Goal: Task Accomplishment & Management: Use online tool/utility

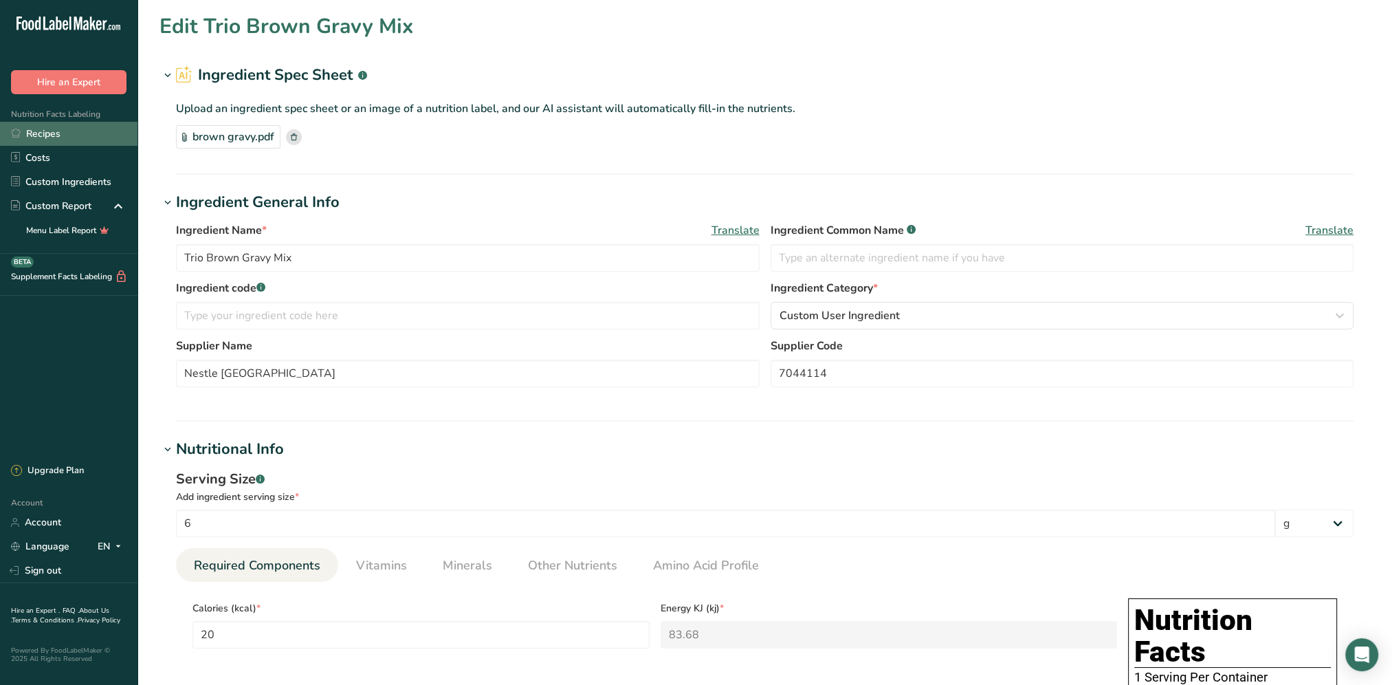
click at [50, 139] on link "Recipes" at bounding box center [69, 134] width 138 height 24
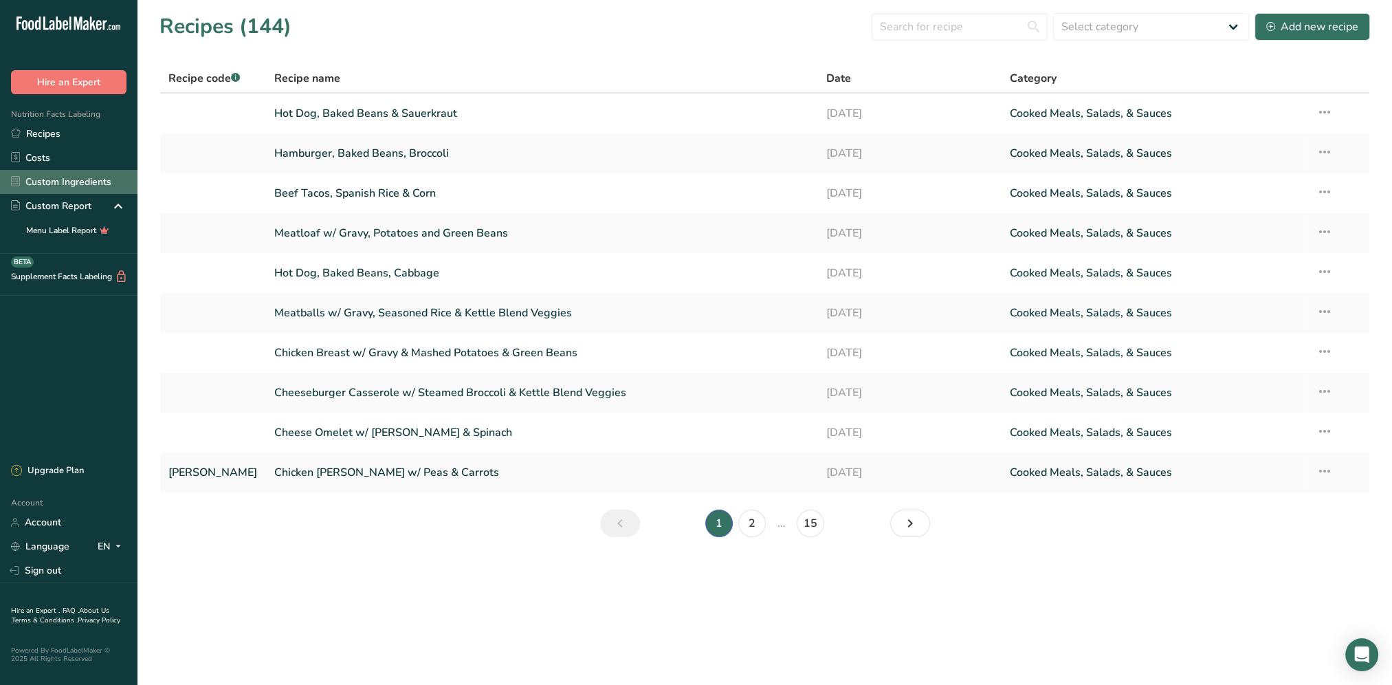
click at [69, 179] on link "Custom Ingredients" at bounding box center [69, 182] width 138 height 24
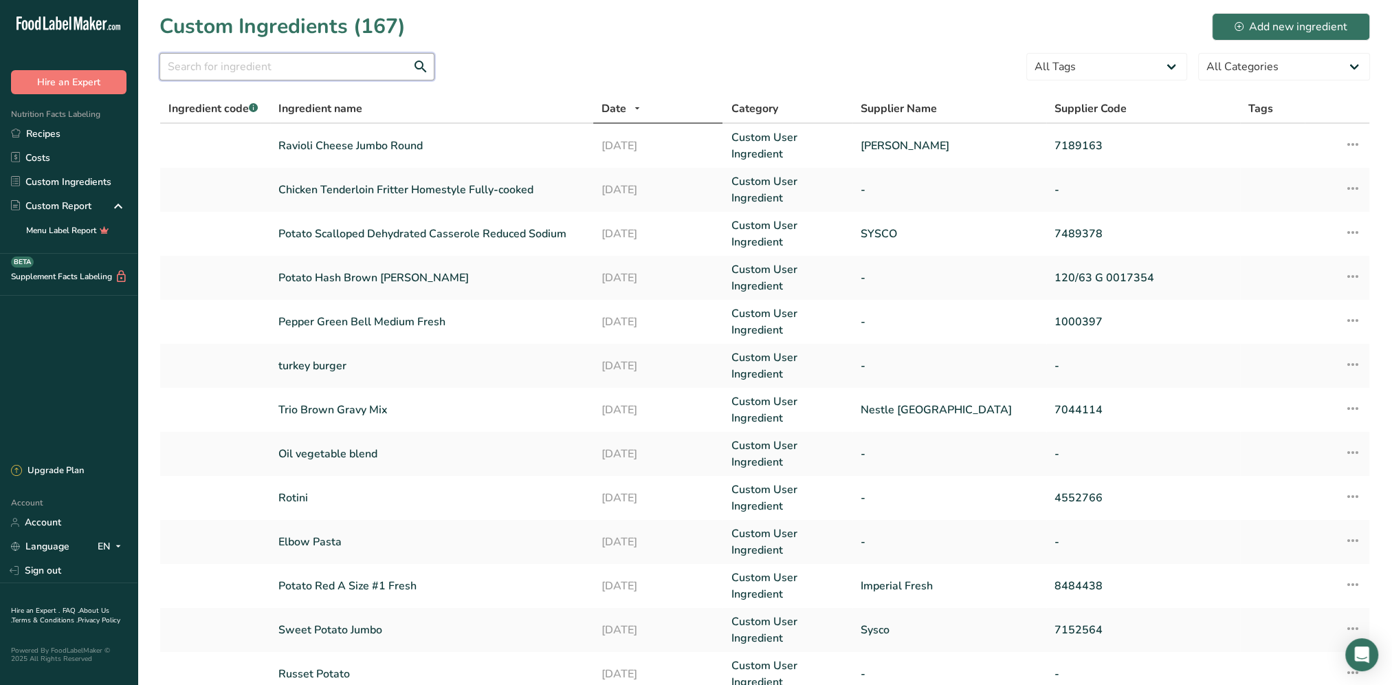
click at [341, 70] on input "text" at bounding box center [297, 67] width 275 height 28
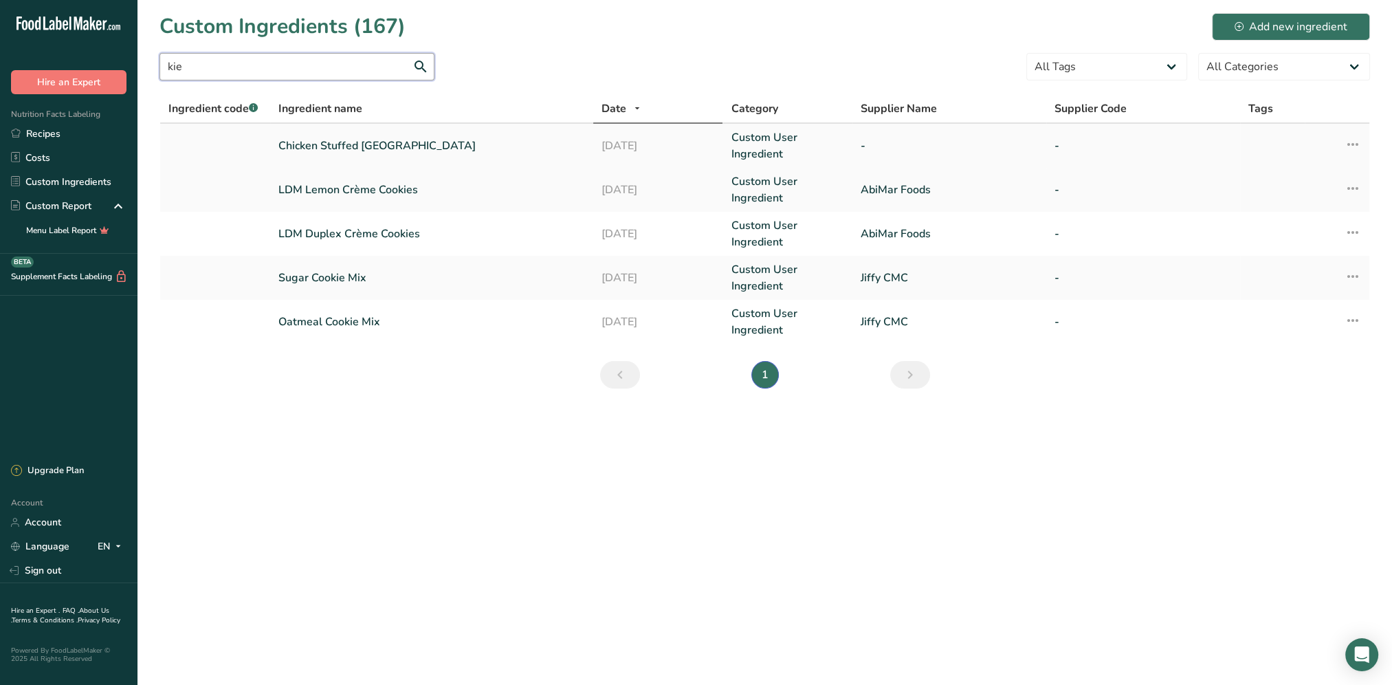
type input "kie"
click at [327, 142] on link "Chicken Stuffed [GEOGRAPHIC_DATA]" at bounding box center [431, 146] width 307 height 17
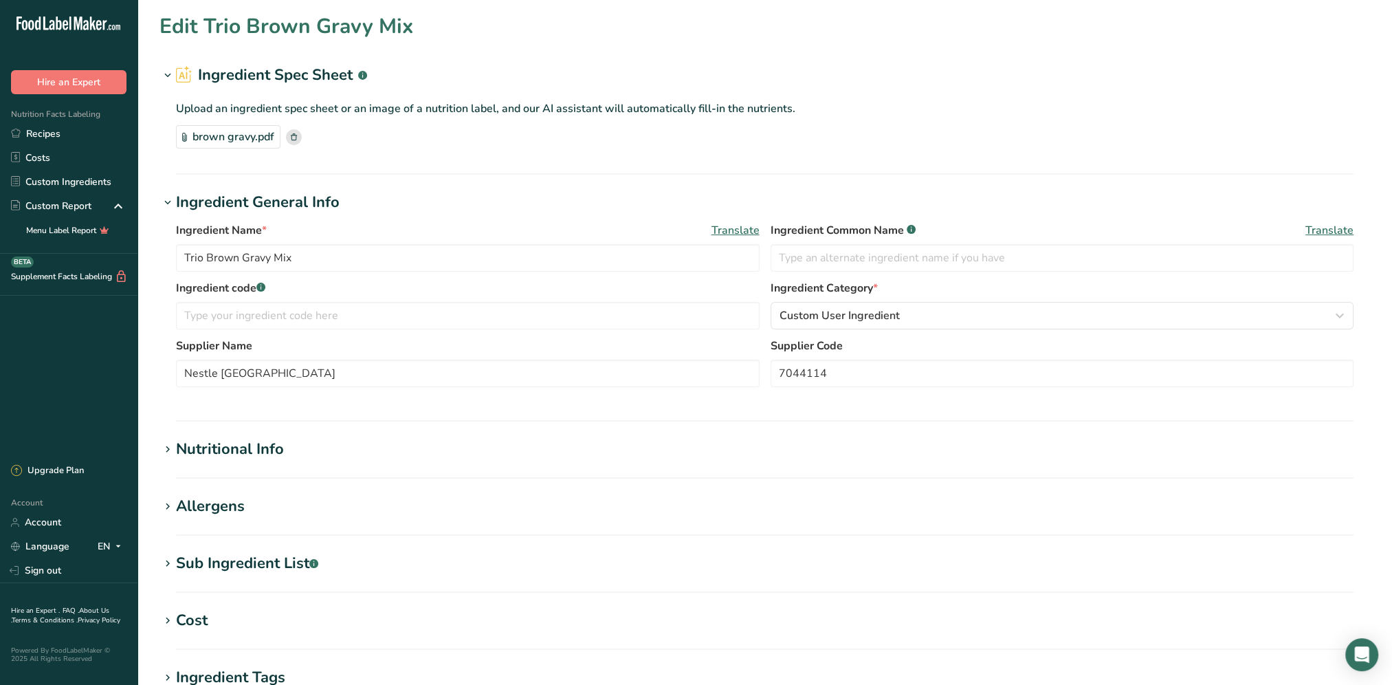
type input "Chicken Stuffed [GEOGRAPHIC_DATA]"
type input "113.4"
type input "310"
type KJ "1297.04"
type Fat "22"
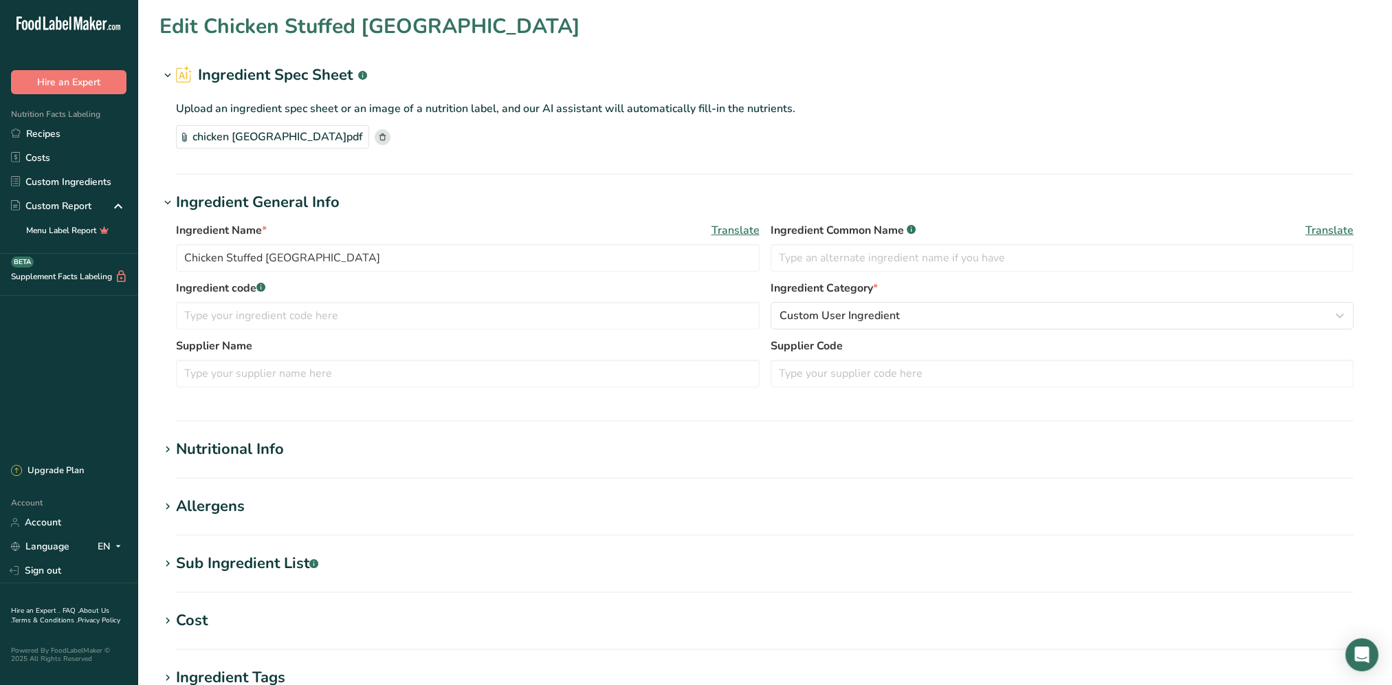
type Fat "9"
type Fat "0"
type input "75"
type input "360"
type Carbohydrates "11"
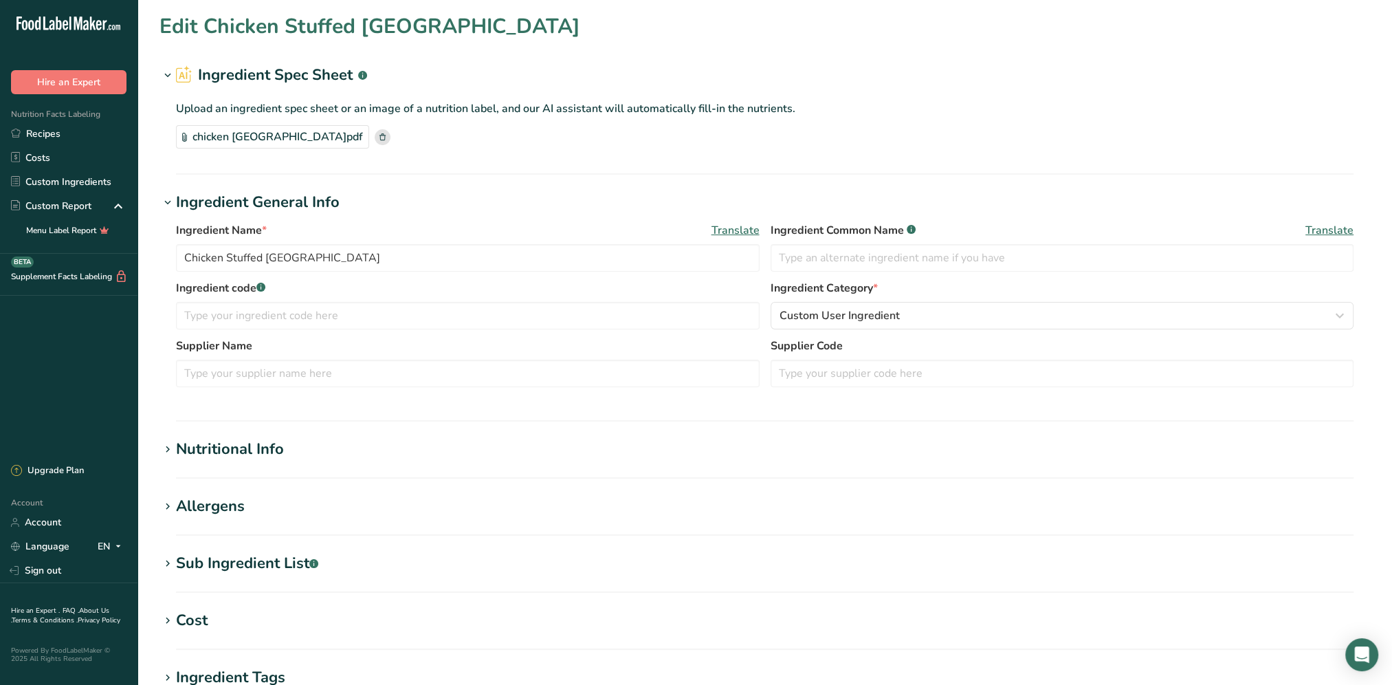
type Fiber "0"
type Sugars "0"
type input "15"
click at [219, 435] on section "Edit Chicken Stuffed [GEOGRAPHIC_DATA] Ingredient Spec Sheet .a-a{fill:#347362;…" at bounding box center [765, 471] width 1255 height 943
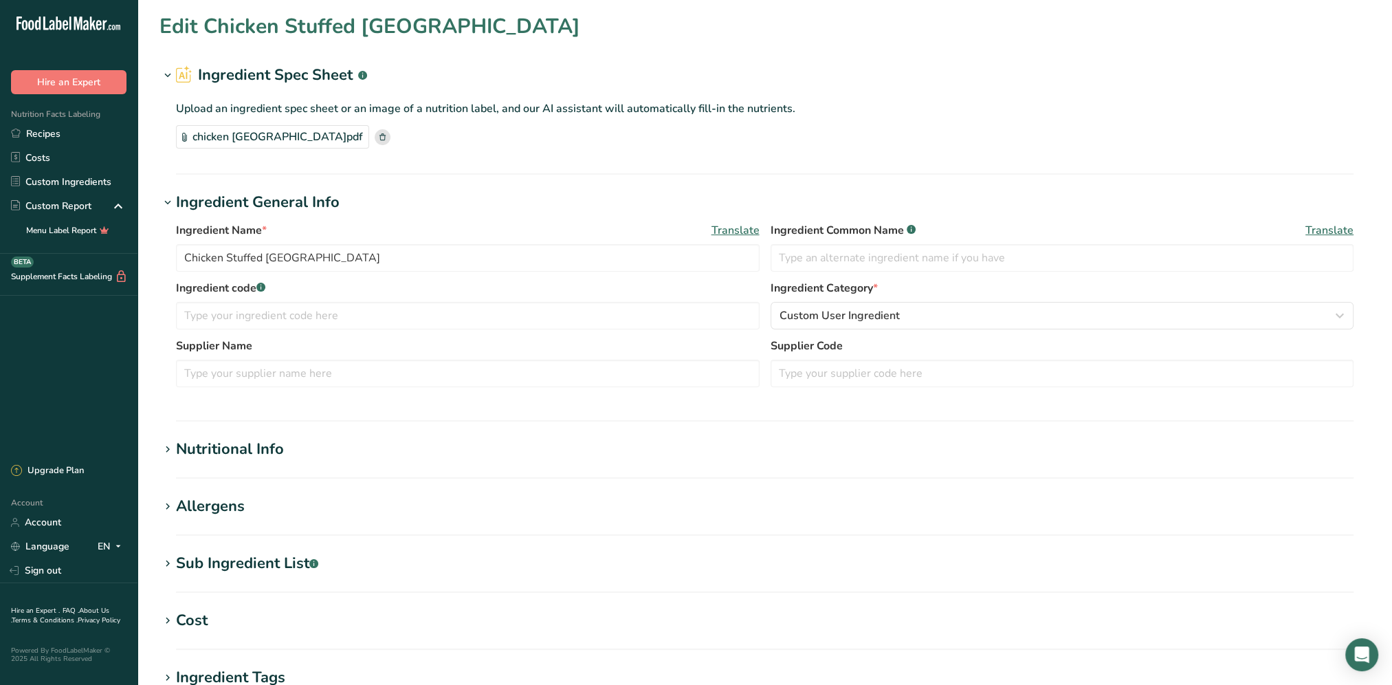
click at [220, 444] on div "Nutritional Info" at bounding box center [230, 449] width 108 height 23
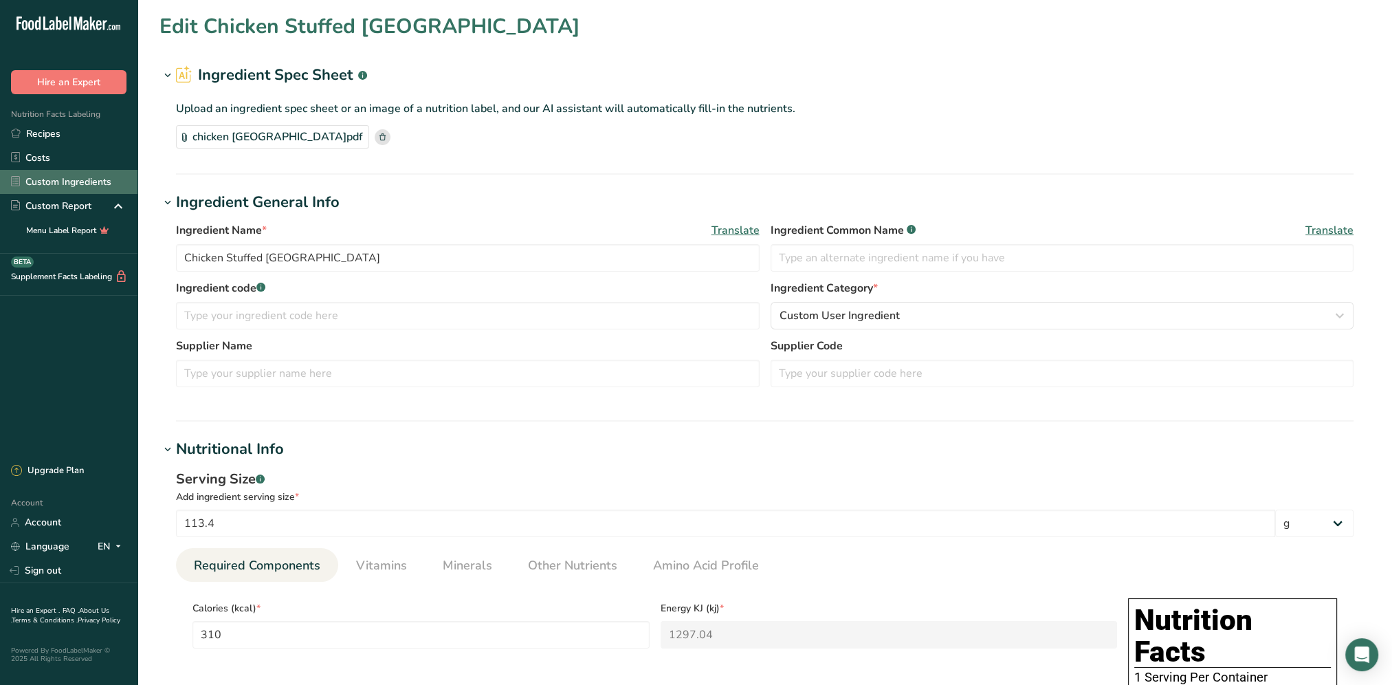
click at [68, 184] on link "Custom Ingredients" at bounding box center [69, 182] width 138 height 24
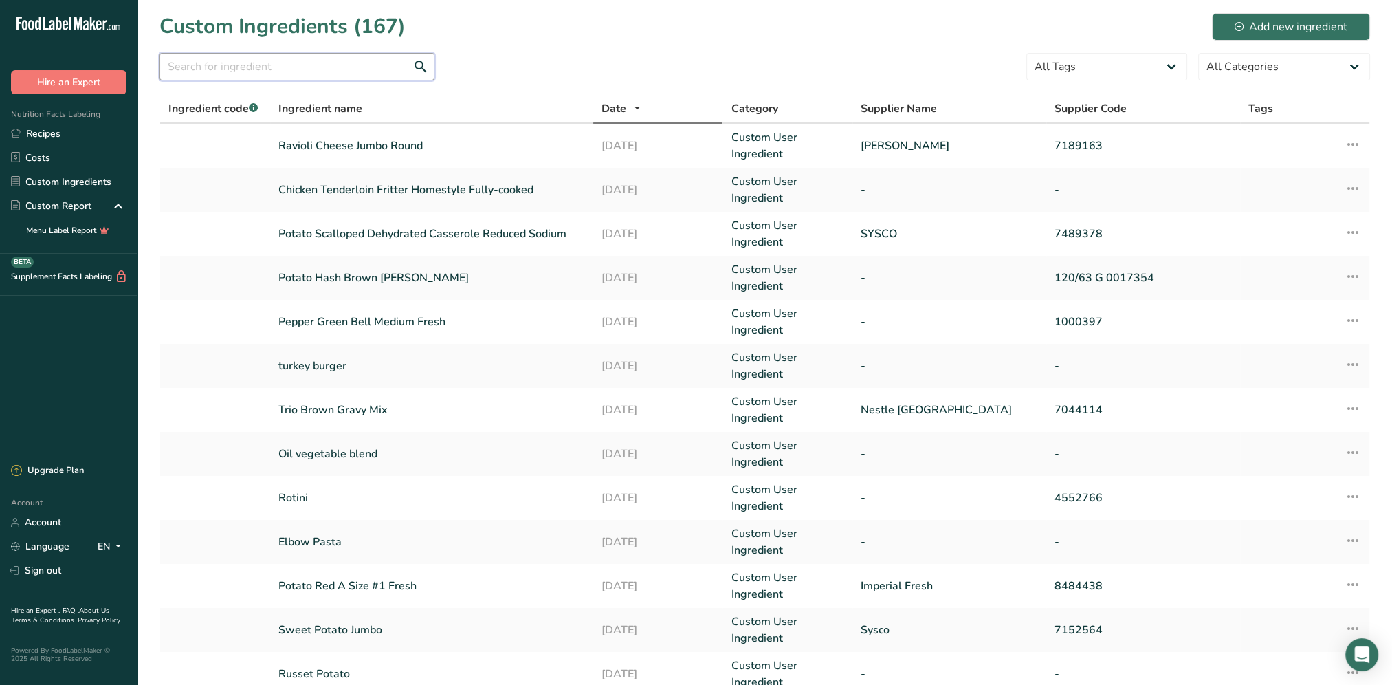
click at [320, 66] on input "text" at bounding box center [297, 67] width 275 height 28
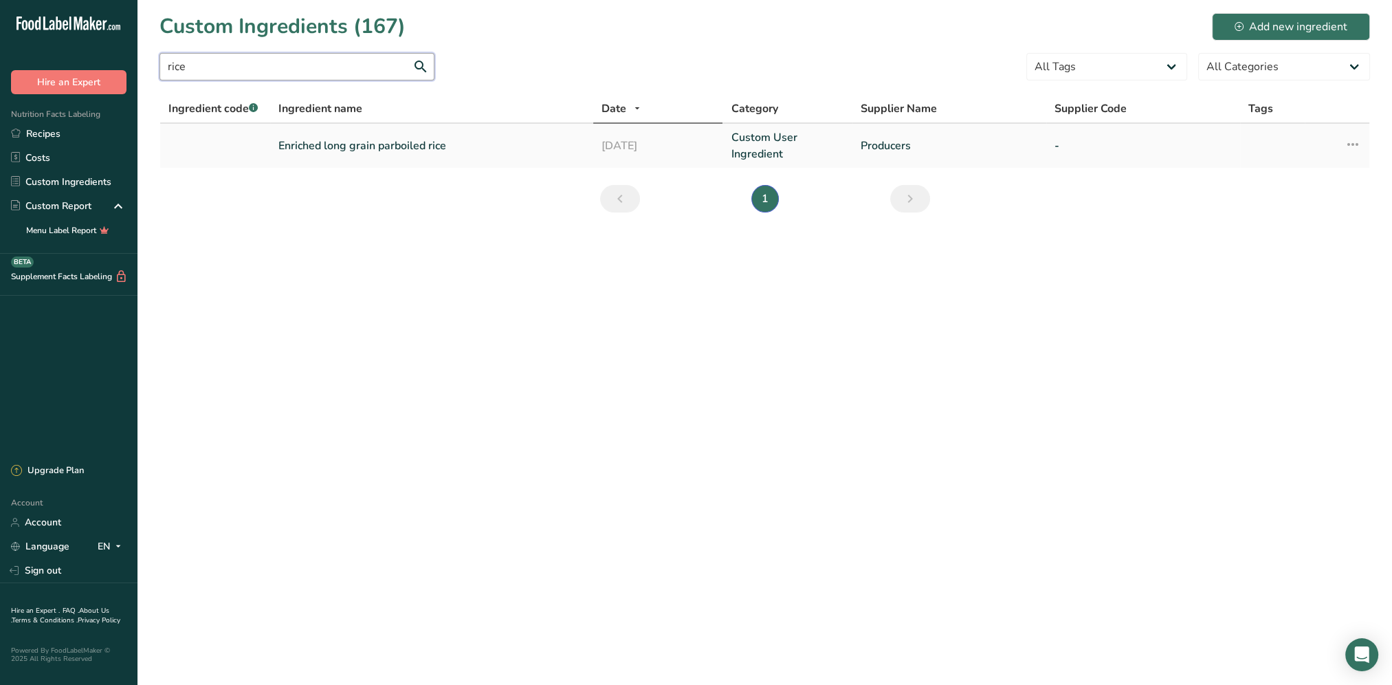
type input "rice"
click at [368, 140] on link "Enriched long grain parboiled rice" at bounding box center [431, 146] width 307 height 17
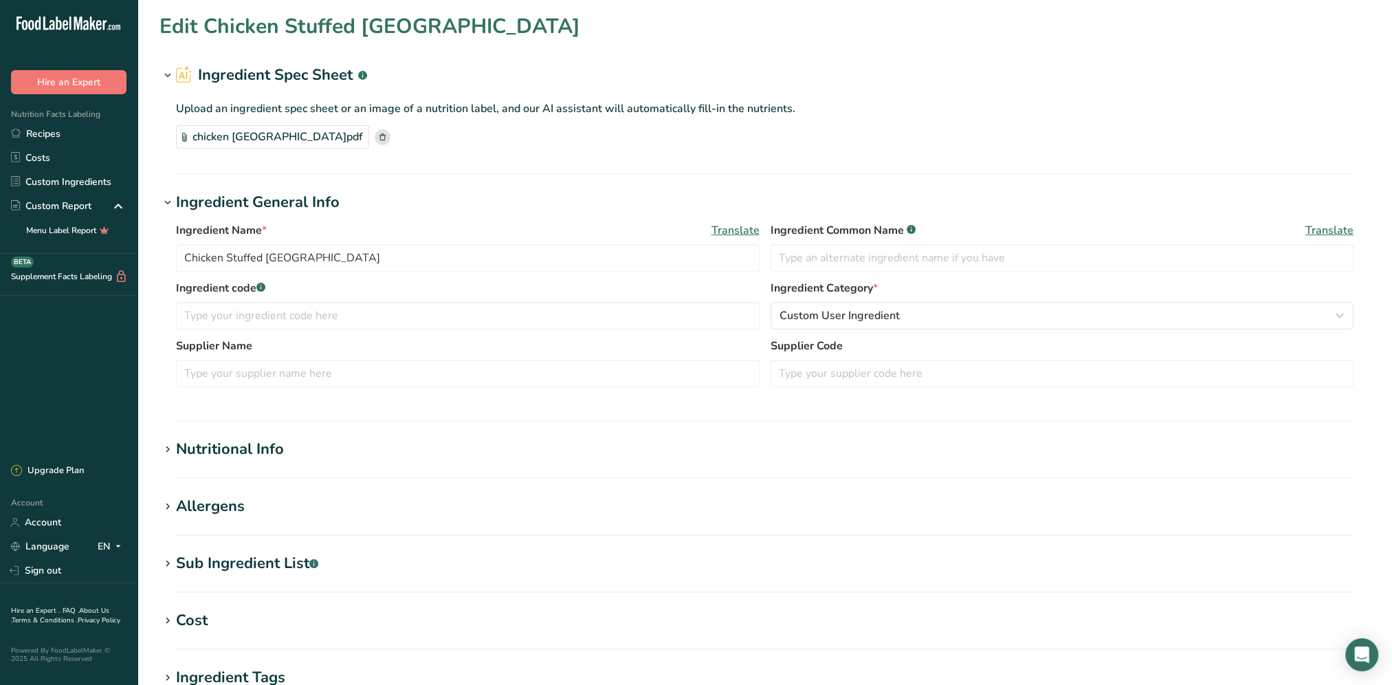
type input "Enriched long grain parboiled rice"
type input "Producers"
type input "47"
type input "170"
type KJ "711.28"
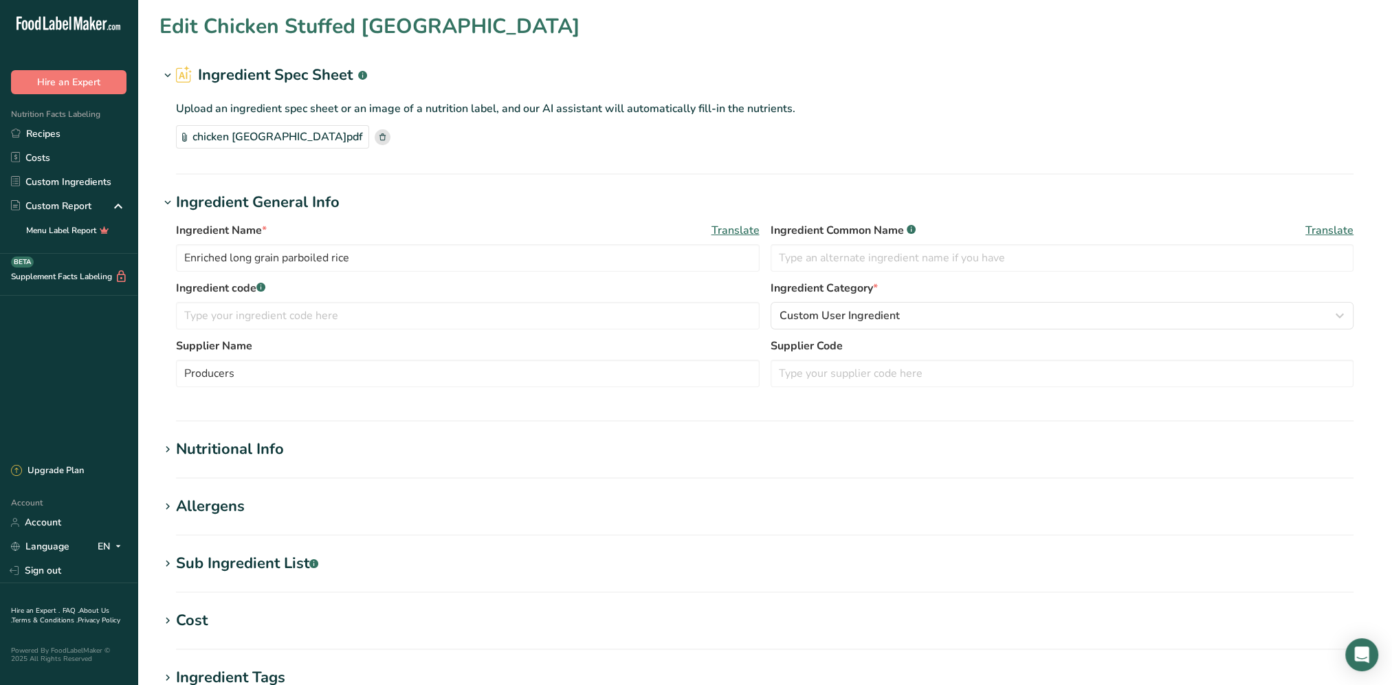
type Fat "0"
type input "0"
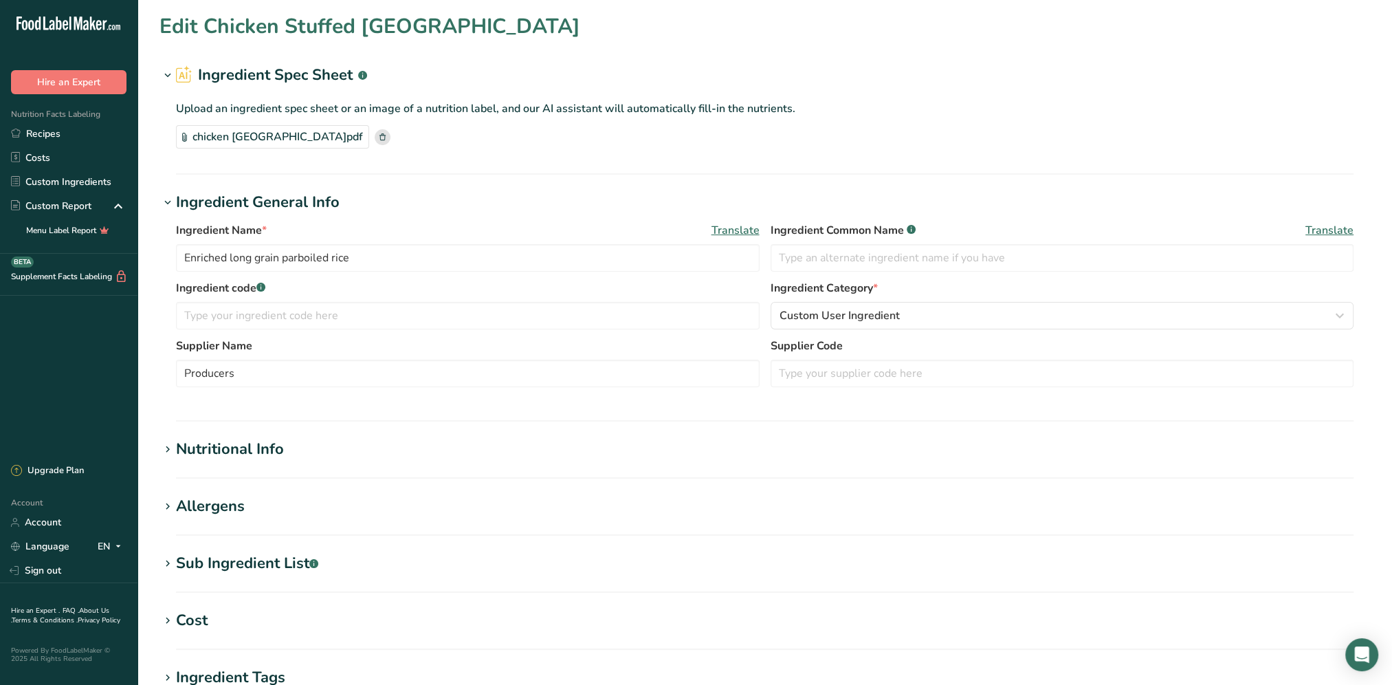
type Carbohydrates "38"
type Fiber "1"
type Sugars "0"
type input "4"
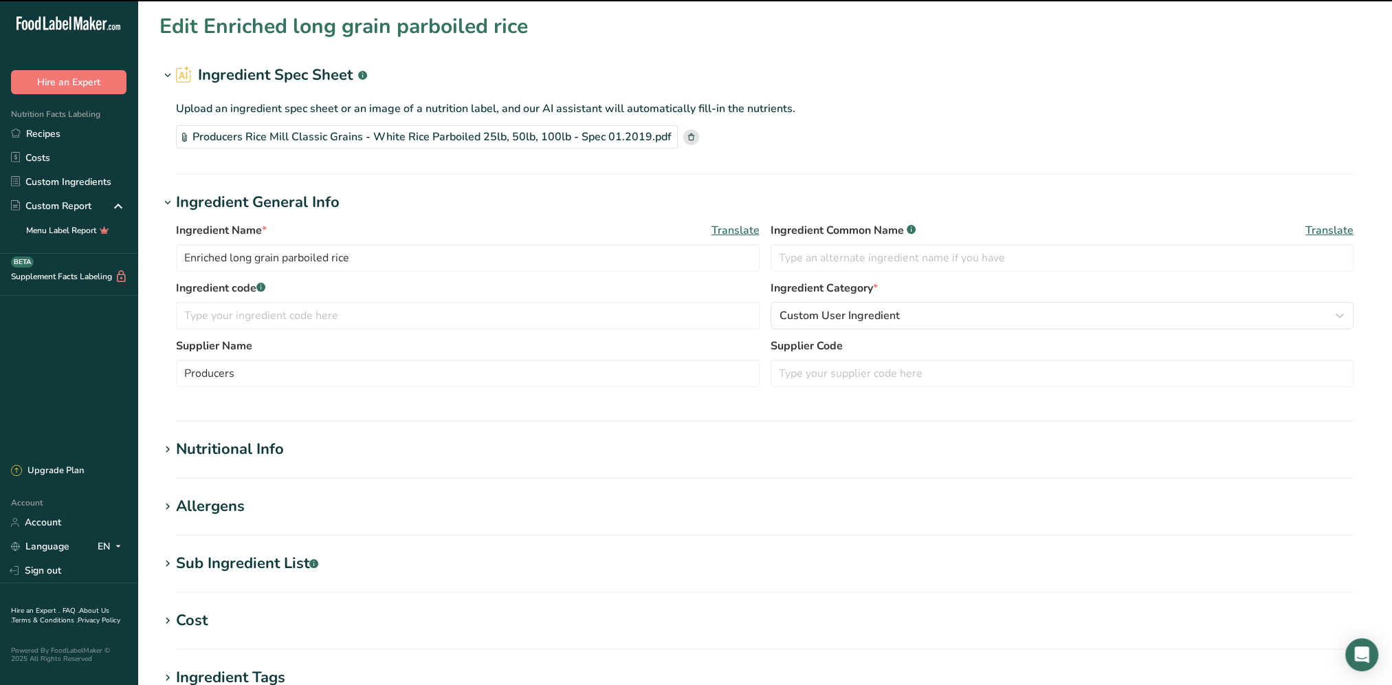
click at [234, 459] on div "Nutritional Info" at bounding box center [230, 449] width 108 height 23
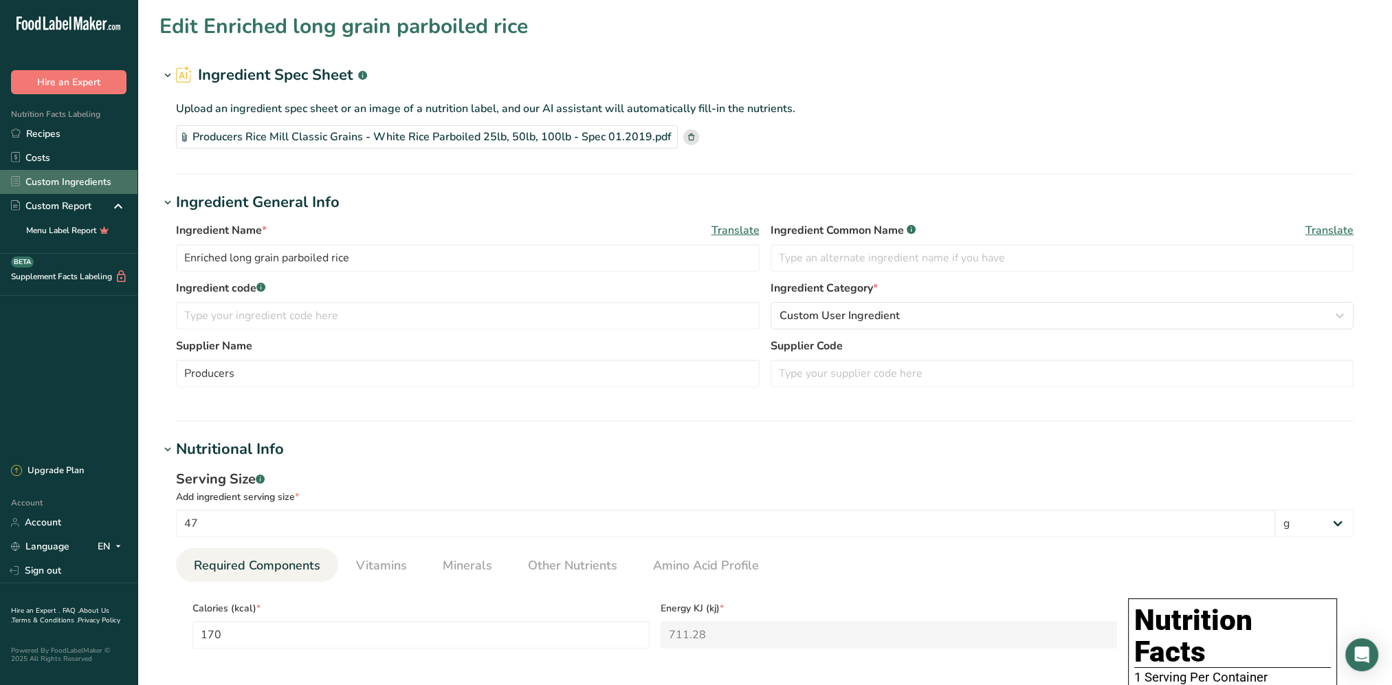
click at [63, 177] on link "Custom Ingredients" at bounding box center [69, 182] width 138 height 24
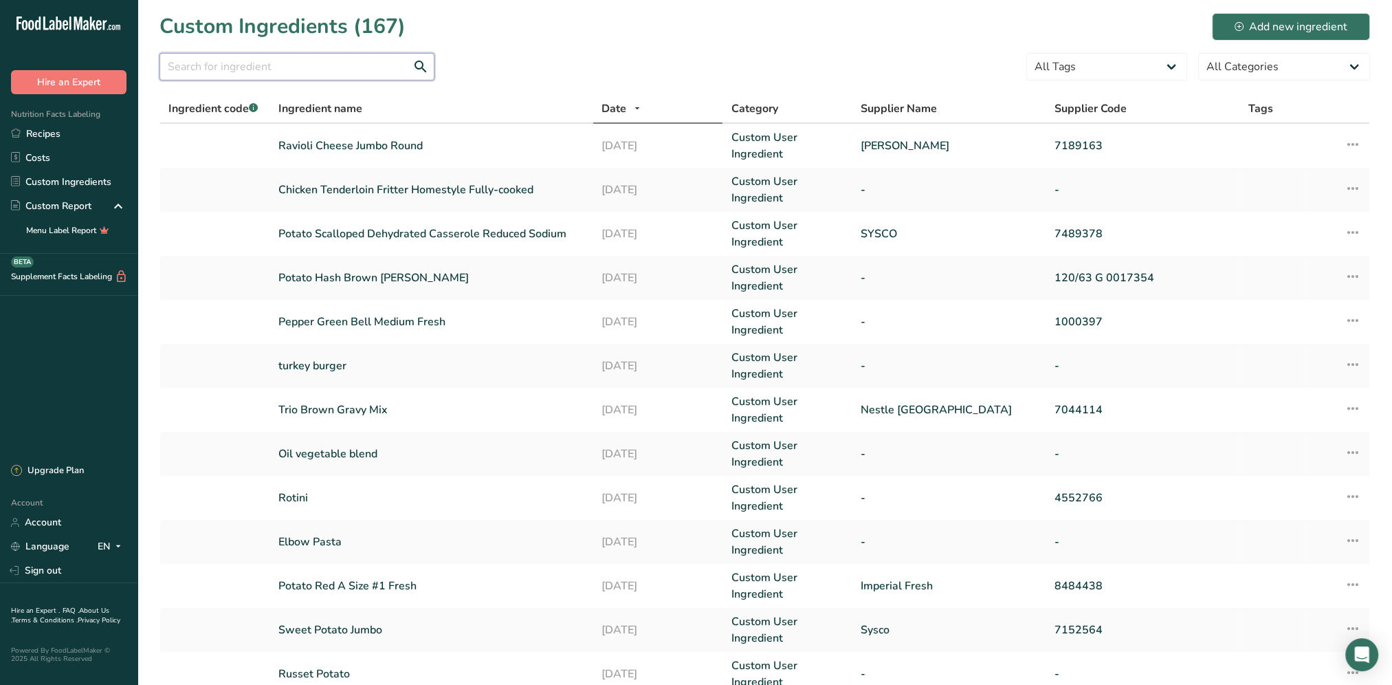
click at [314, 61] on input "text" at bounding box center [297, 67] width 275 height 28
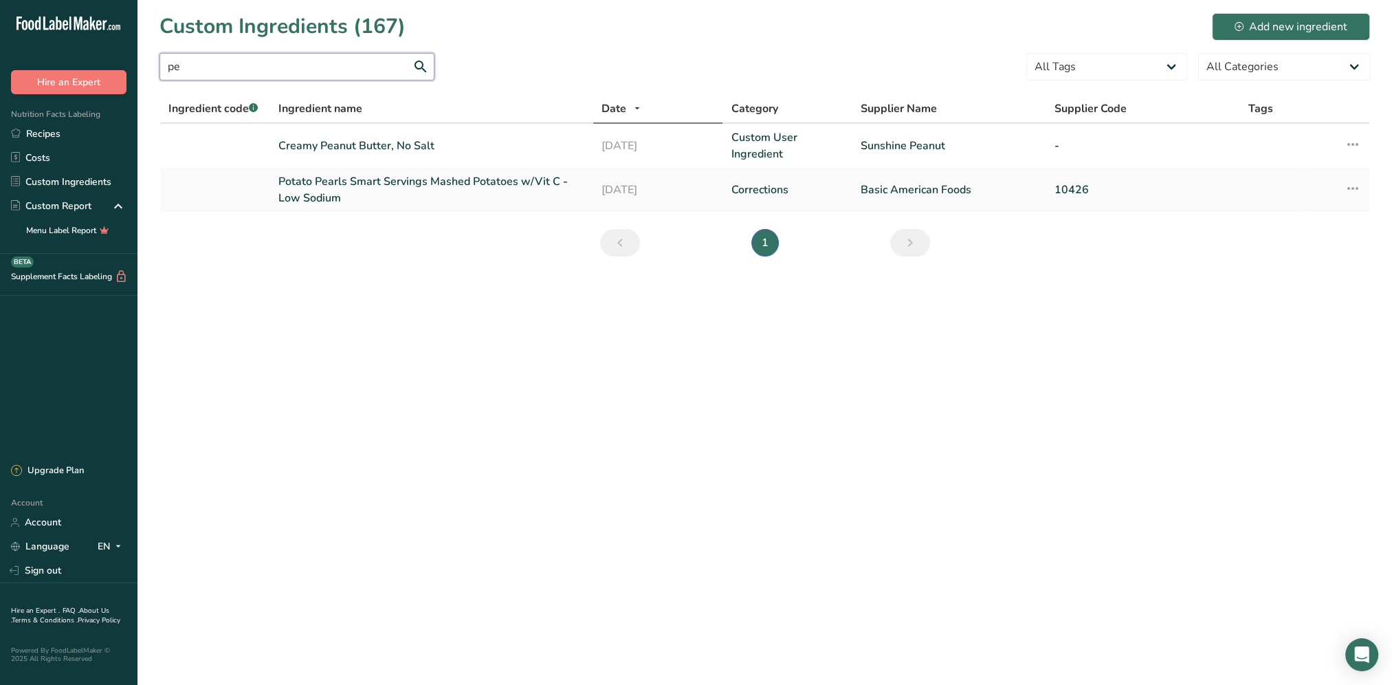
type input "p"
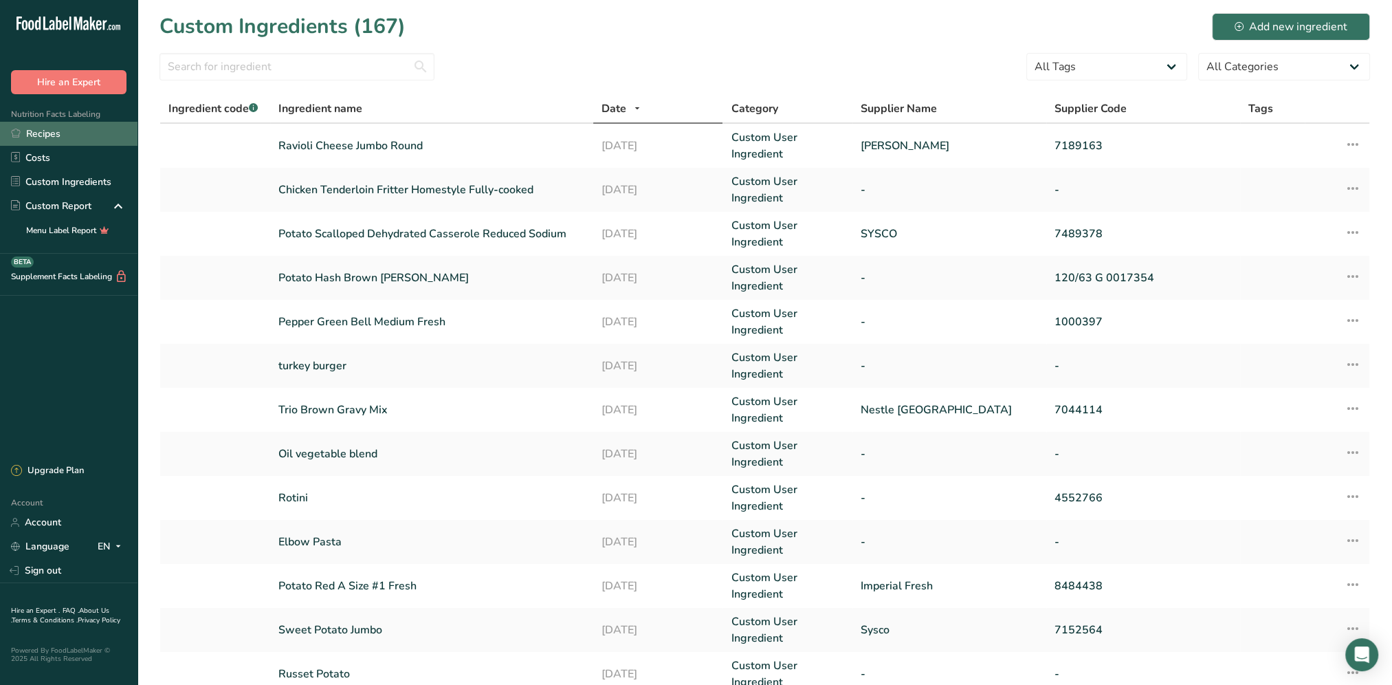
click at [57, 136] on link "Recipes" at bounding box center [69, 134] width 138 height 24
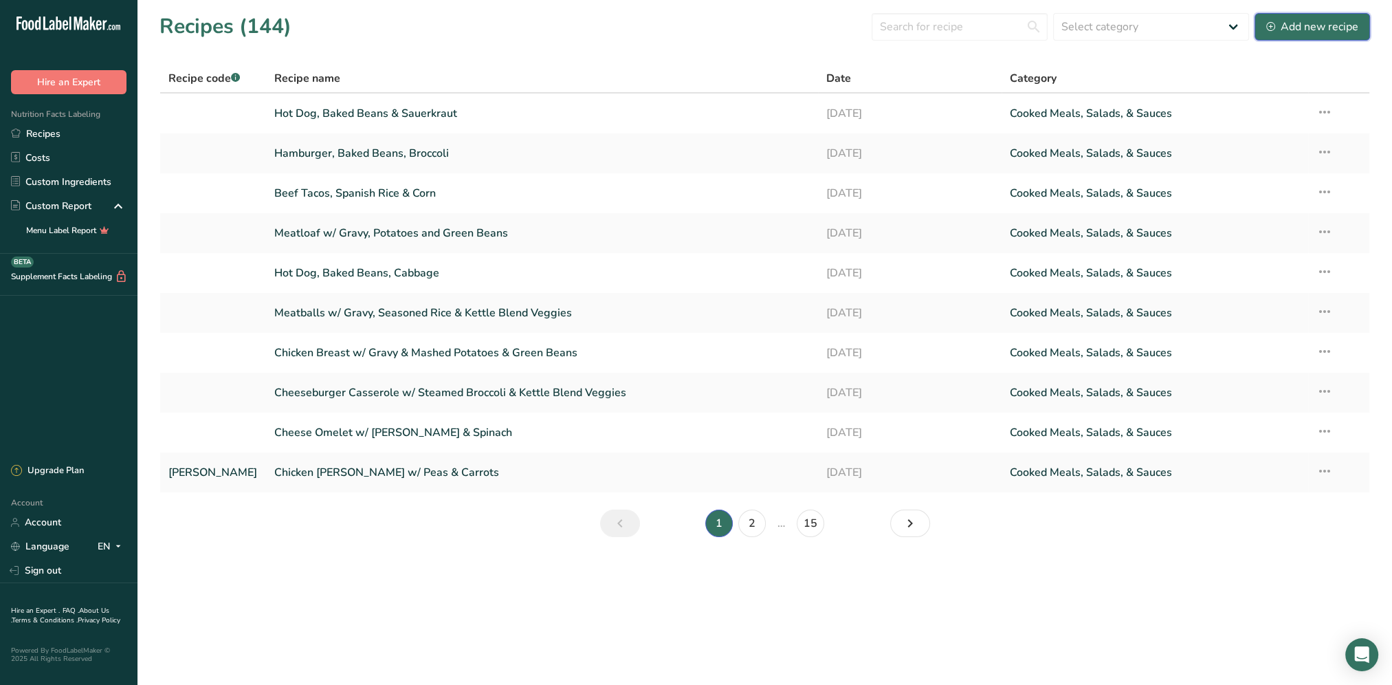
click at [1299, 25] on div "Add new recipe" at bounding box center [1313, 27] width 92 height 17
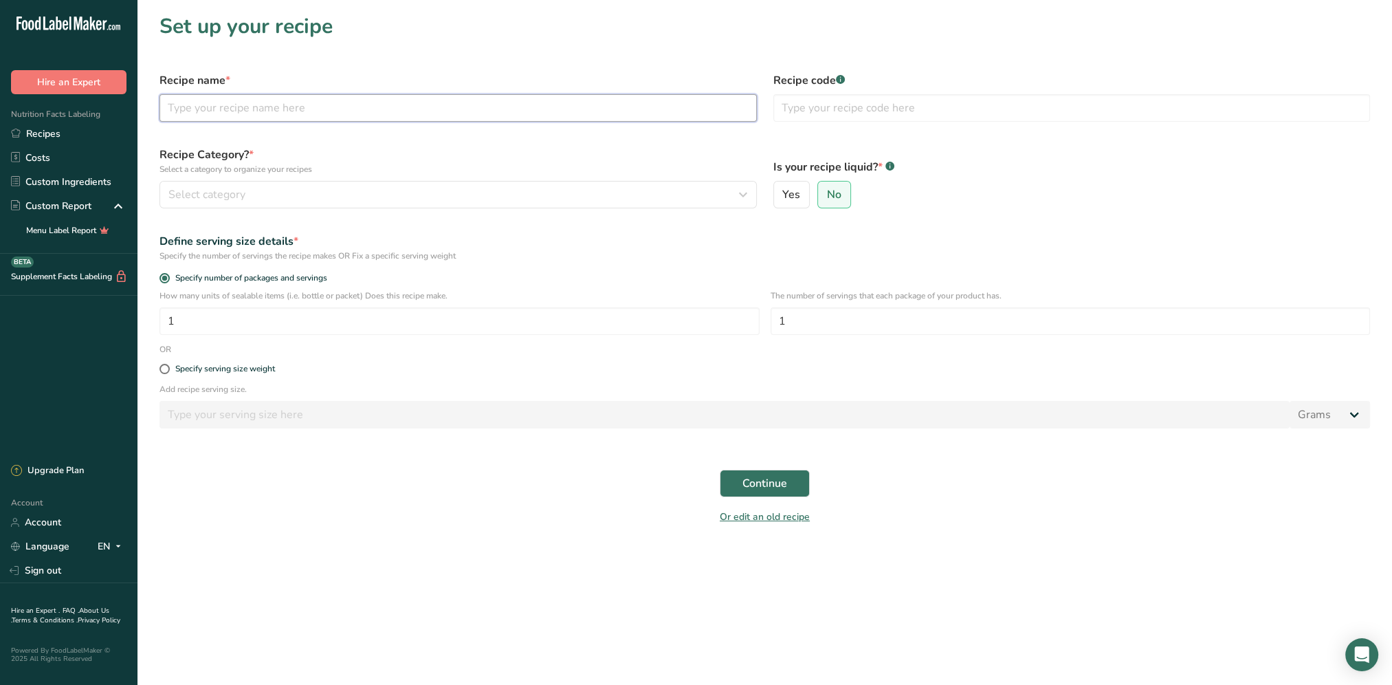
click at [228, 104] on input "text" at bounding box center [459, 108] width 598 height 28
type input "Chicken Kiev, Rice & Peas"
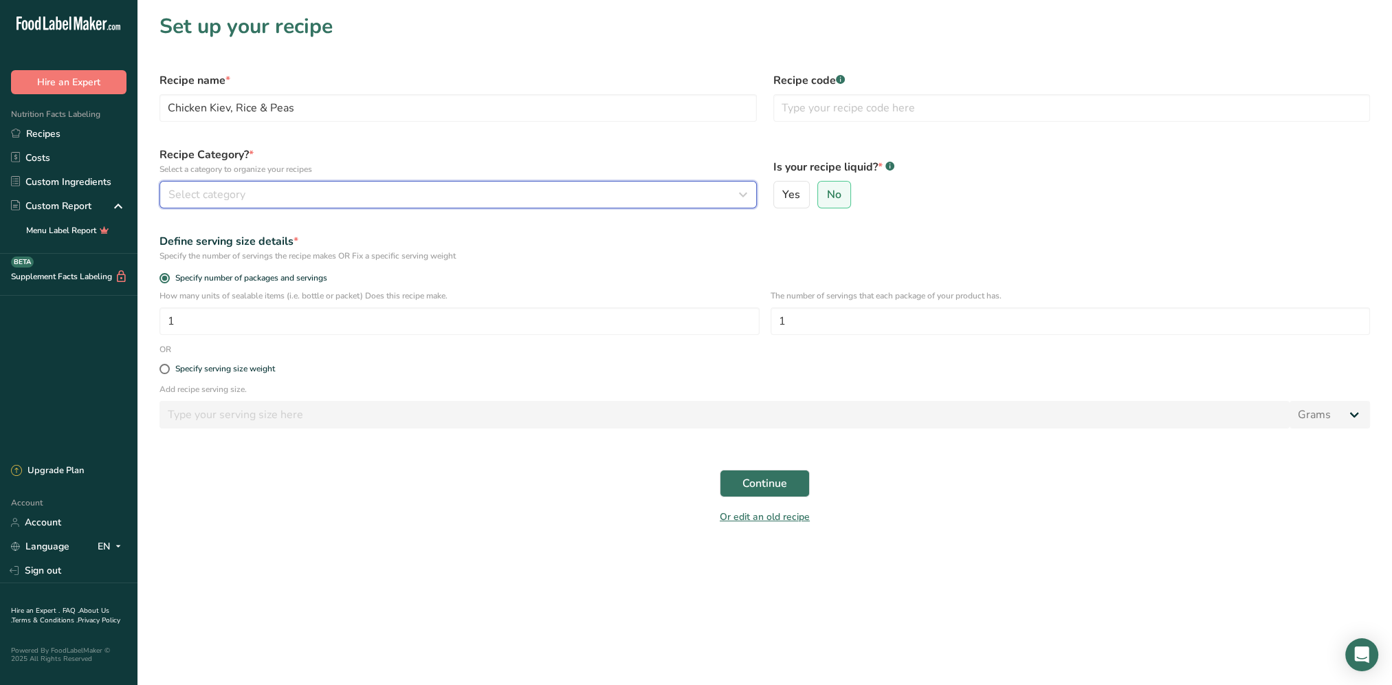
click at [237, 196] on span "Select category" at bounding box center [206, 194] width 77 height 17
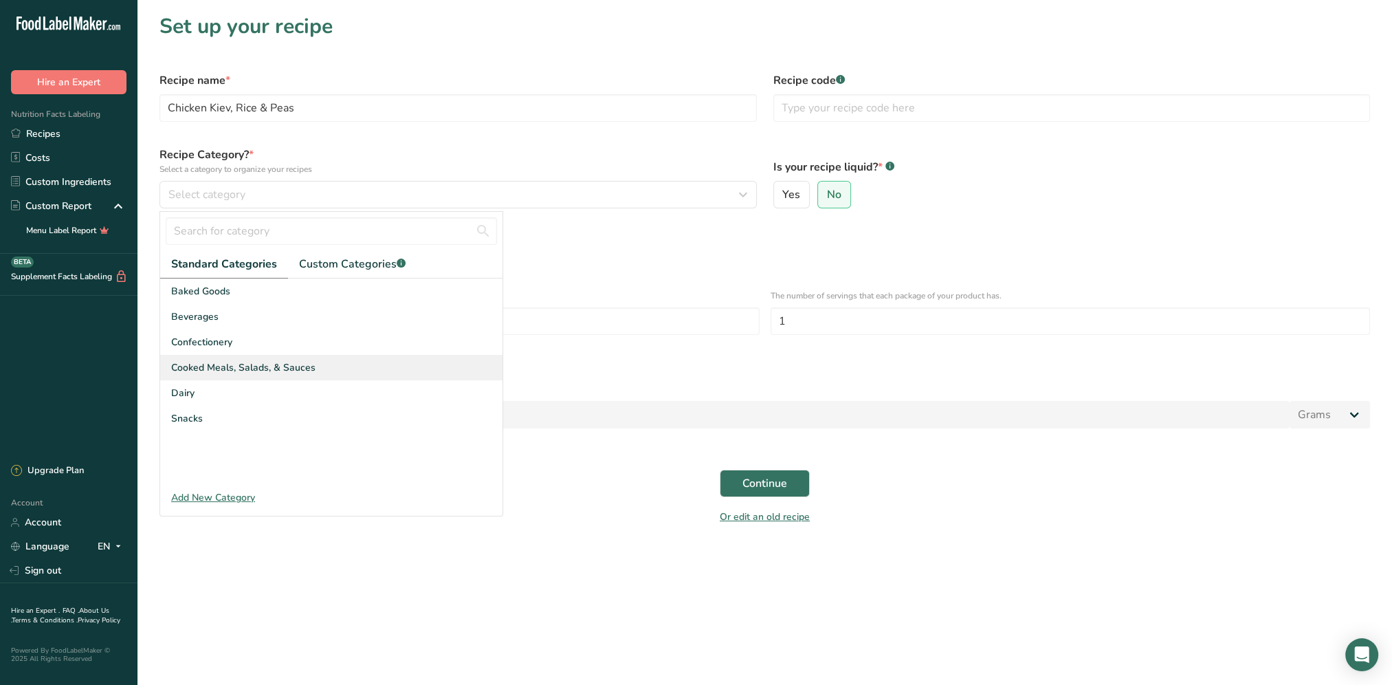
click at [209, 374] on span "Cooked Meals, Salads, & Sauces" at bounding box center [243, 367] width 144 height 14
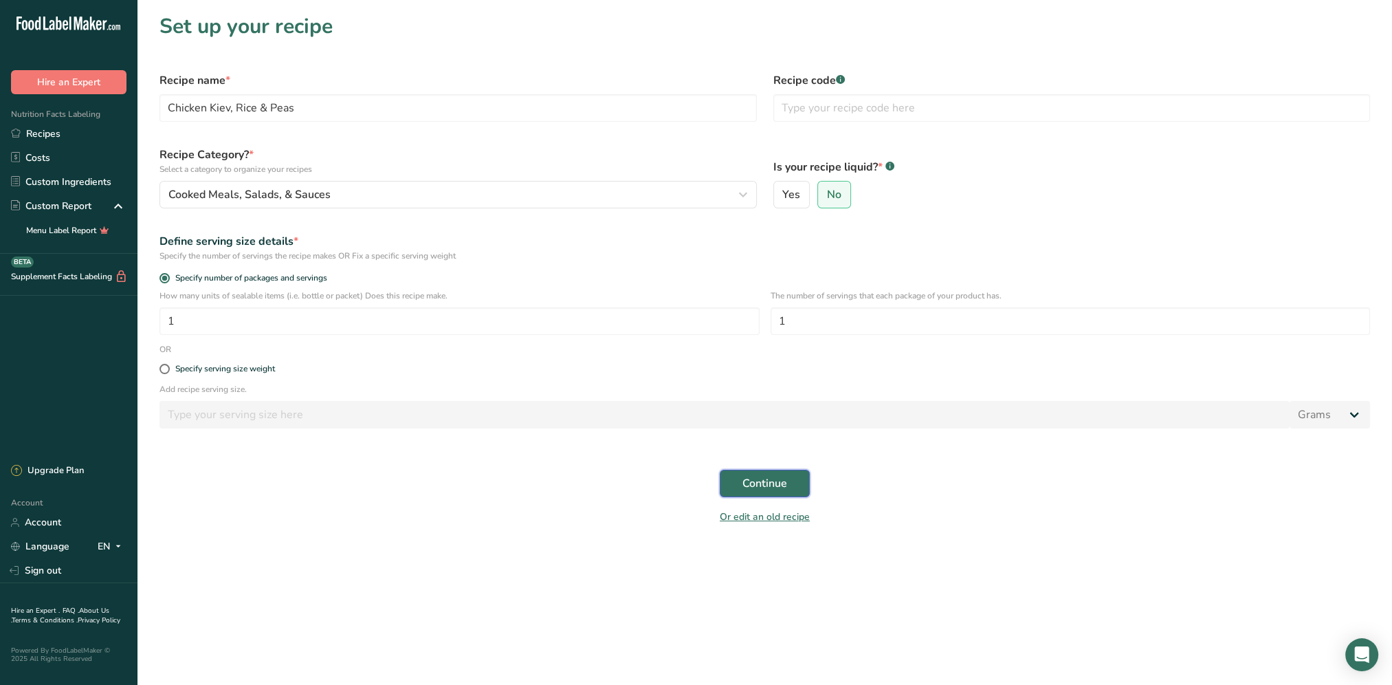
click at [754, 481] on span "Continue" at bounding box center [765, 483] width 45 height 17
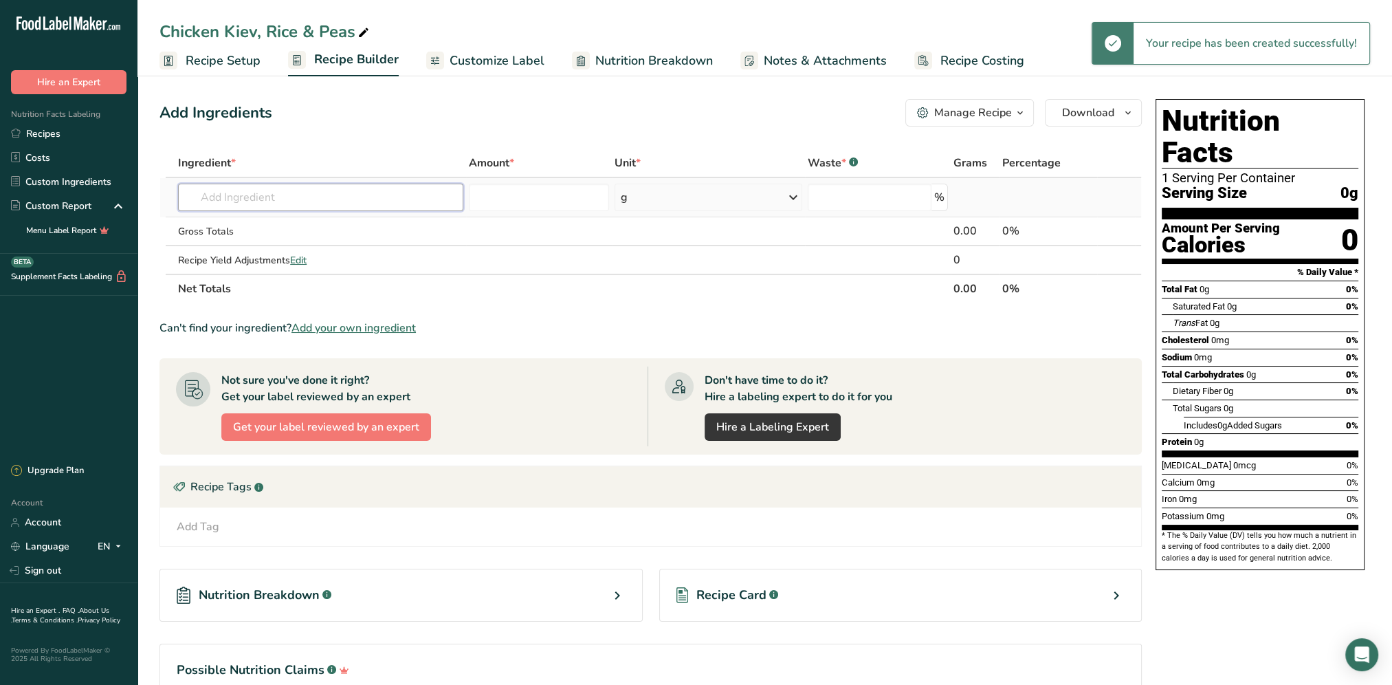
click at [278, 197] on input "text" at bounding box center [320, 198] width 285 height 28
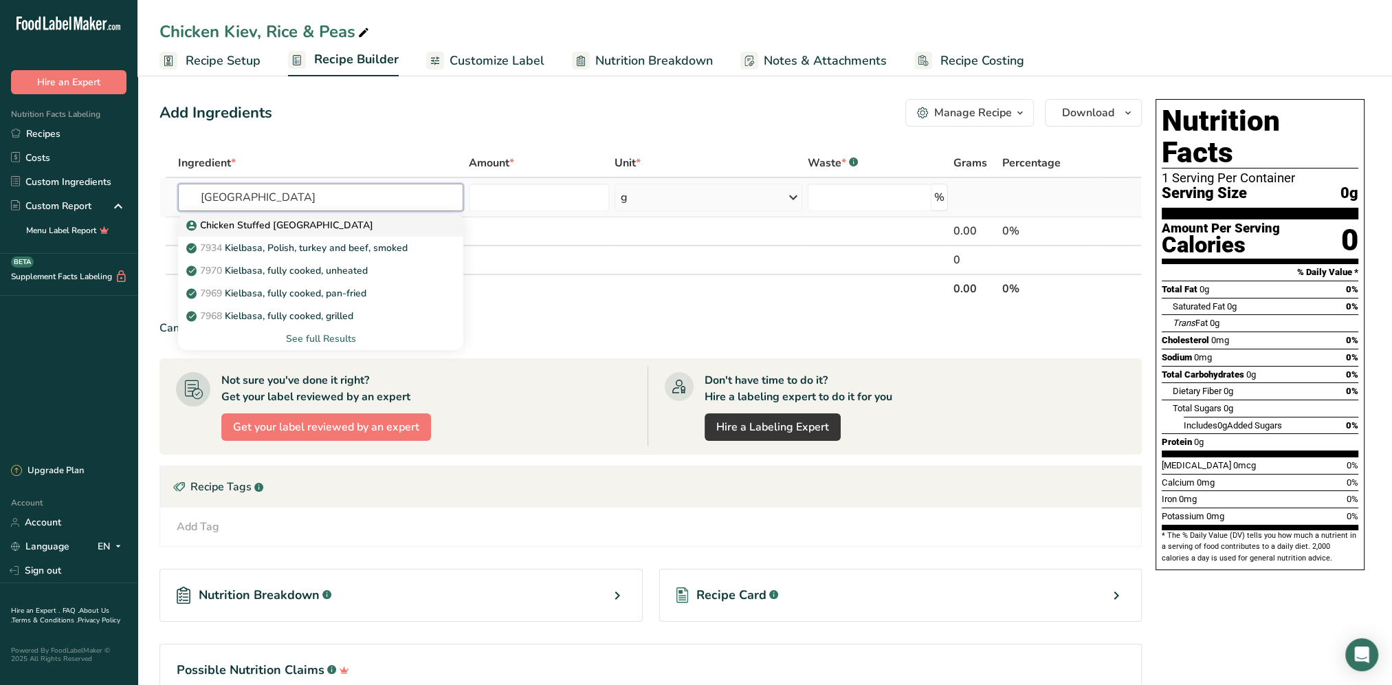
type input "[GEOGRAPHIC_DATA]"
click at [267, 227] on p "Chicken Stuffed [GEOGRAPHIC_DATA]" at bounding box center [281, 225] width 184 height 14
type input "Chicken Stuffed [GEOGRAPHIC_DATA]"
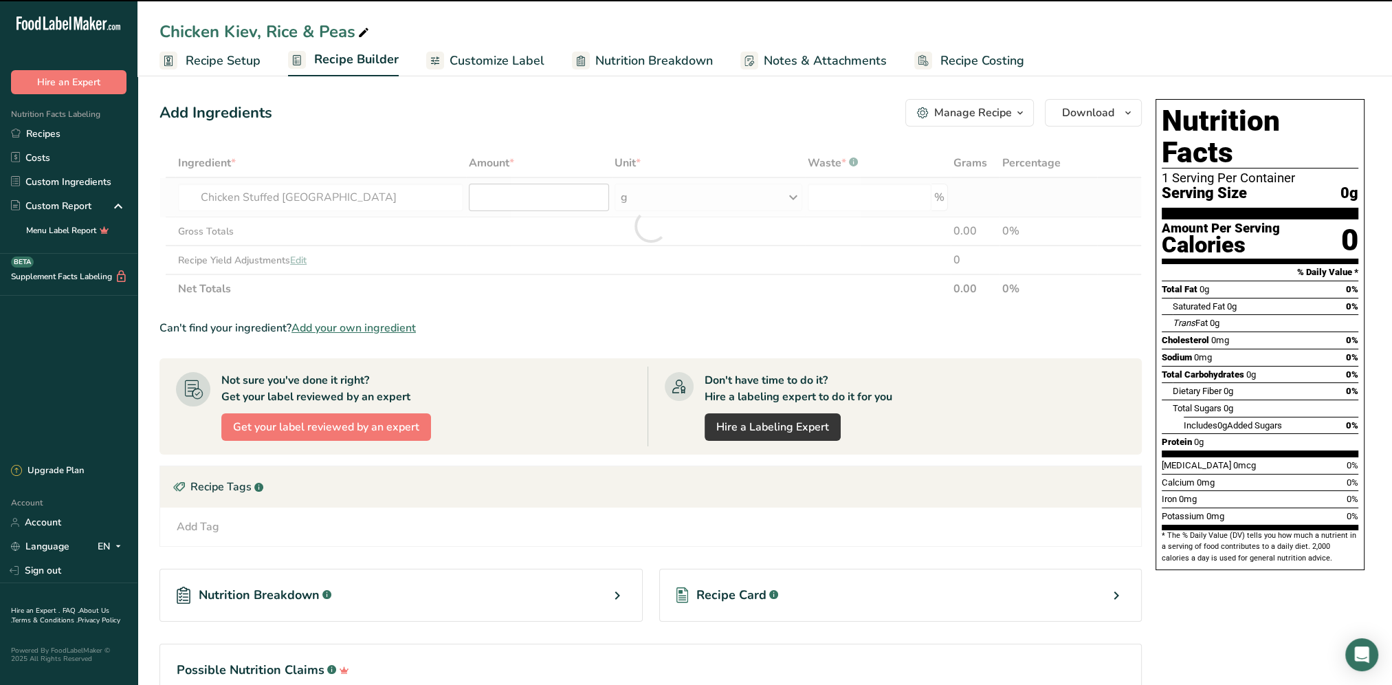
type input "0"
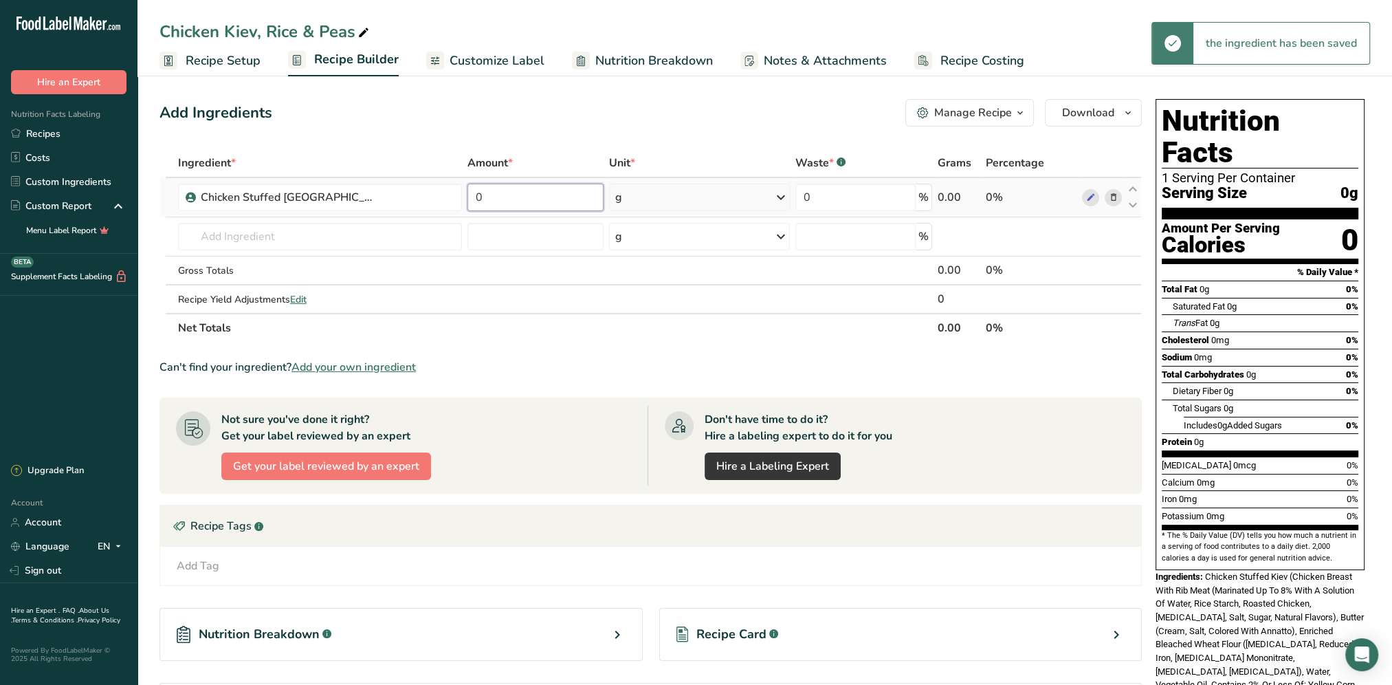
click at [534, 197] on input "0" at bounding box center [536, 198] width 136 height 28
type input "113.4"
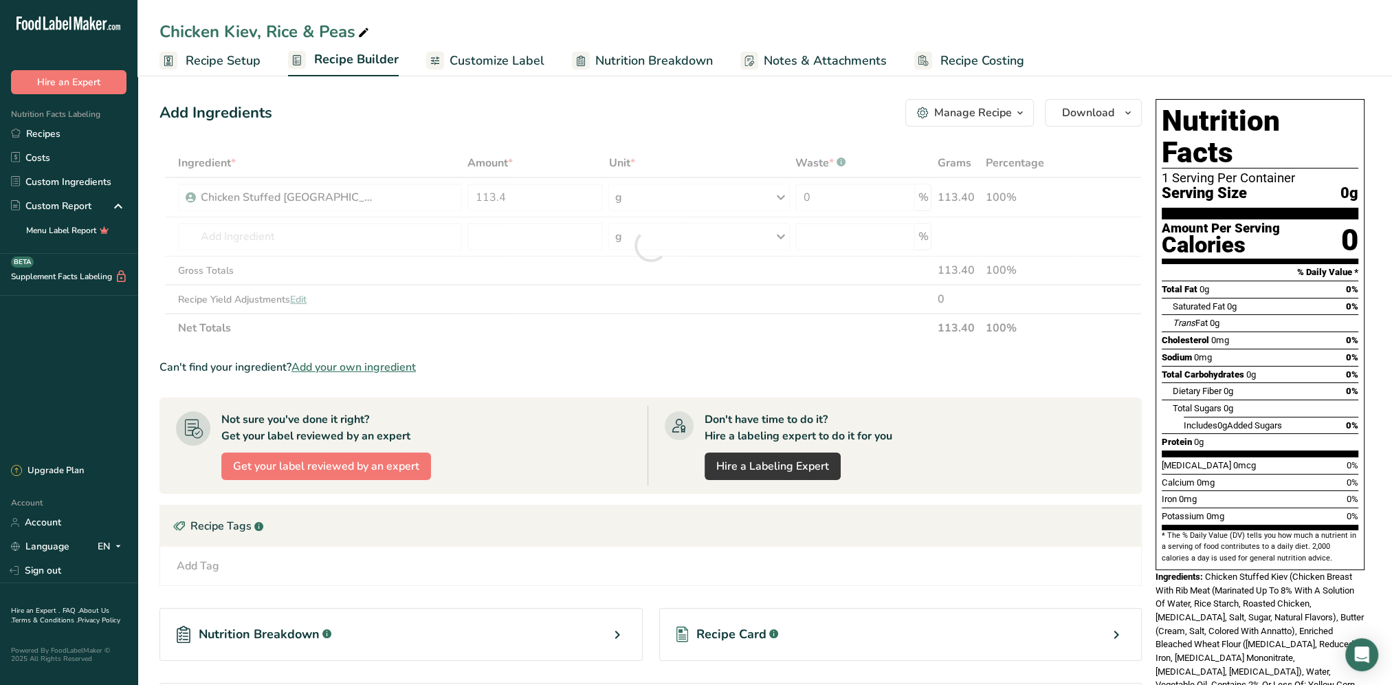
click at [573, 133] on div "Add Ingredients Manage Recipe Delete Recipe Duplicate Recipe Scale Recipe Save …" at bounding box center [655, 467] width 991 height 747
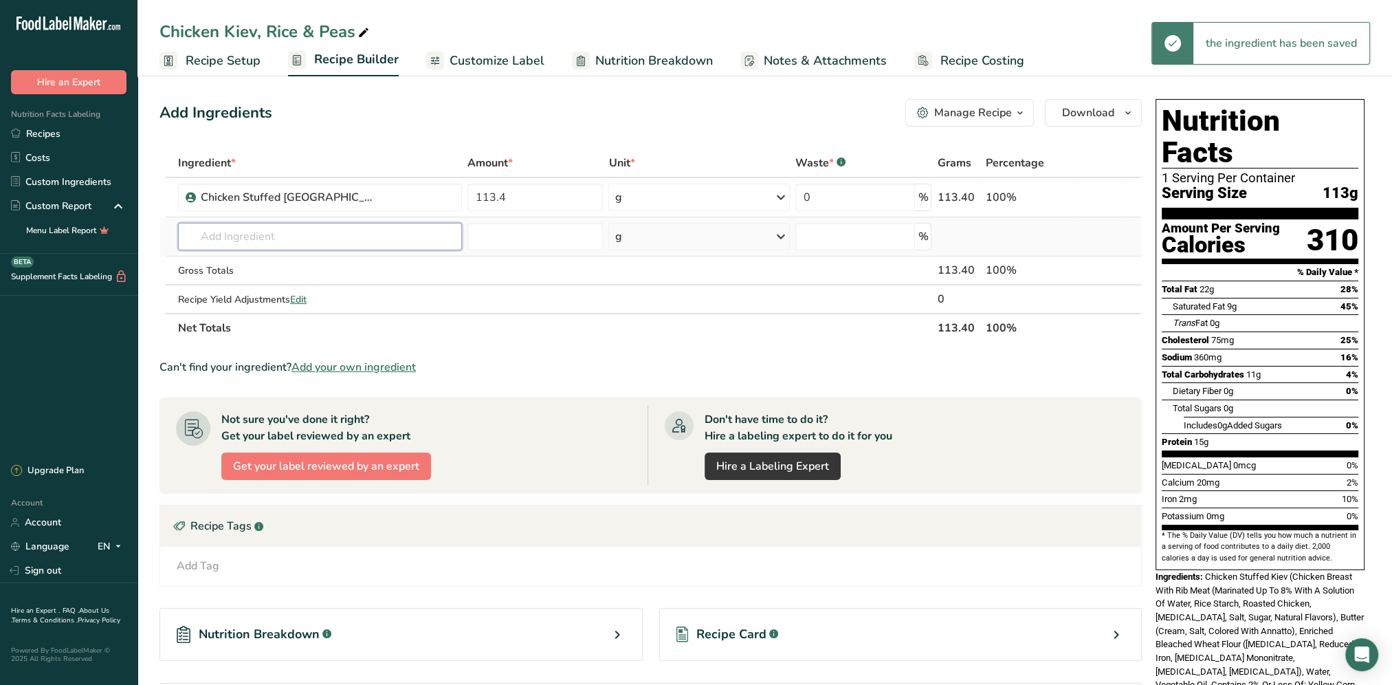
click at [323, 234] on input "text" at bounding box center [320, 237] width 284 height 28
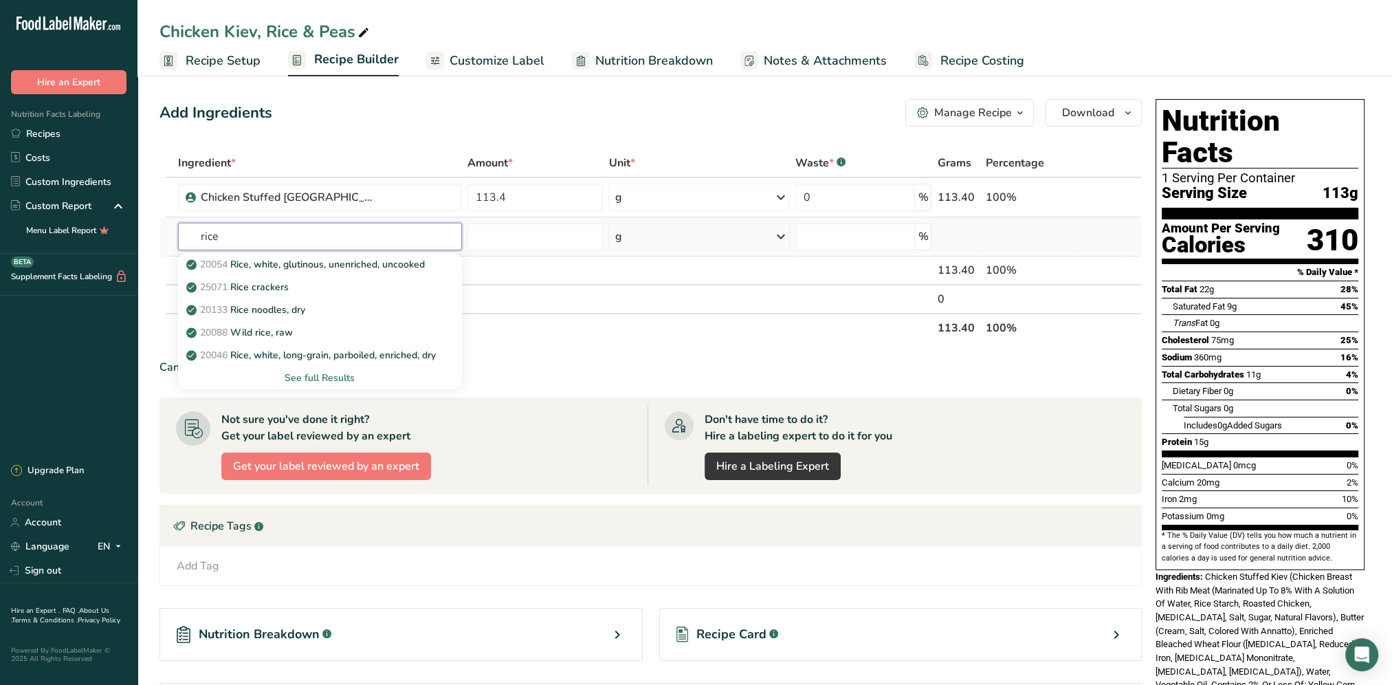
type input "rice"
click at [322, 377] on div "See full Results" at bounding box center [320, 378] width 262 height 14
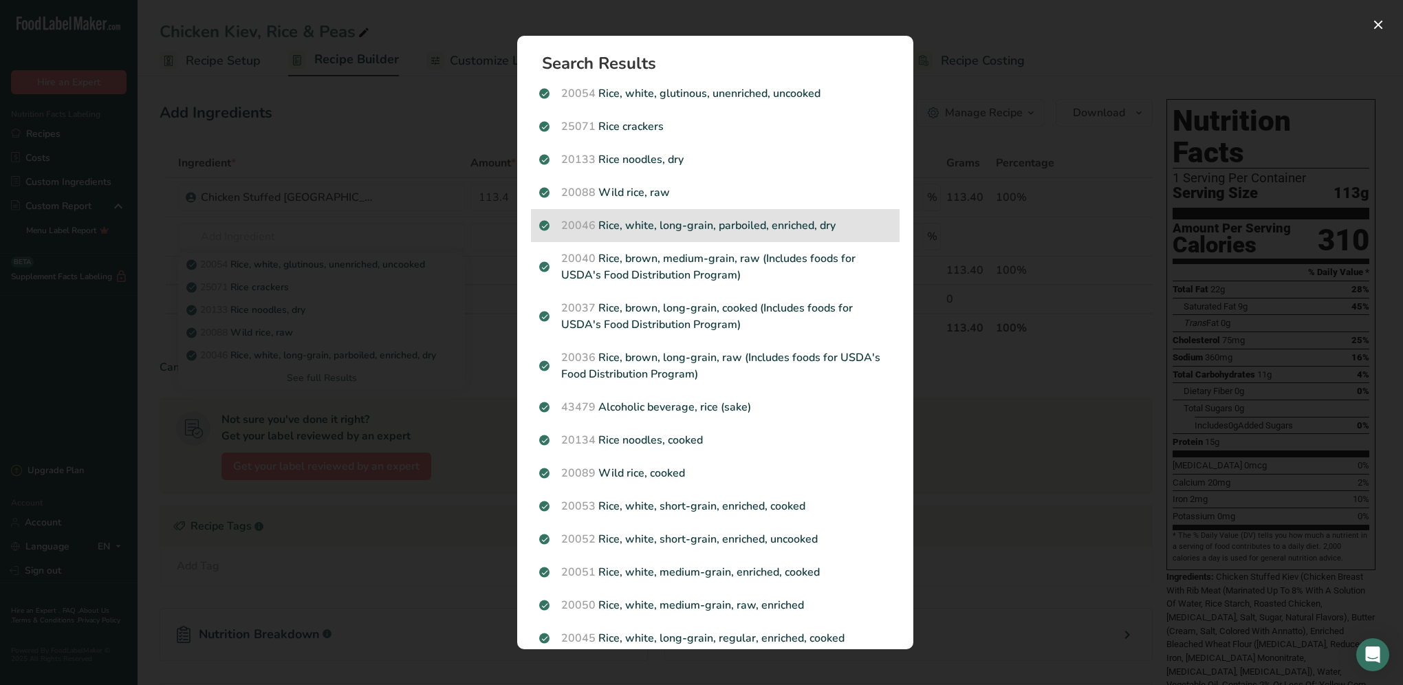
click at [635, 219] on p "20046 Rice, white, long-grain, parboiled, enriched, dry" at bounding box center [715, 225] width 352 height 17
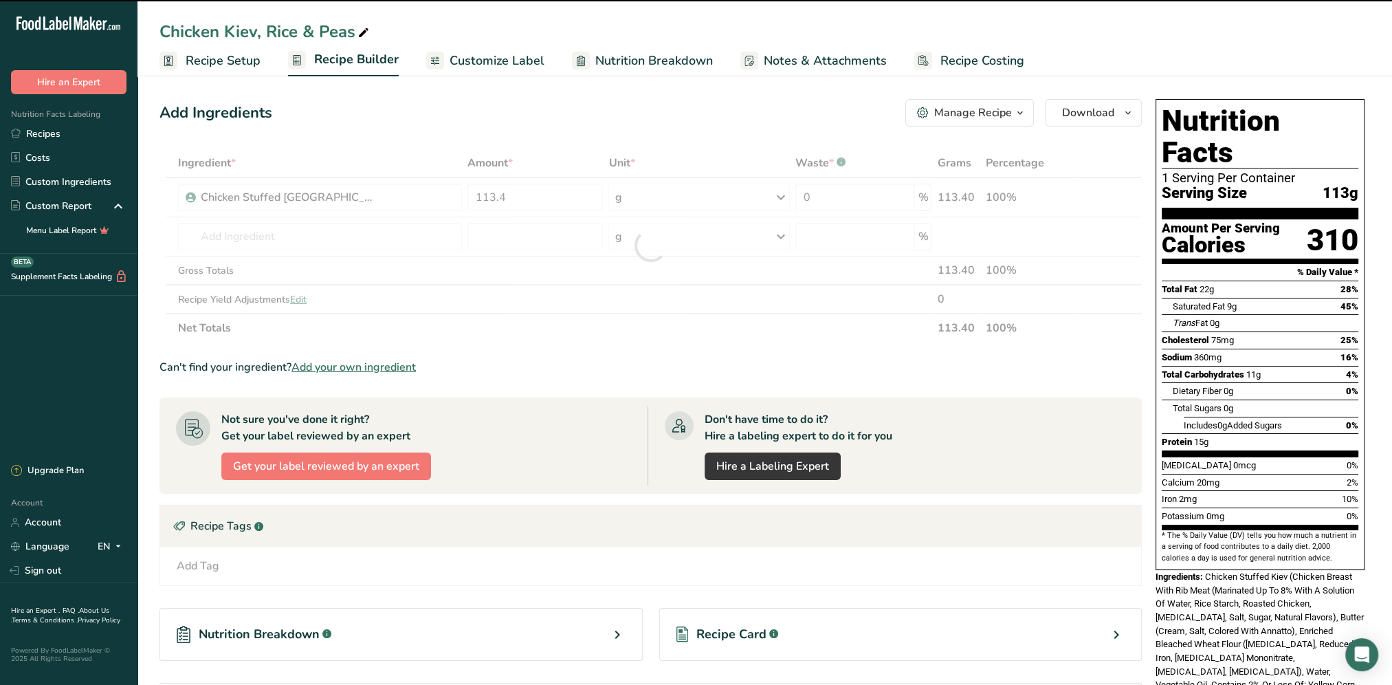
type input "0"
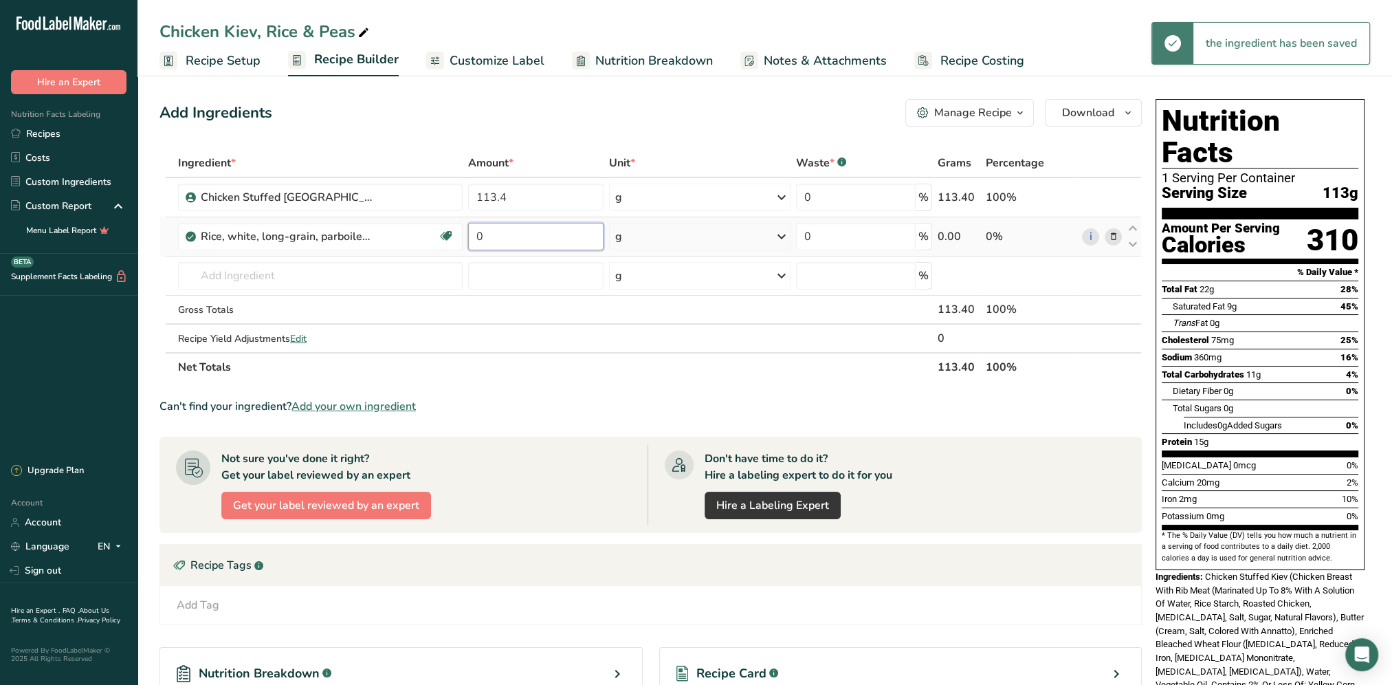
click at [545, 239] on input "0" at bounding box center [536, 237] width 136 height 28
type input "47"
click at [574, 128] on div "Add Ingredients Manage Recipe Delete Recipe Duplicate Recipe Scale Recipe Save …" at bounding box center [655, 467] width 991 height 747
click at [289, 287] on input "text" at bounding box center [320, 276] width 285 height 28
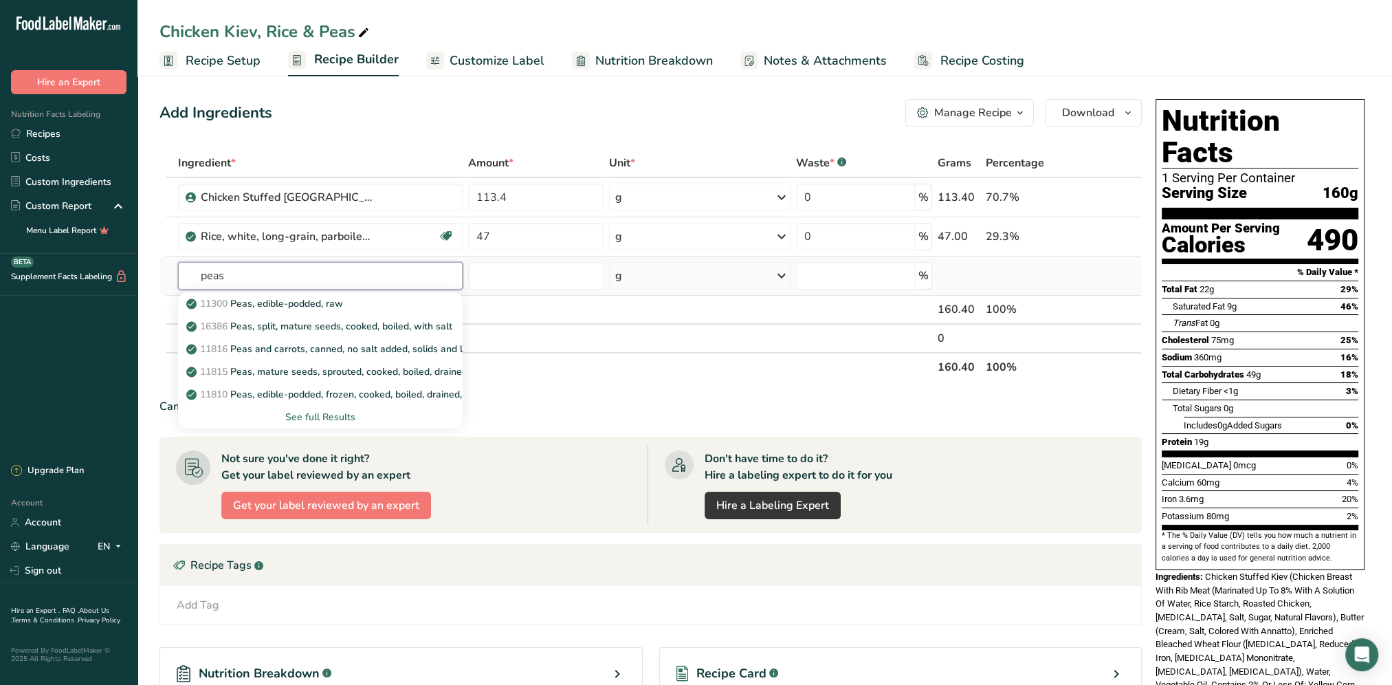
type input "peas"
click at [316, 414] on div "See full Results" at bounding box center [320, 417] width 263 height 14
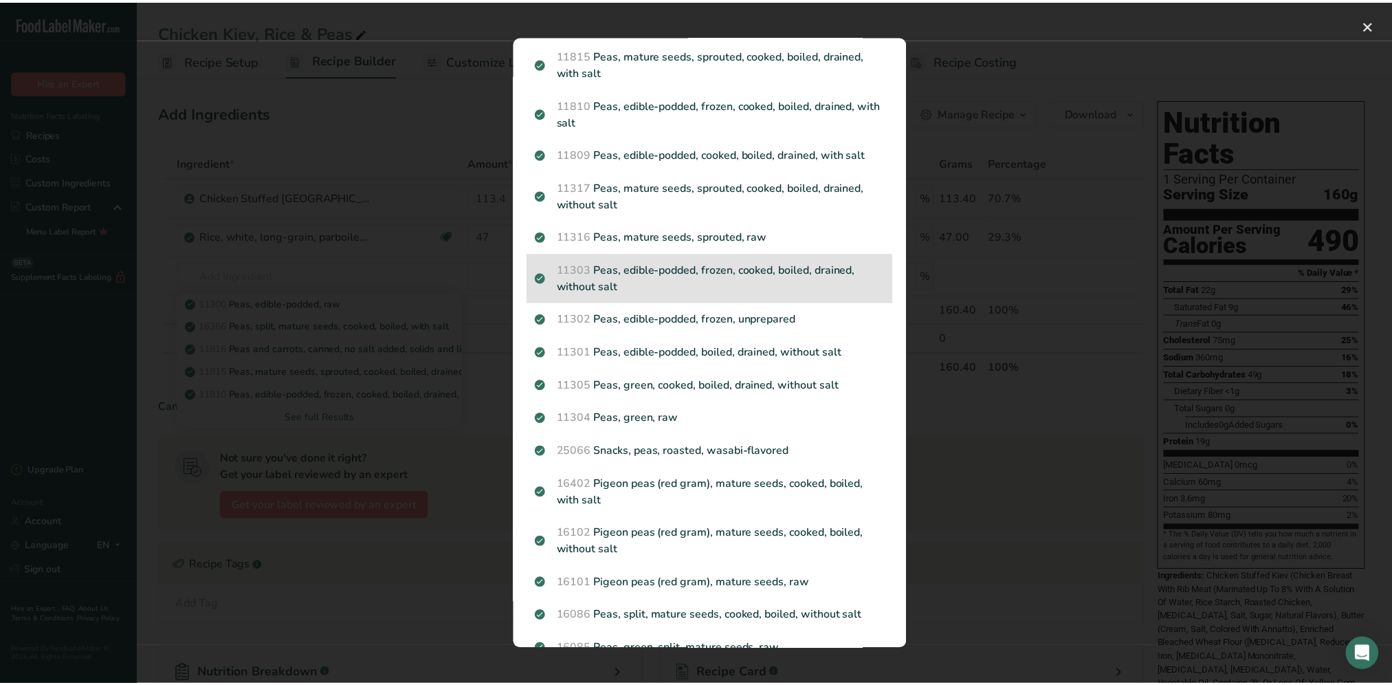
scroll to position [206, 0]
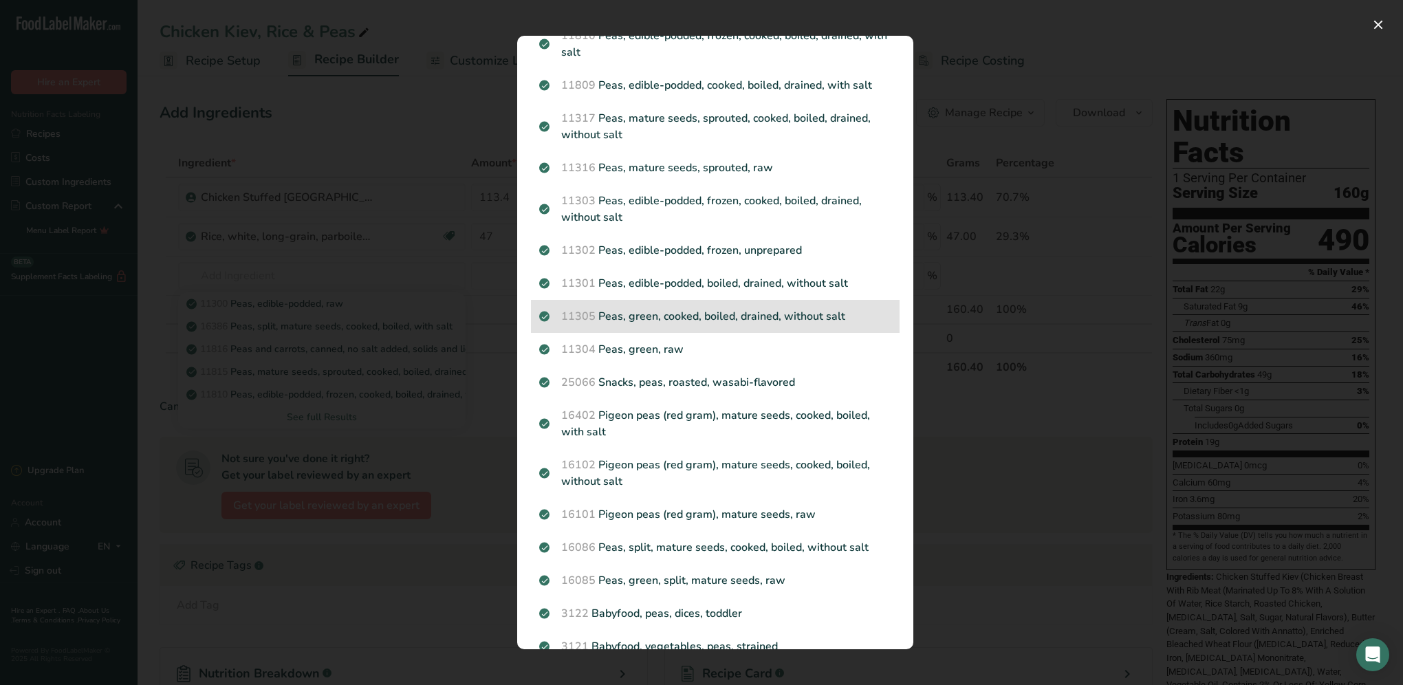
click at [717, 325] on p "11305 Peas, green, cooked, boiled, drained, without salt" at bounding box center [715, 316] width 352 height 17
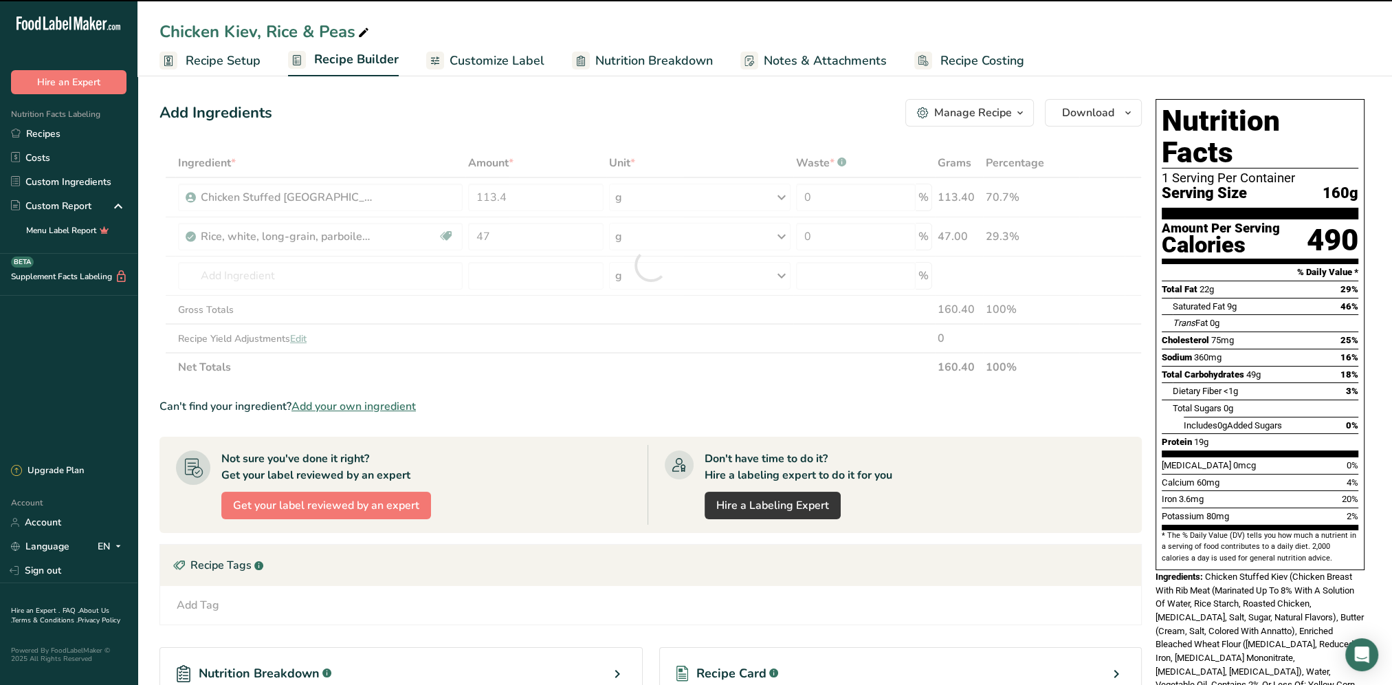
type input "0"
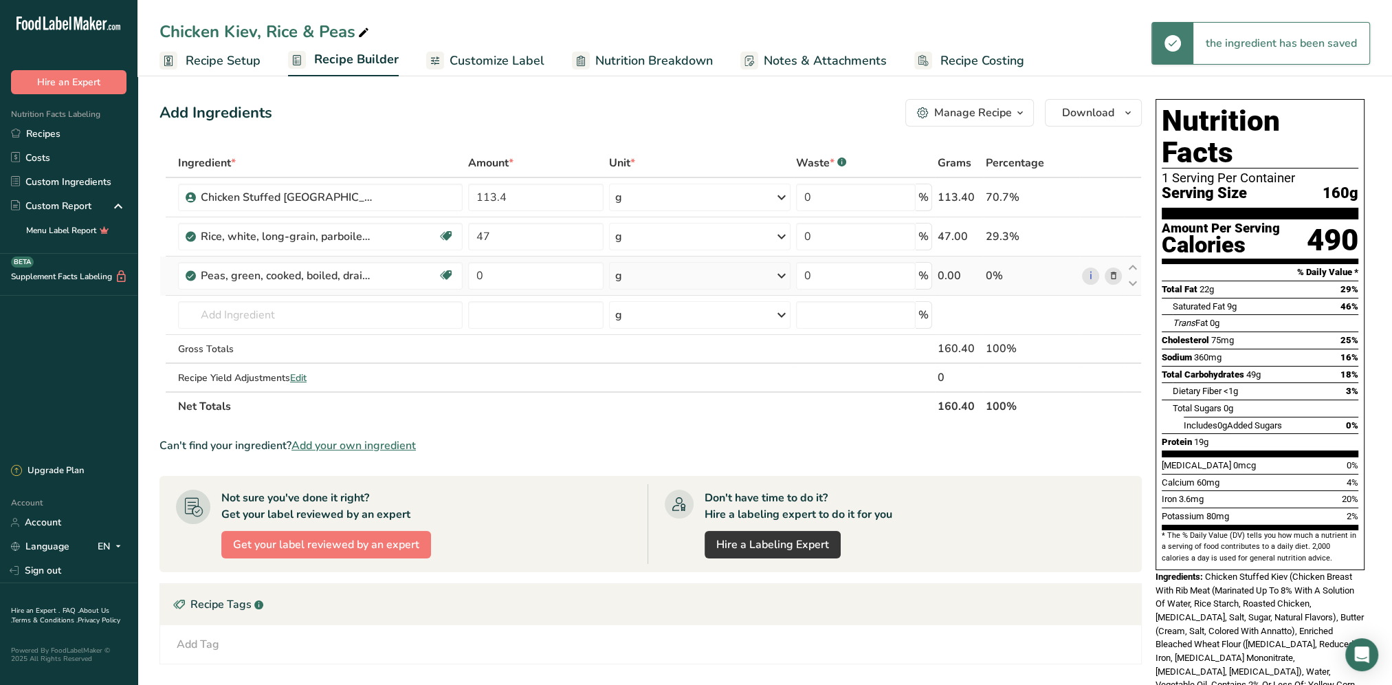
click at [651, 275] on div "g" at bounding box center [699, 276] width 181 height 28
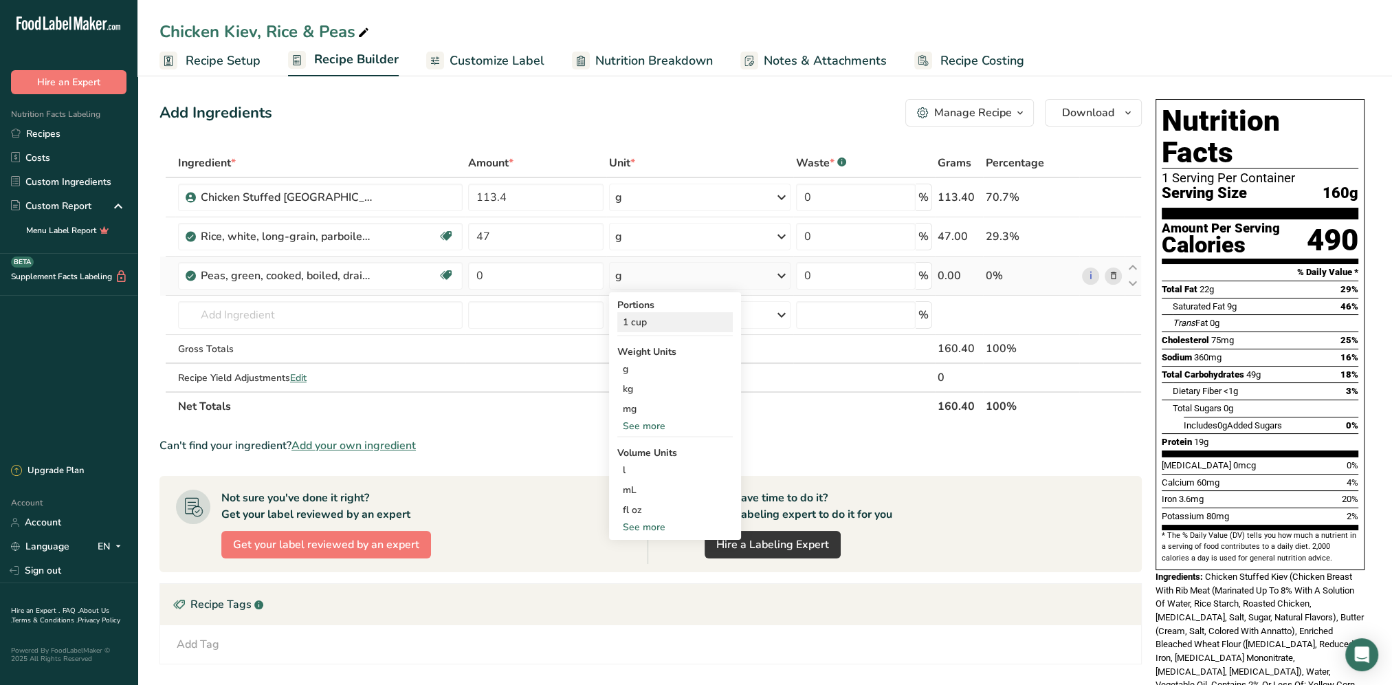
click at [657, 325] on div "1 cup" at bounding box center [676, 322] width 116 height 20
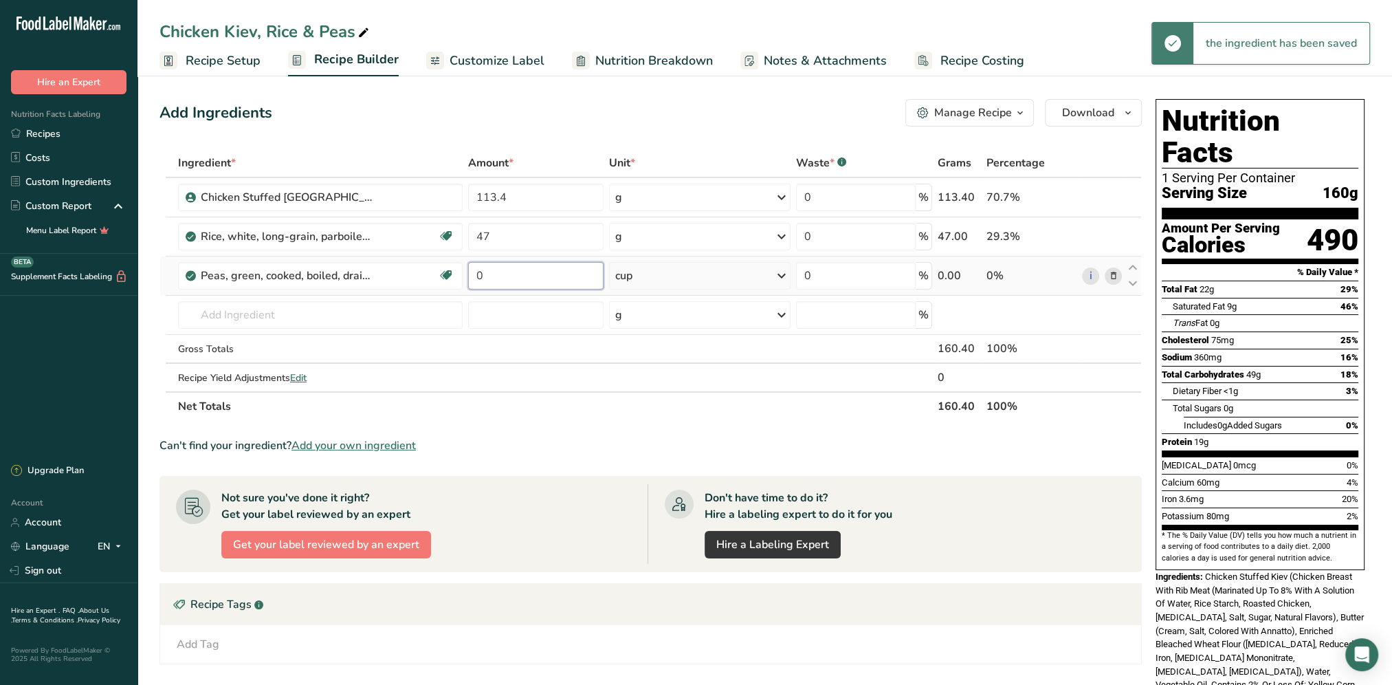
click at [508, 279] on input "0" at bounding box center [535, 276] width 135 height 28
type input "1"
click at [561, 113] on div "Add Ingredients Manage Recipe Delete Recipe Duplicate Recipe Scale Recipe Save …" at bounding box center [651, 113] width 983 height 28
click at [536, 275] on input "1" at bounding box center [535, 276] width 135 height 28
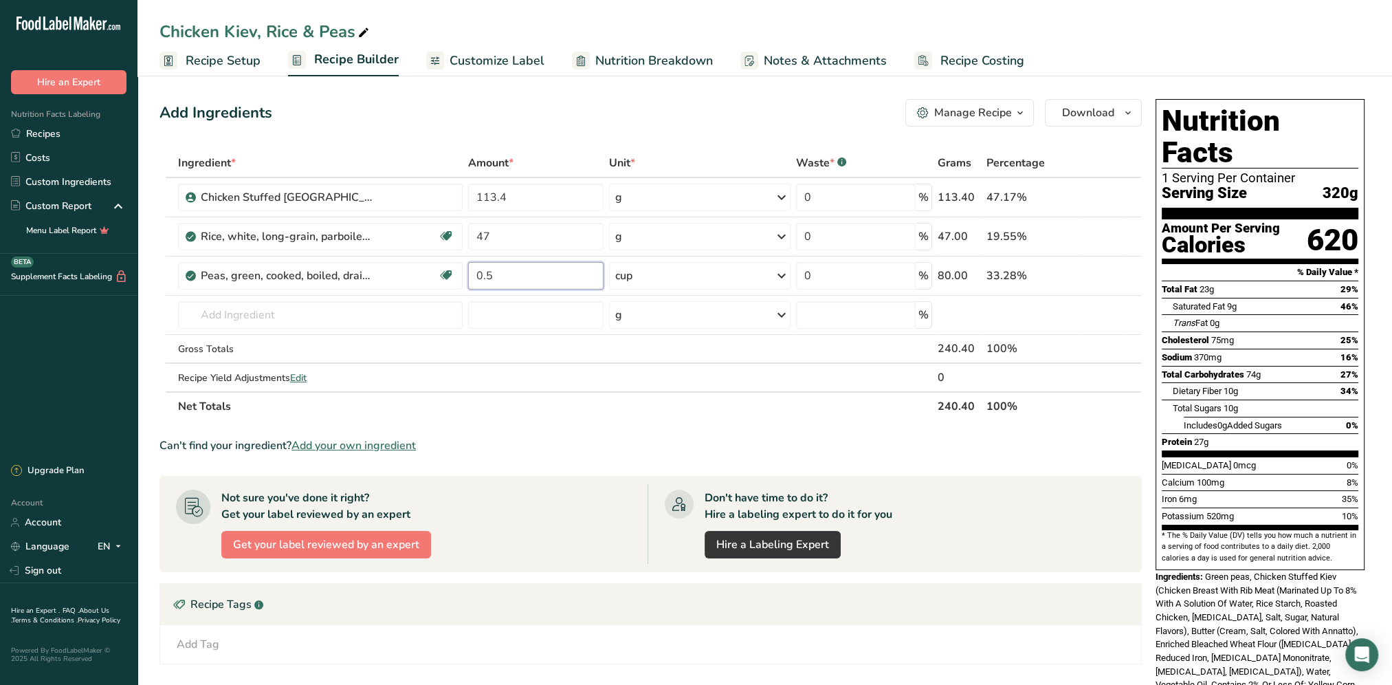
type input "0.5"
click at [605, 136] on div "Add Ingredients Manage Recipe Delete Recipe Duplicate Recipe Scale Recipe Save …" at bounding box center [655, 476] width 991 height 765
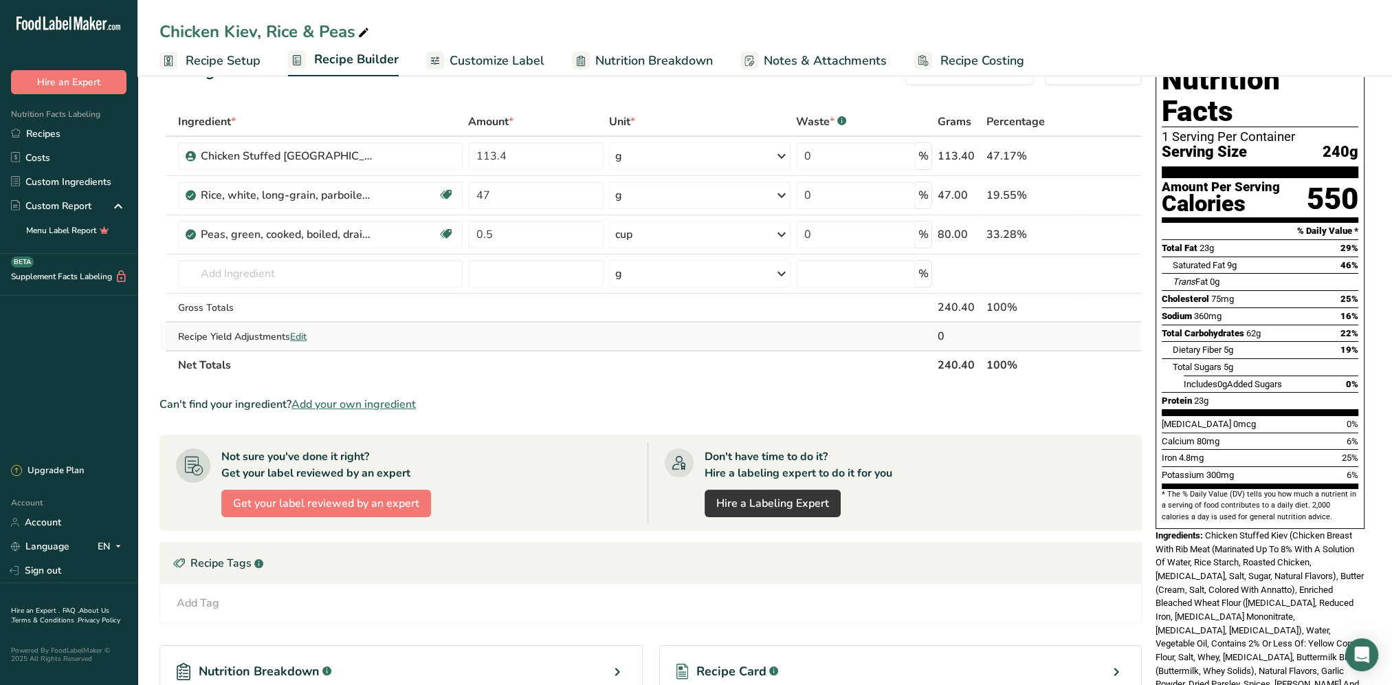
scroll to position [0, 0]
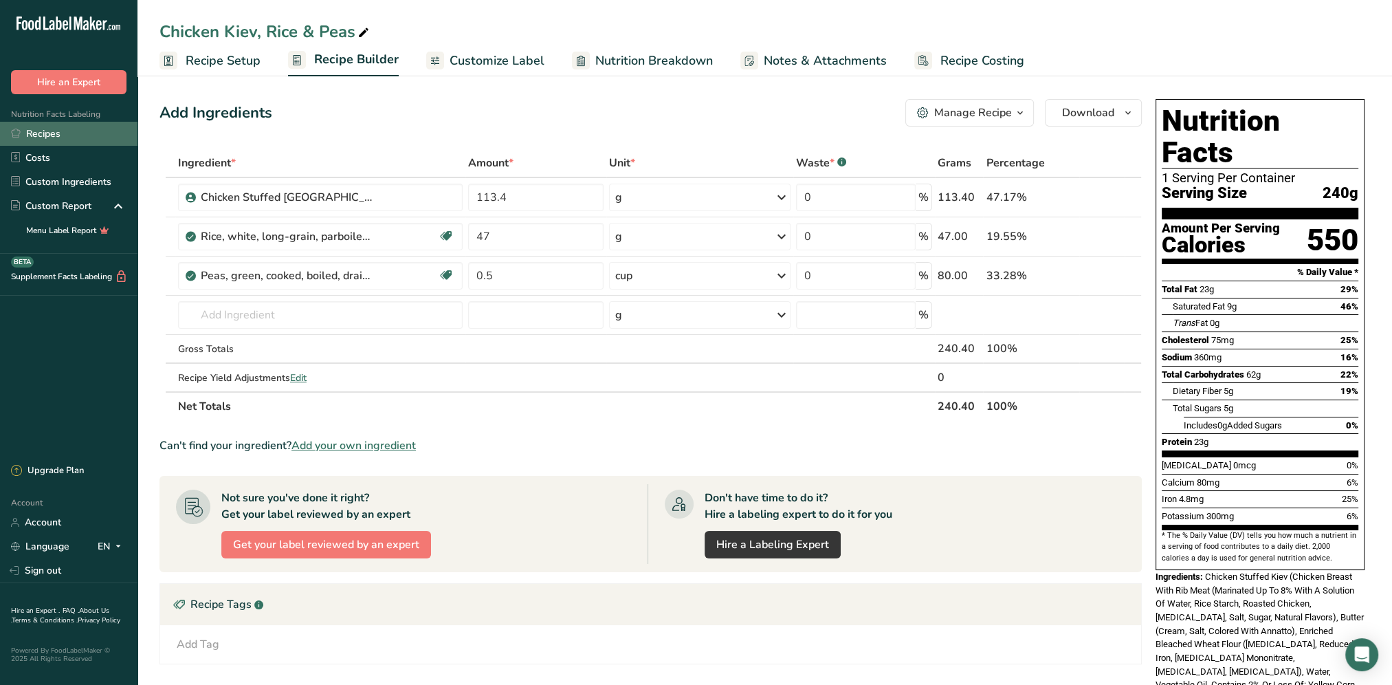
click at [50, 129] on link "Recipes" at bounding box center [69, 134] width 138 height 24
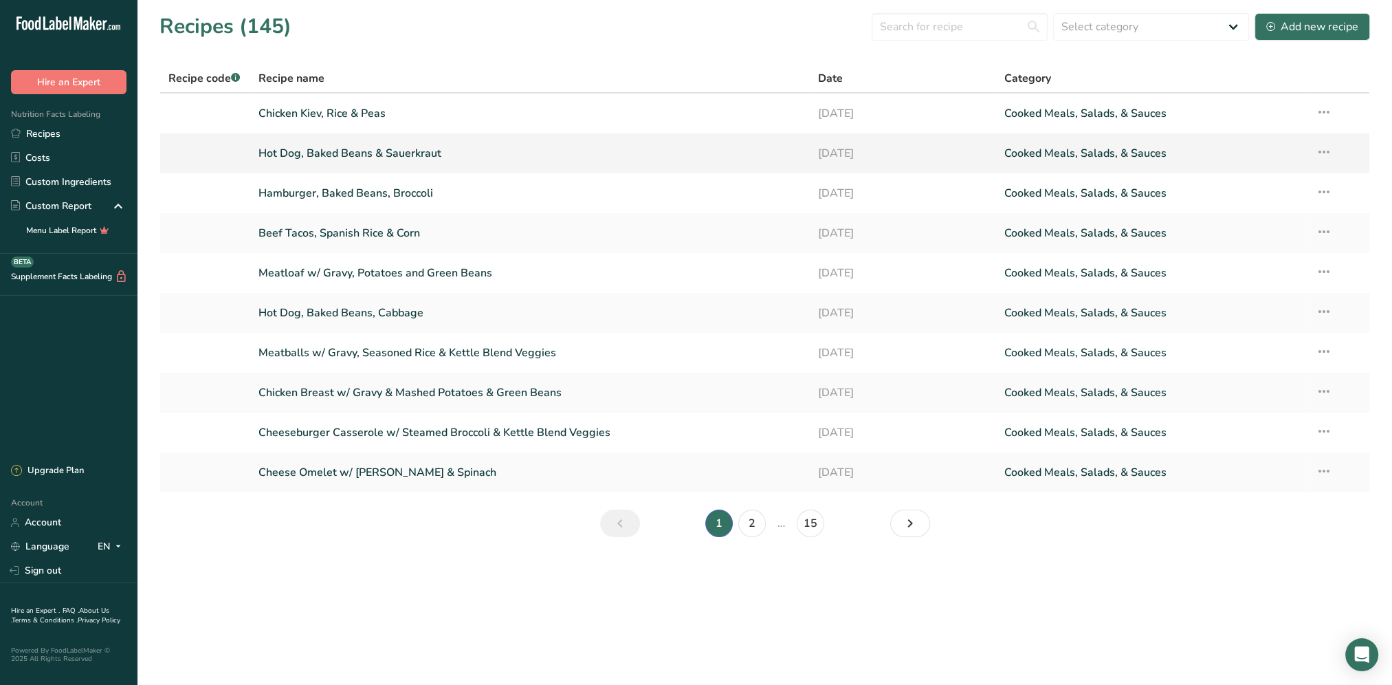
click at [333, 156] on link "Hot Dog, Baked Beans & Sauerkraut" at bounding box center [530, 153] width 543 height 29
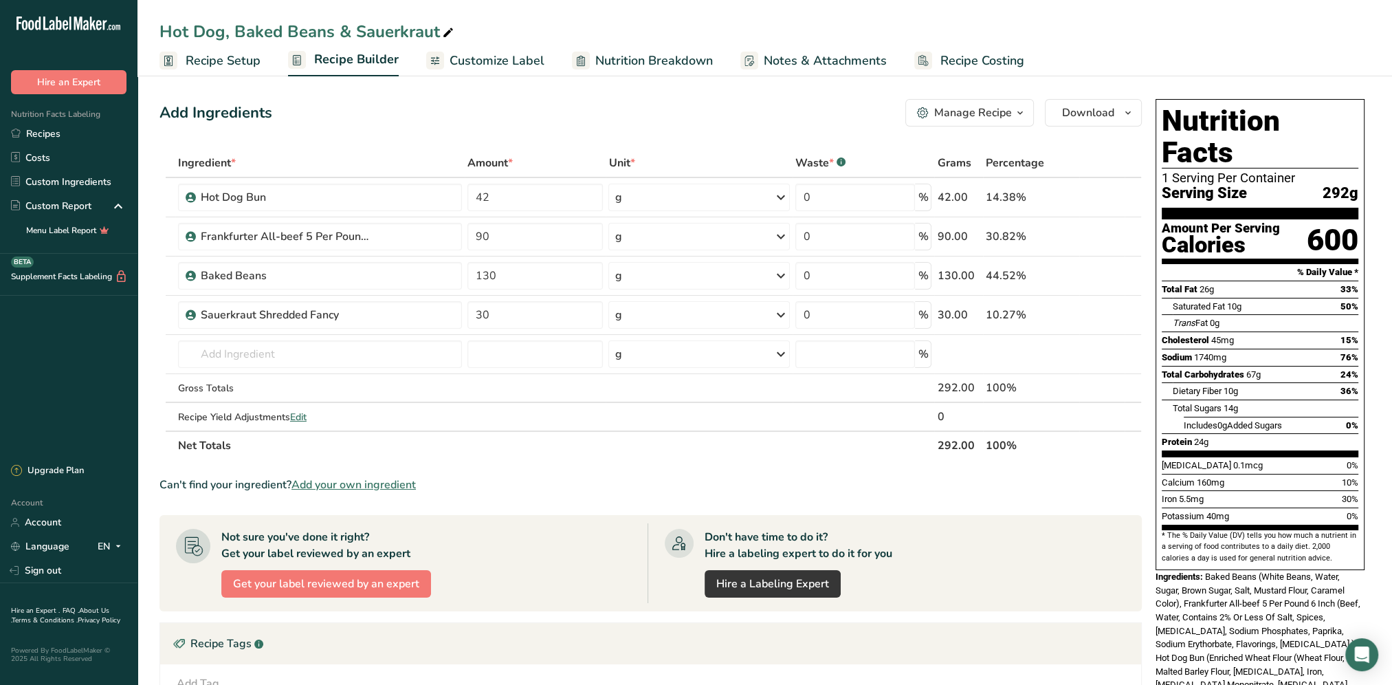
click at [806, 50] on link "Notes & Attachments" at bounding box center [814, 60] width 146 height 31
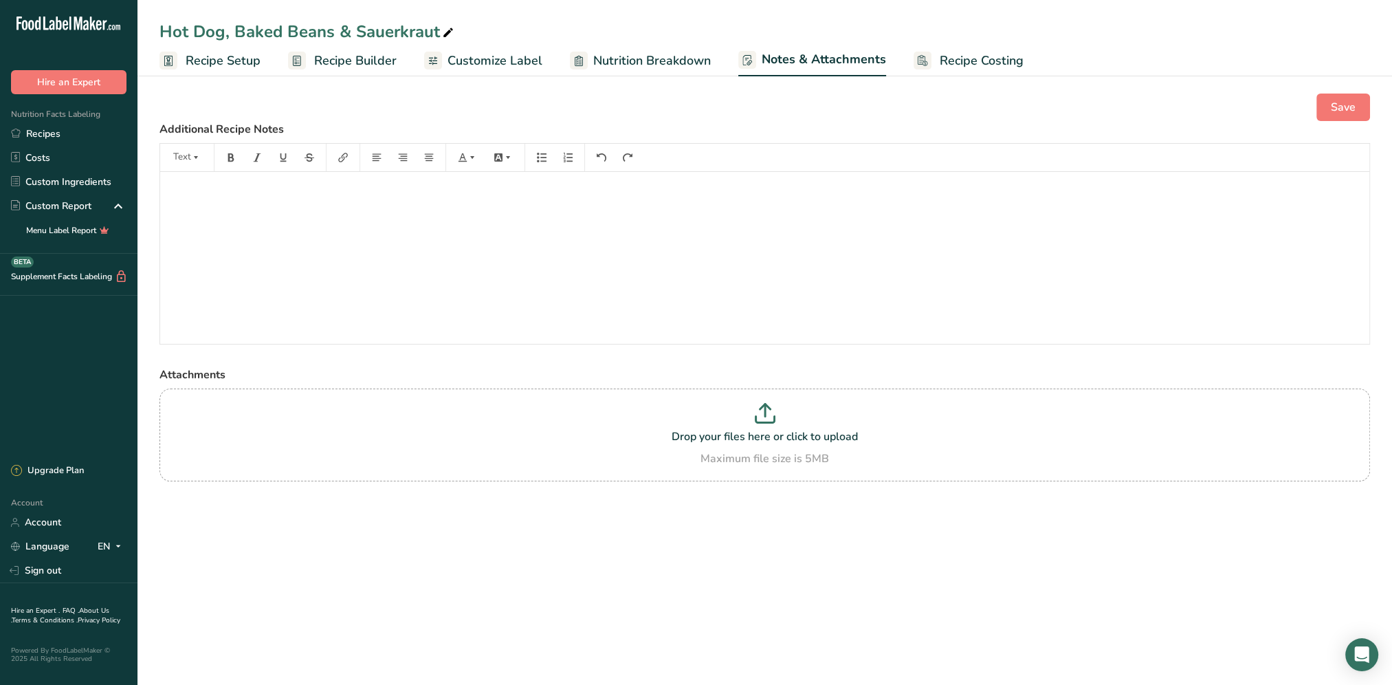
click at [646, 61] on span "Nutrition Breakdown" at bounding box center [652, 61] width 118 height 19
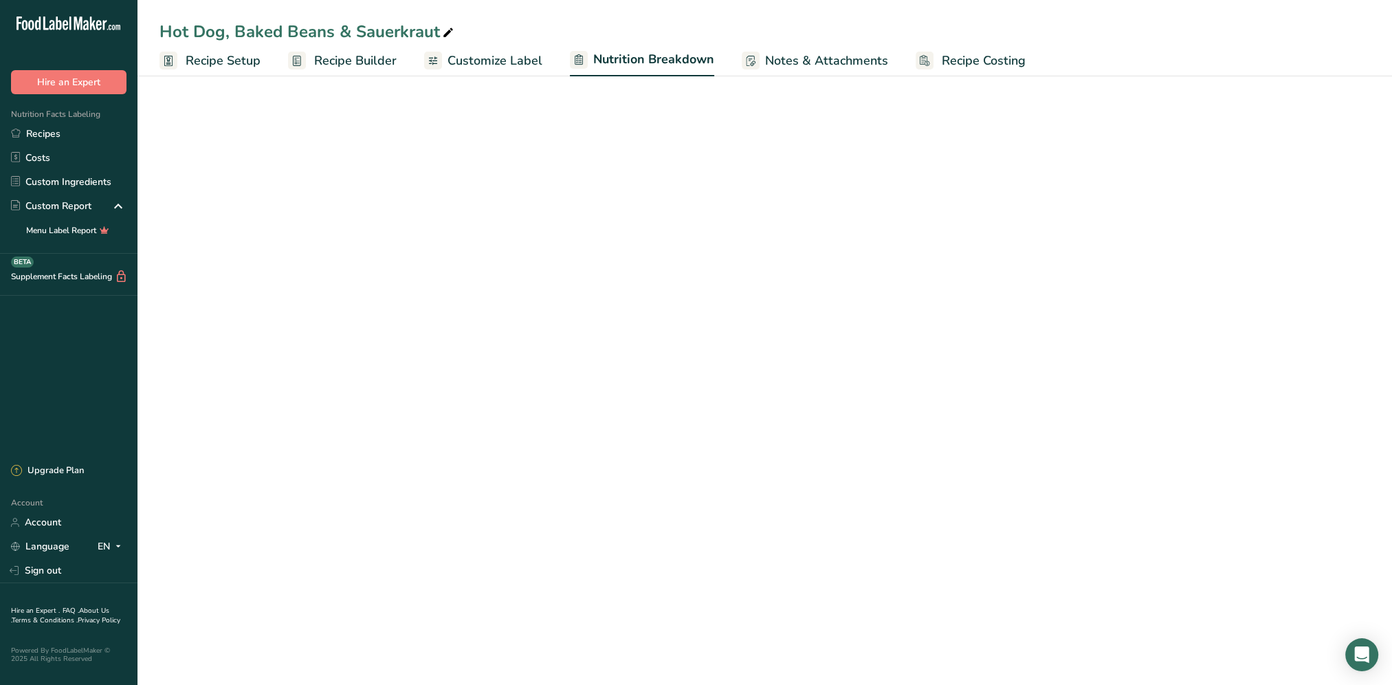
select select "Calories"
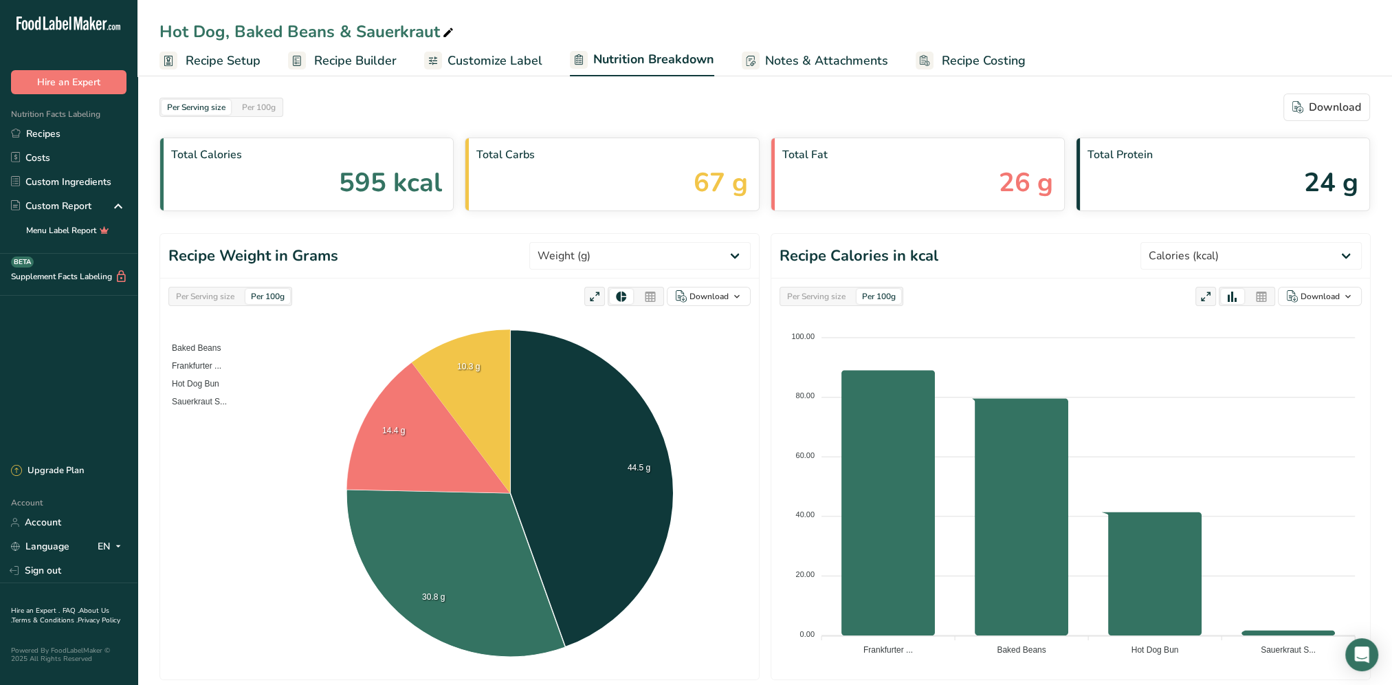
click at [487, 58] on span "Customize Label" at bounding box center [495, 61] width 95 height 19
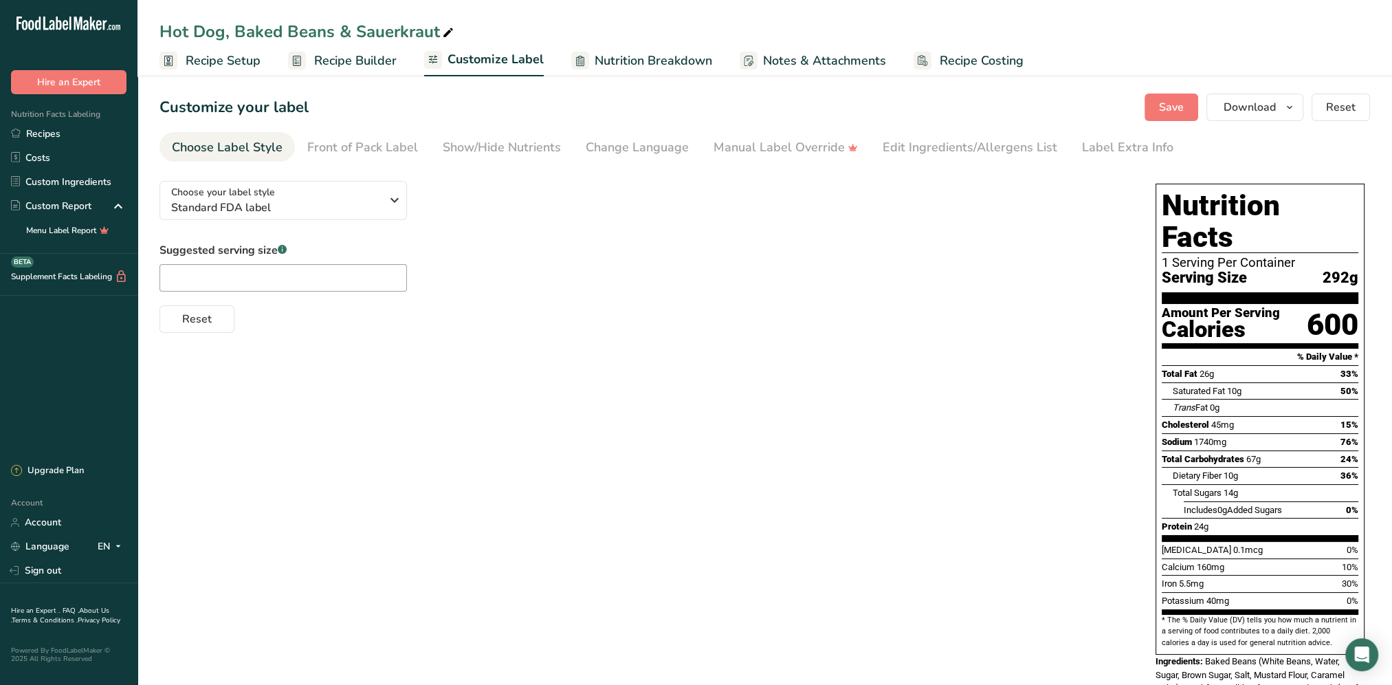
click at [961, 65] on span "Recipe Costing" at bounding box center [982, 61] width 84 height 19
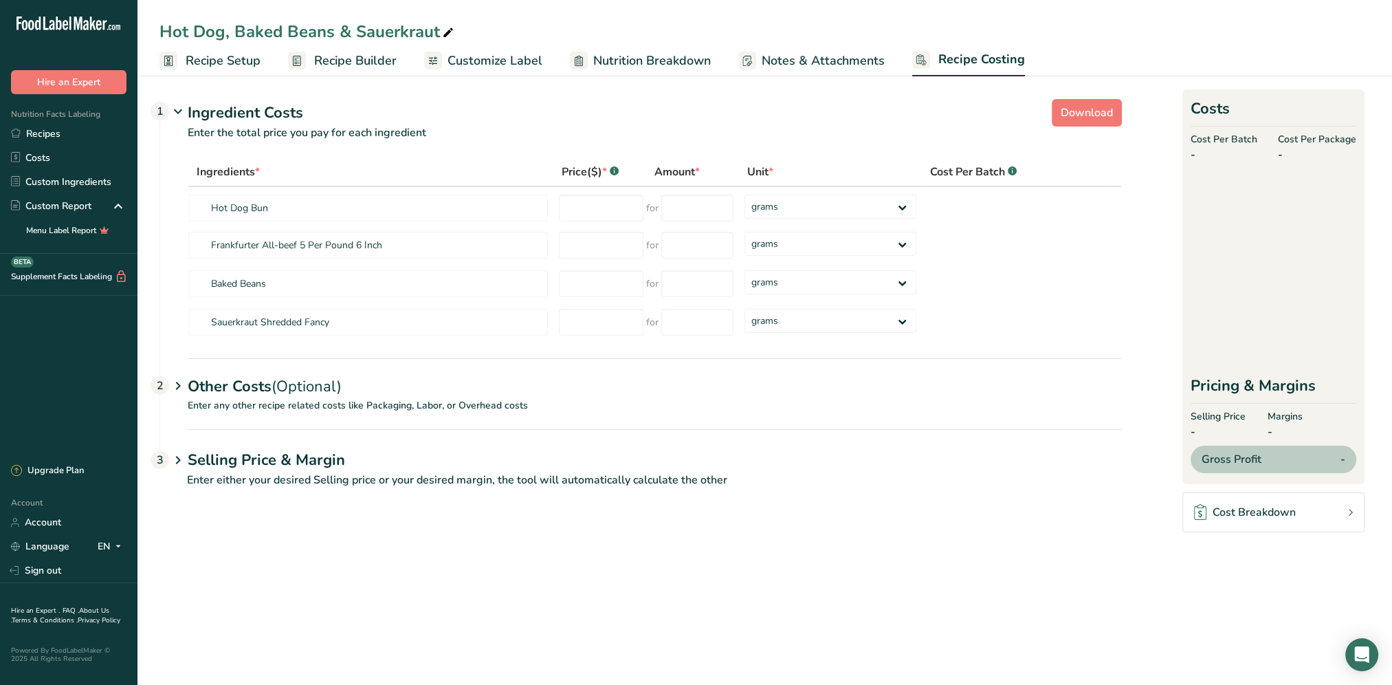
click at [333, 56] on span "Recipe Builder" at bounding box center [355, 61] width 83 height 19
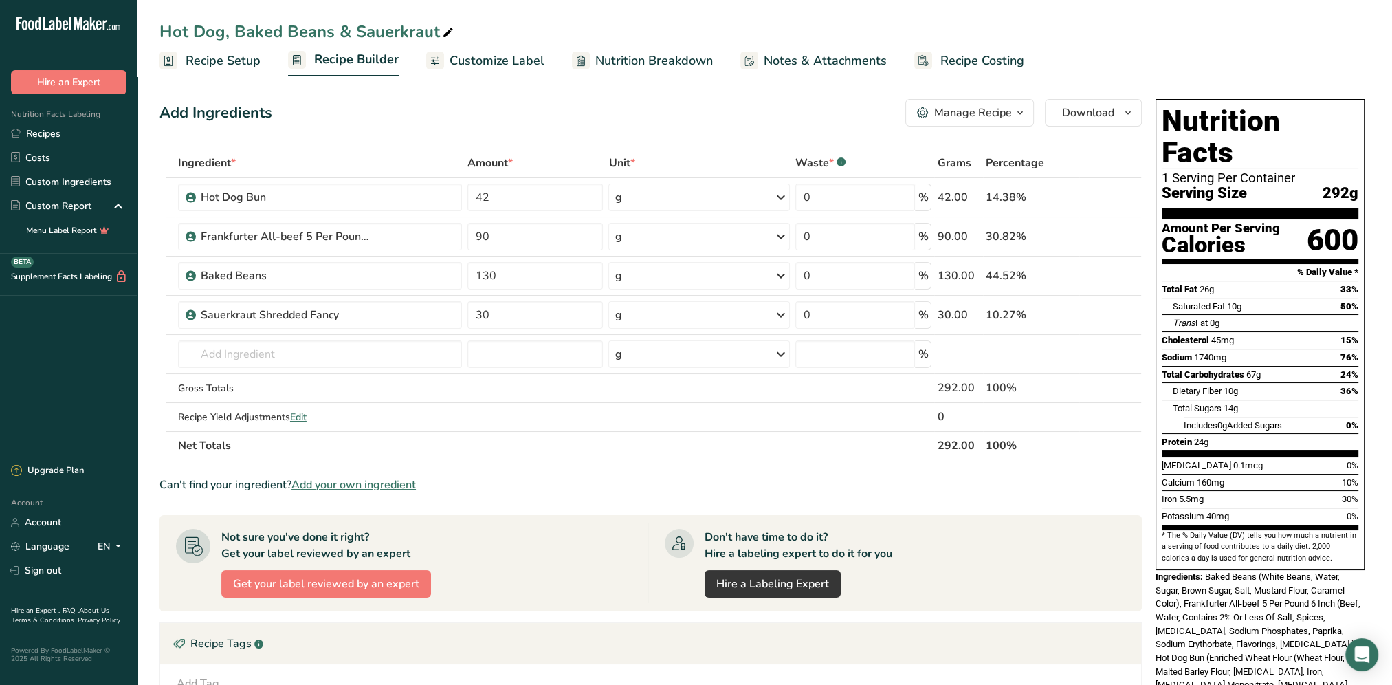
click at [206, 63] on span "Recipe Setup" at bounding box center [223, 61] width 75 height 19
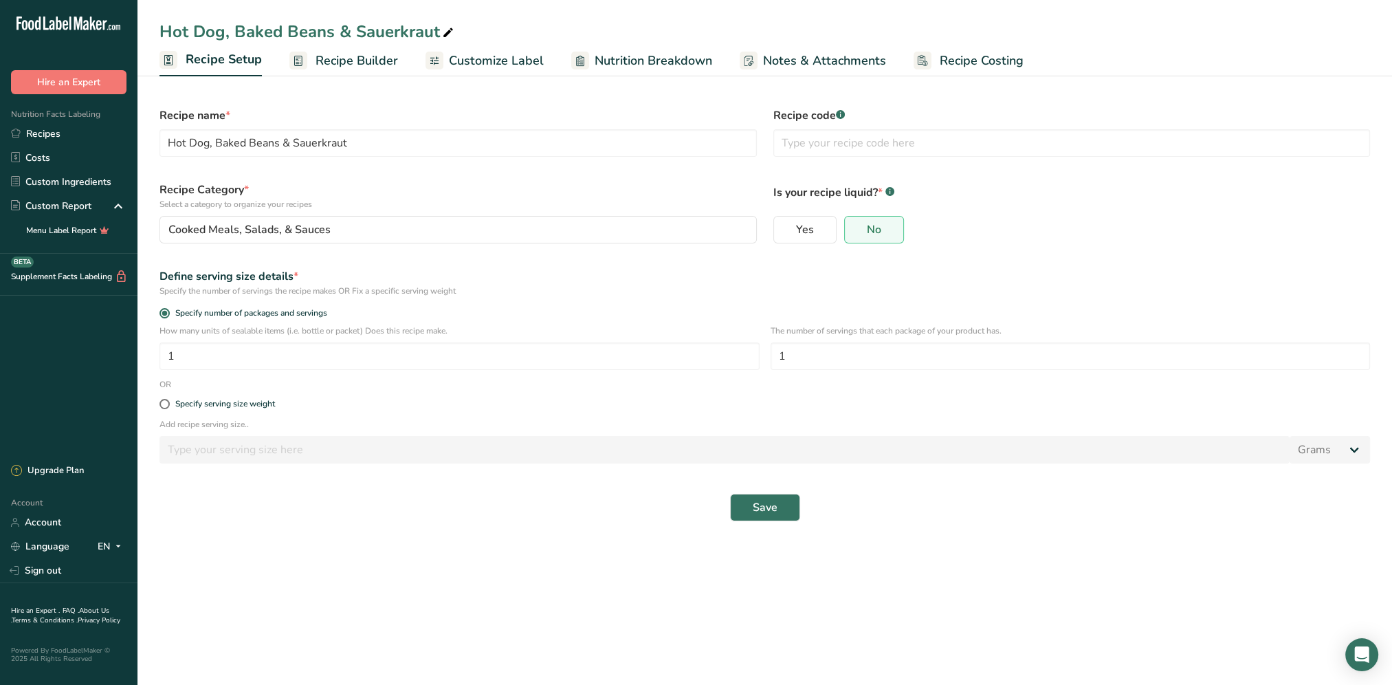
click at [356, 61] on span "Recipe Builder" at bounding box center [357, 61] width 83 height 19
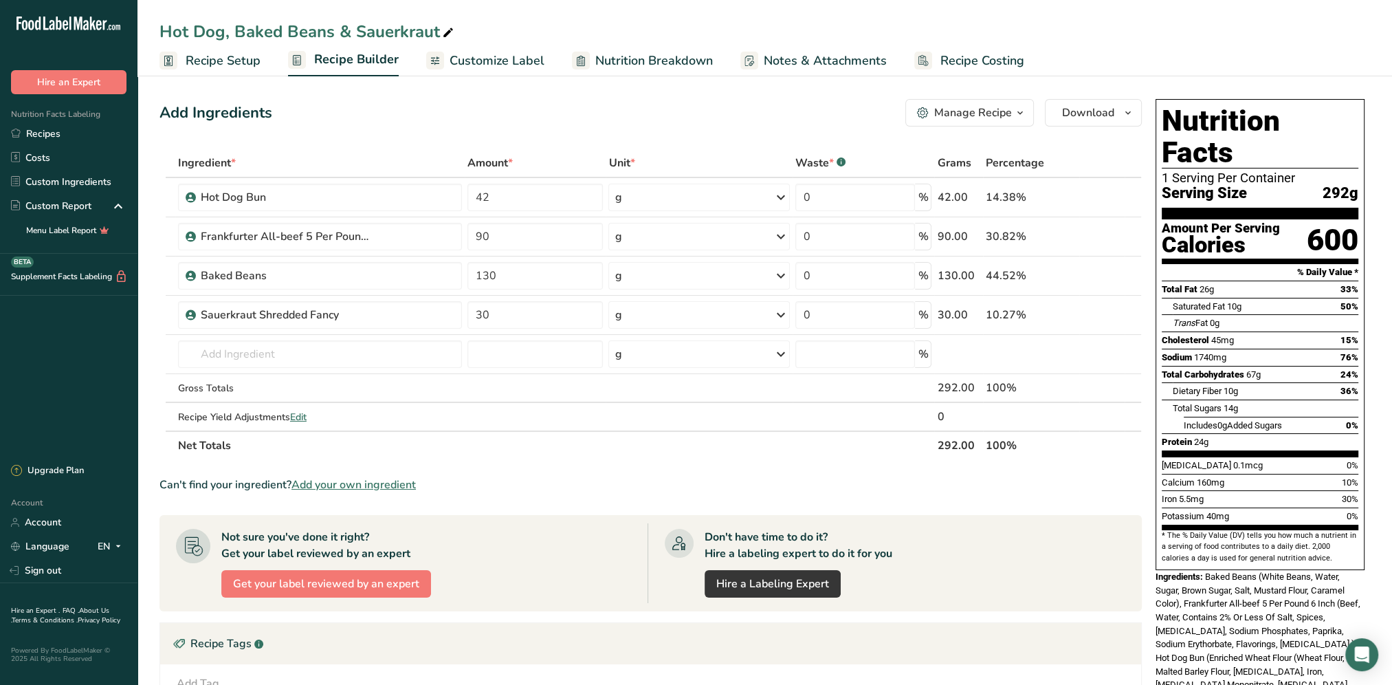
click at [978, 60] on span "Recipe Costing" at bounding box center [983, 61] width 84 height 19
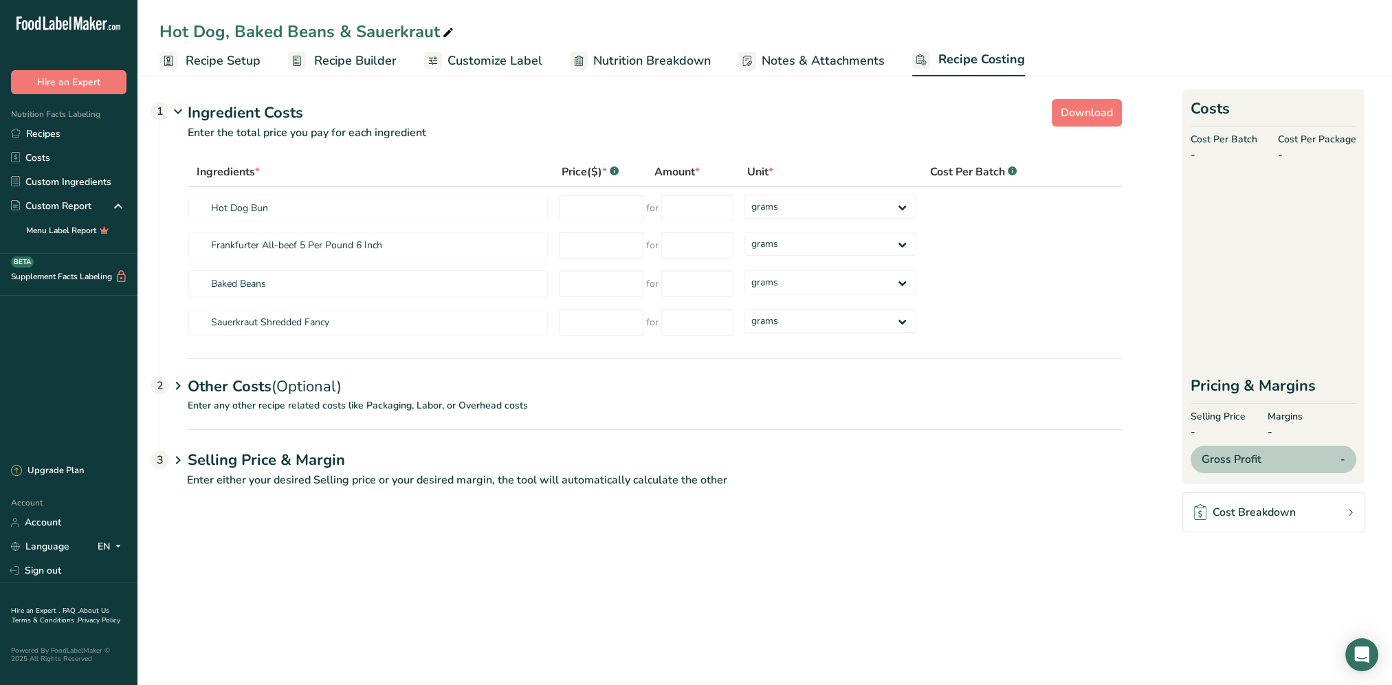
click at [779, 61] on span "Notes & Attachments" at bounding box center [823, 61] width 123 height 19
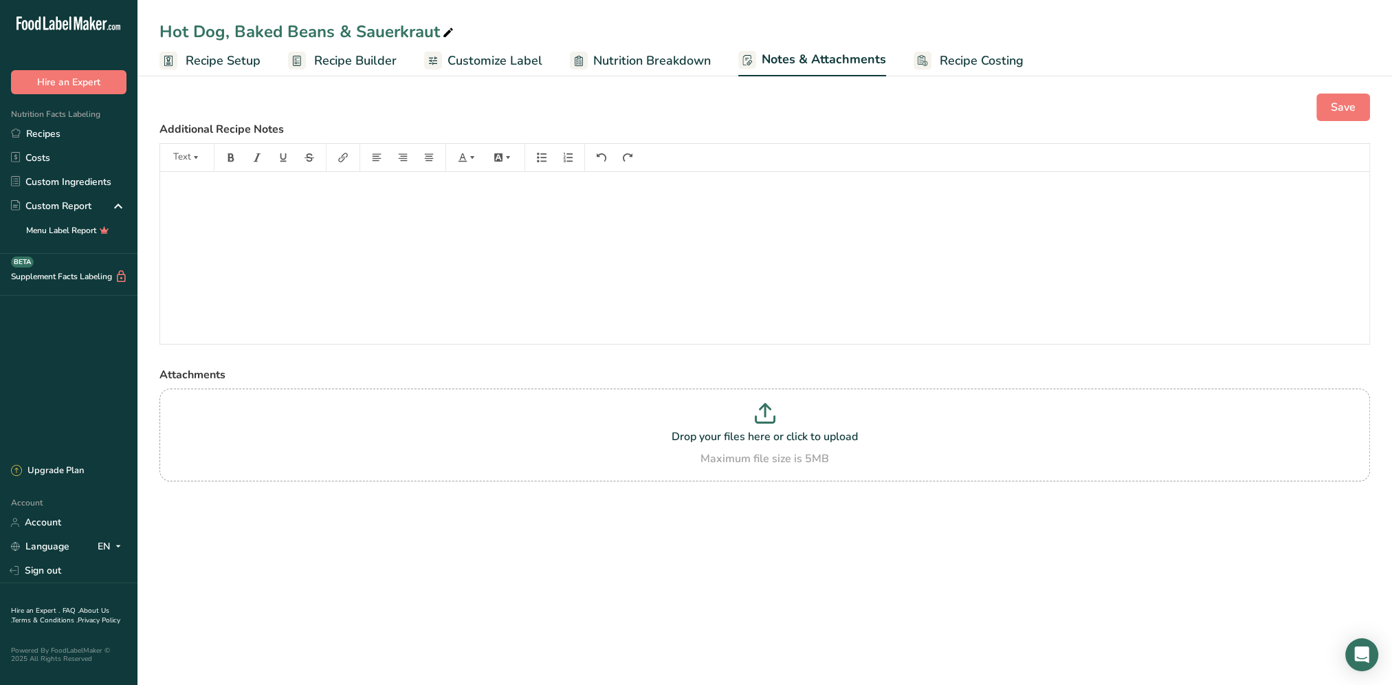
click at [525, 59] on span "Customize Label" at bounding box center [495, 61] width 95 height 19
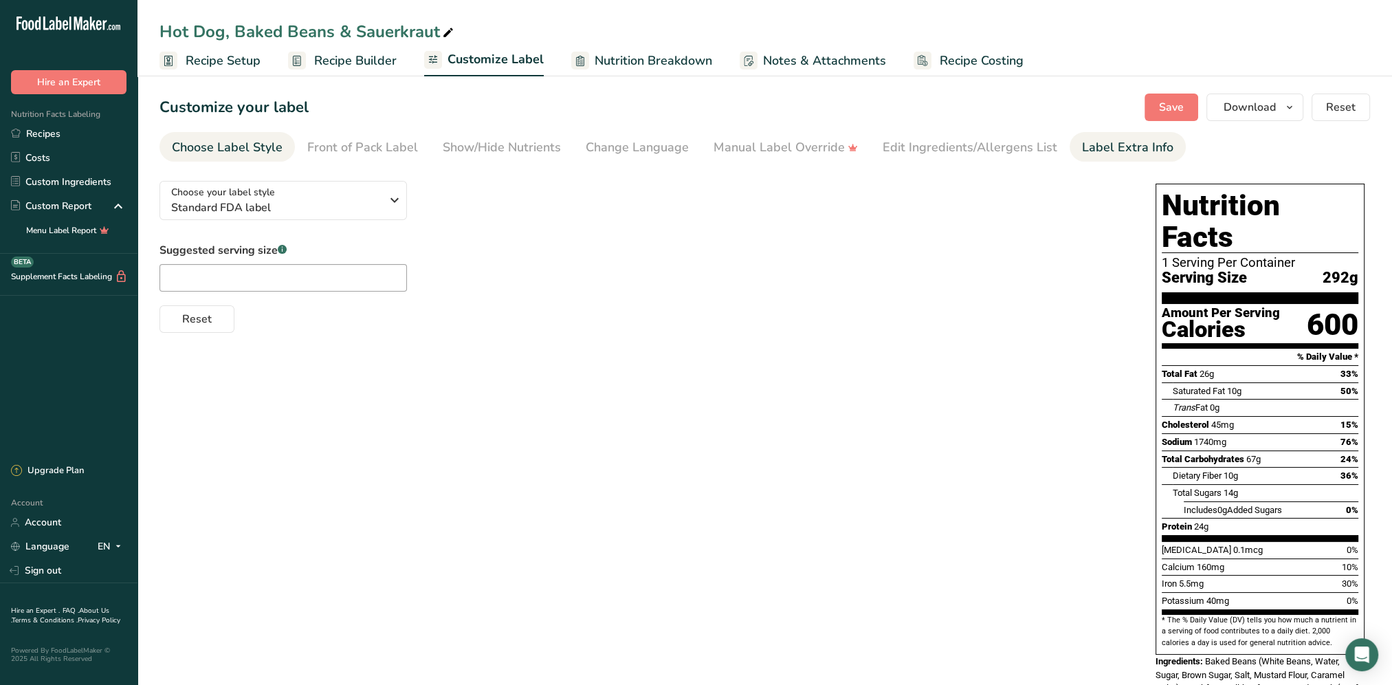
click at [1128, 151] on div "Label Extra Info" at bounding box center [1127, 147] width 91 height 19
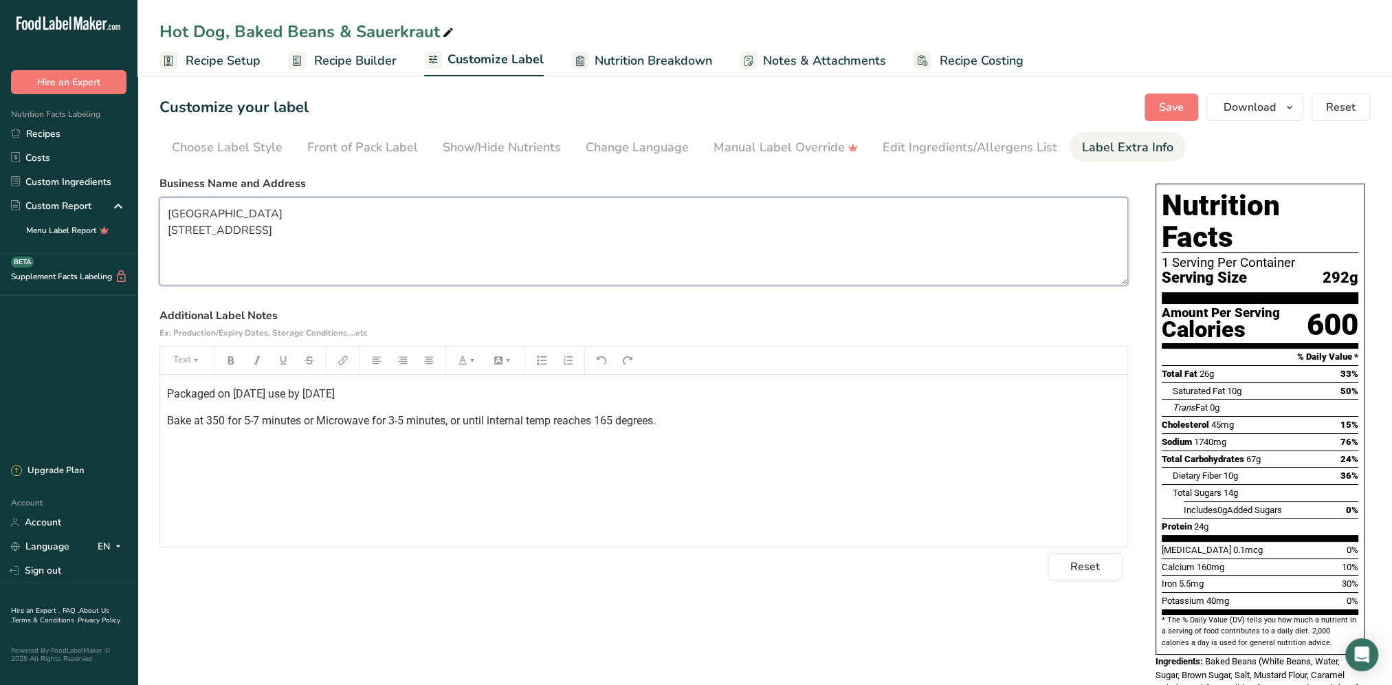
drag, startPoint x: 287, startPoint y: 250, endPoint x: 169, endPoint y: 207, distance: 125.3
click at [169, 207] on textarea "[GEOGRAPHIC_DATA] [STREET_ADDRESS]" at bounding box center [644, 241] width 969 height 88
click at [52, 132] on link "Recipes" at bounding box center [69, 134] width 138 height 24
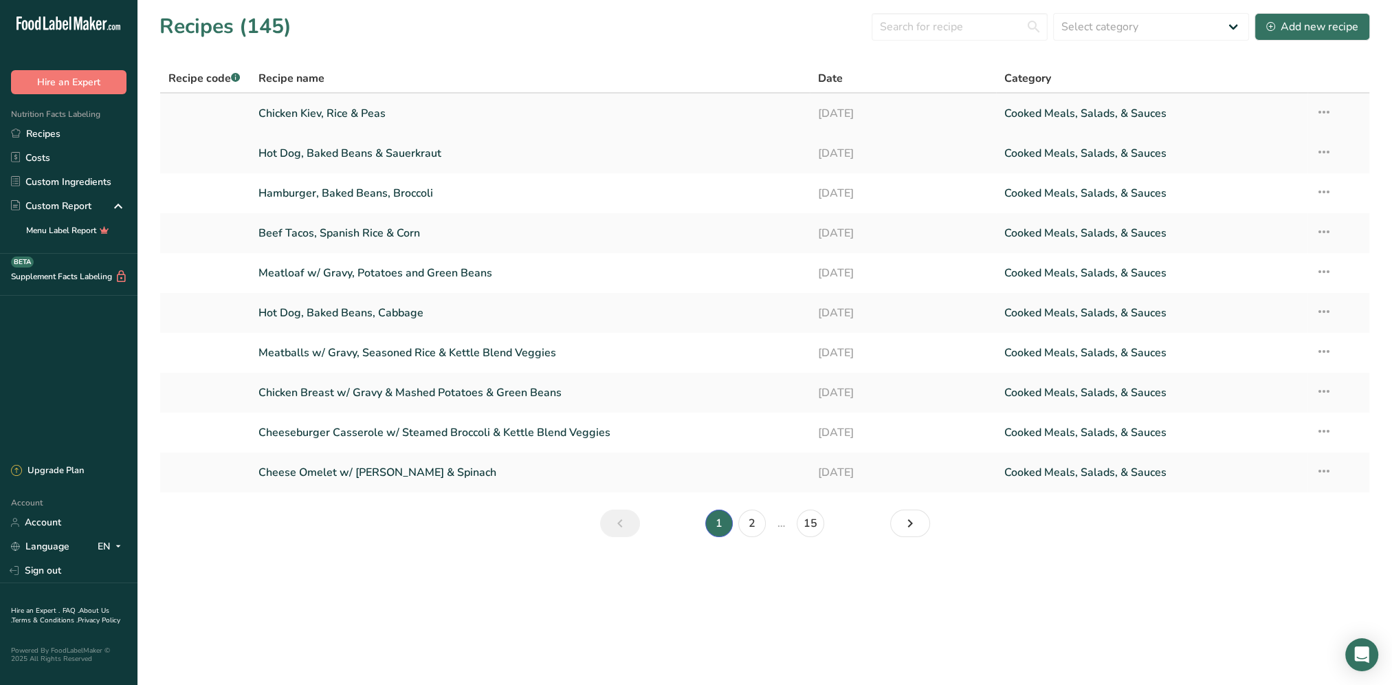
click at [347, 113] on link "Chicken Kiev, Rice & Peas" at bounding box center [530, 113] width 543 height 29
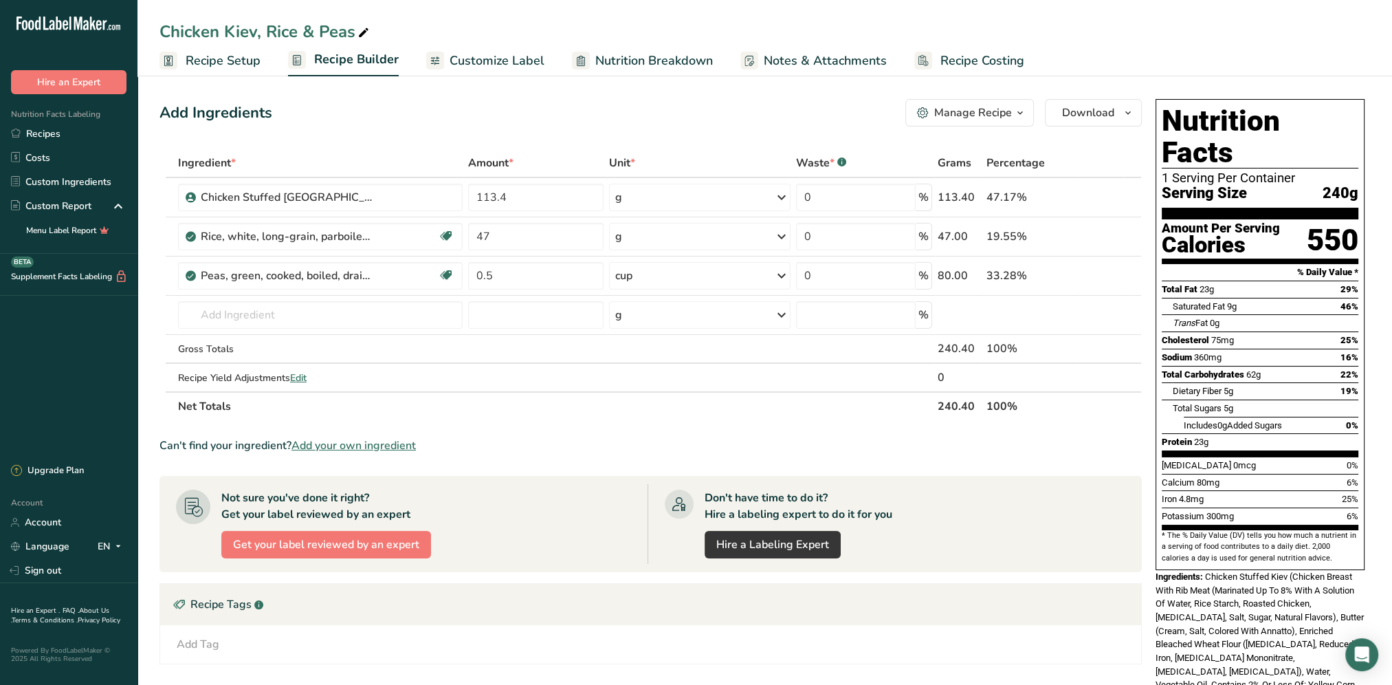
click at [828, 58] on span "Notes & Attachments" at bounding box center [825, 61] width 123 height 19
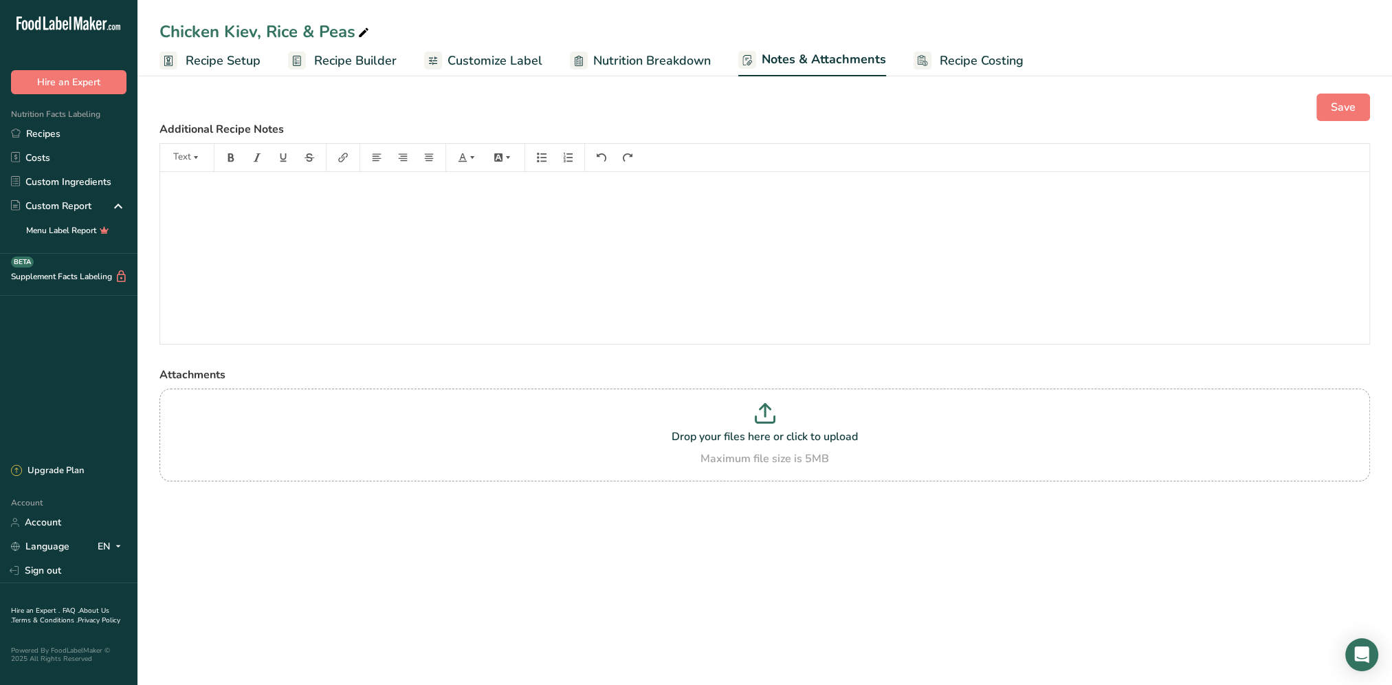
click at [960, 62] on span "Recipe Costing" at bounding box center [982, 61] width 84 height 19
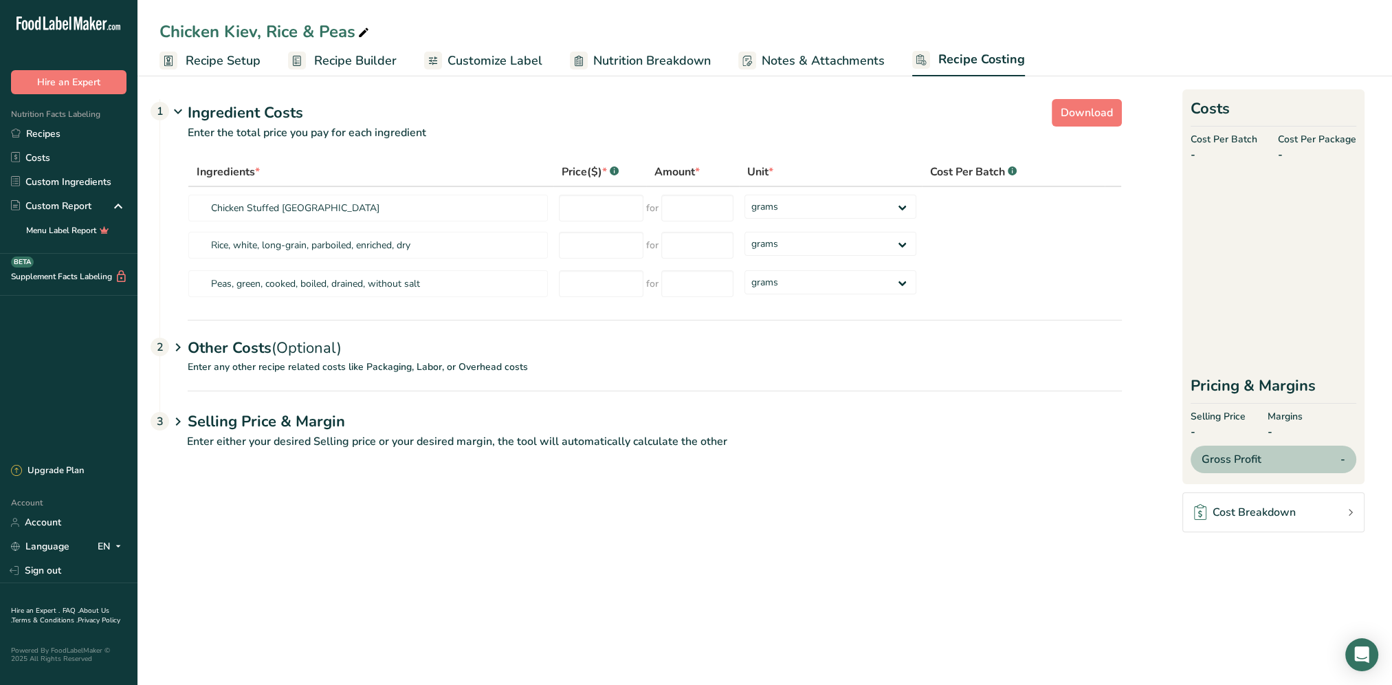
click at [624, 56] on span "Nutrition Breakdown" at bounding box center [652, 61] width 118 height 19
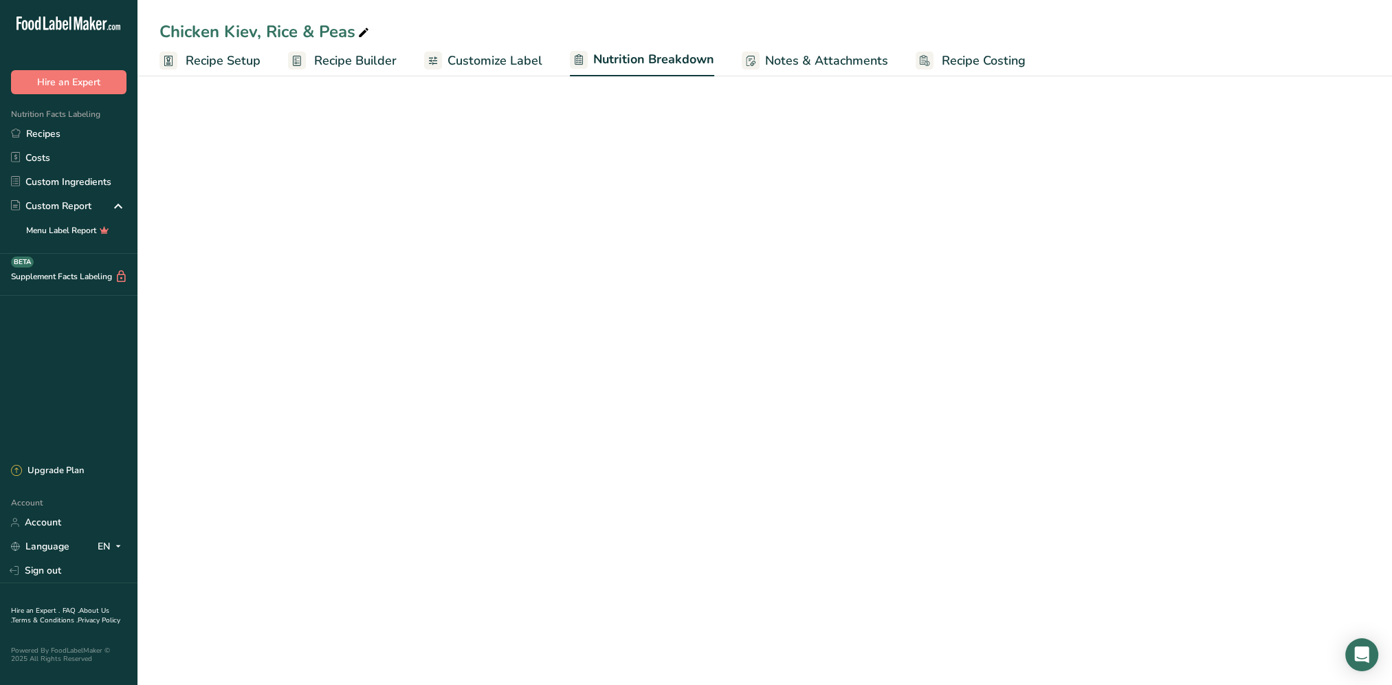
select select "Calories"
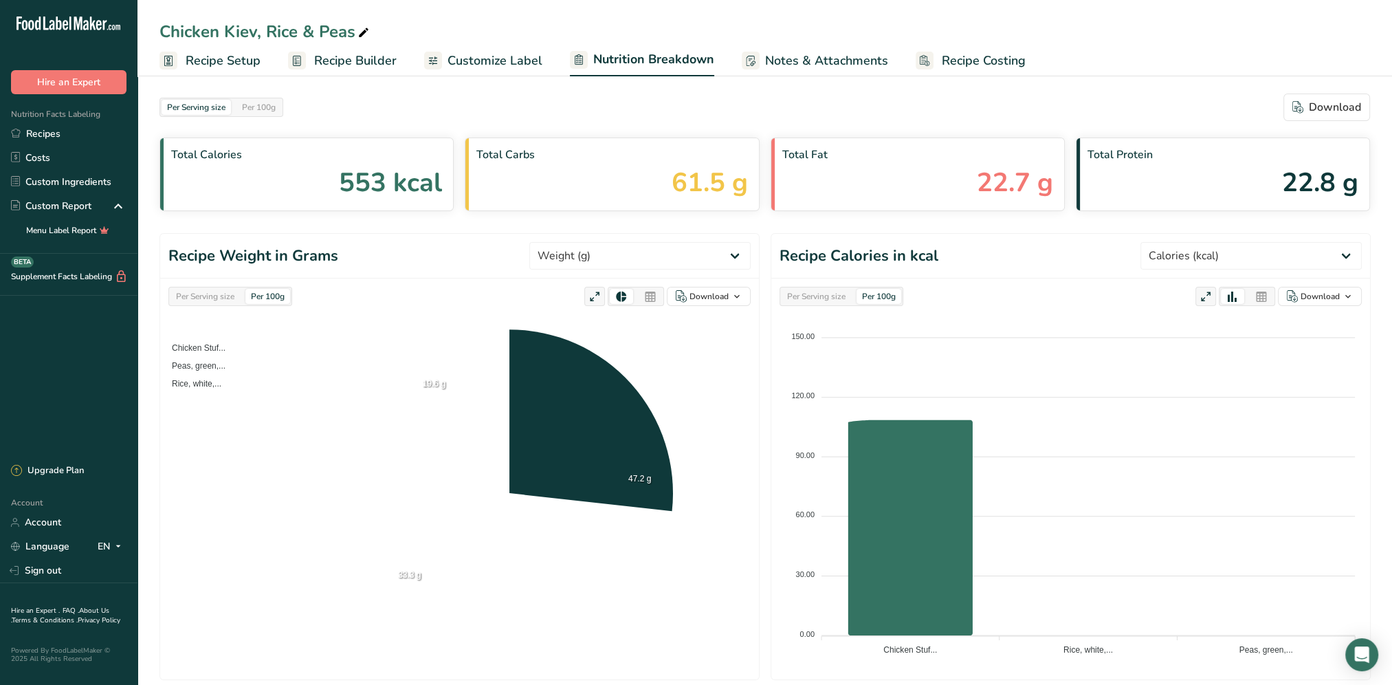
click at [479, 63] on span "Customize Label" at bounding box center [495, 61] width 95 height 19
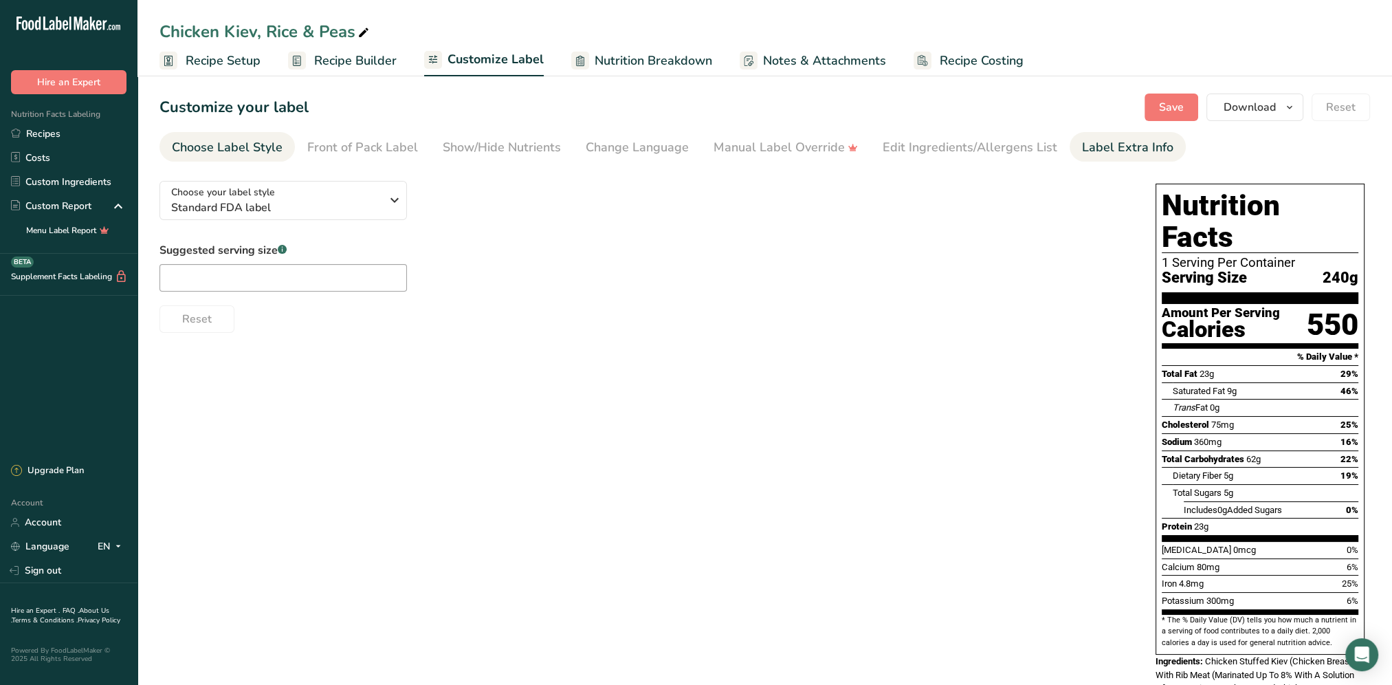
click at [1110, 153] on div "Label Extra Info" at bounding box center [1127, 147] width 91 height 19
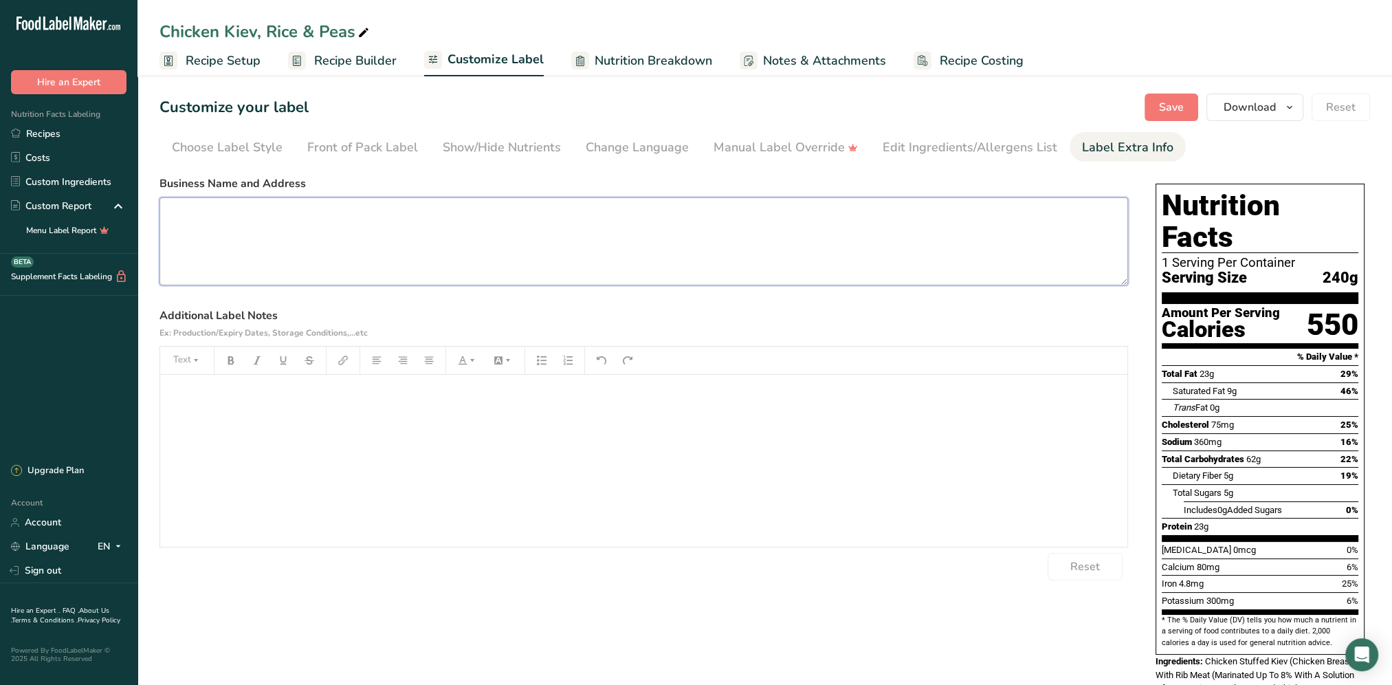
click at [223, 223] on textarea at bounding box center [644, 241] width 969 height 88
paste textarea "[GEOGRAPHIC_DATA] [STREET_ADDRESS]"
type textarea "[GEOGRAPHIC_DATA] [STREET_ADDRESS]"
click at [239, 406] on div "﻿" at bounding box center [644, 461] width 968 height 172
click at [52, 138] on link "Recipes" at bounding box center [69, 134] width 138 height 24
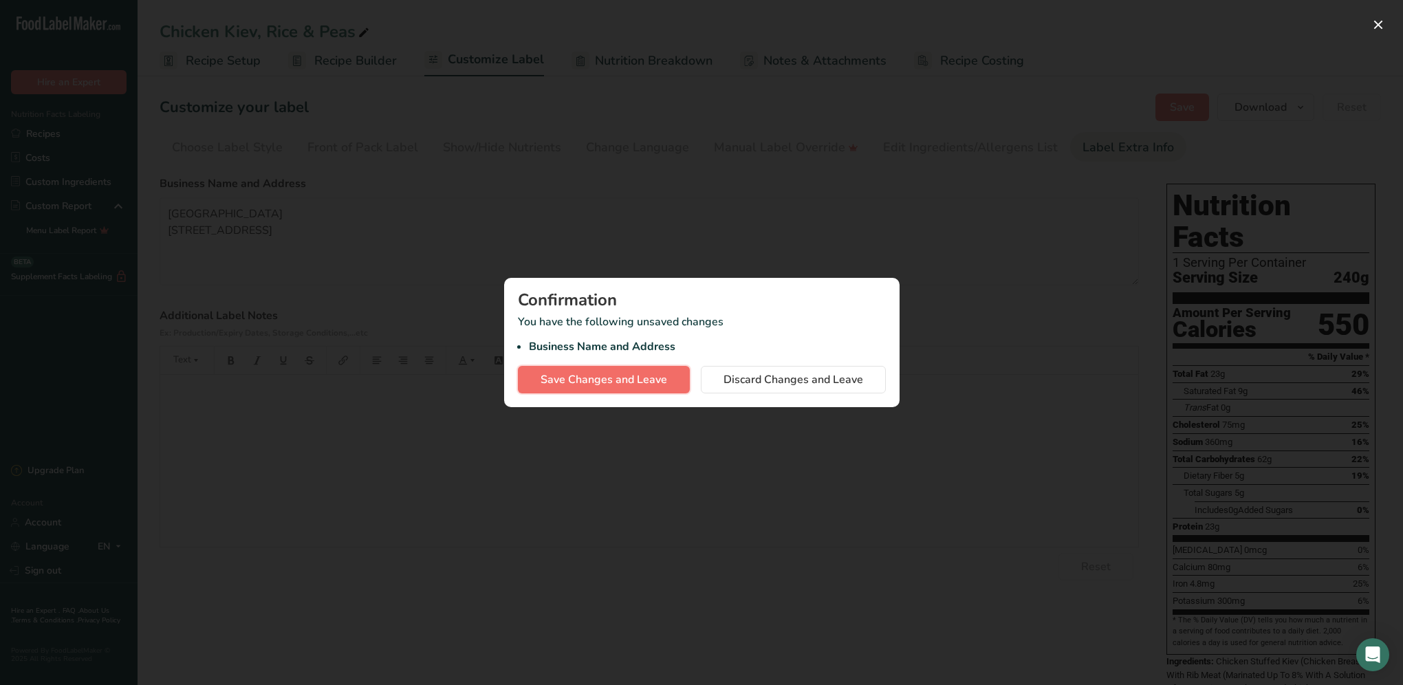
click at [564, 377] on span "Save Changes and Leave" at bounding box center [603, 379] width 127 height 17
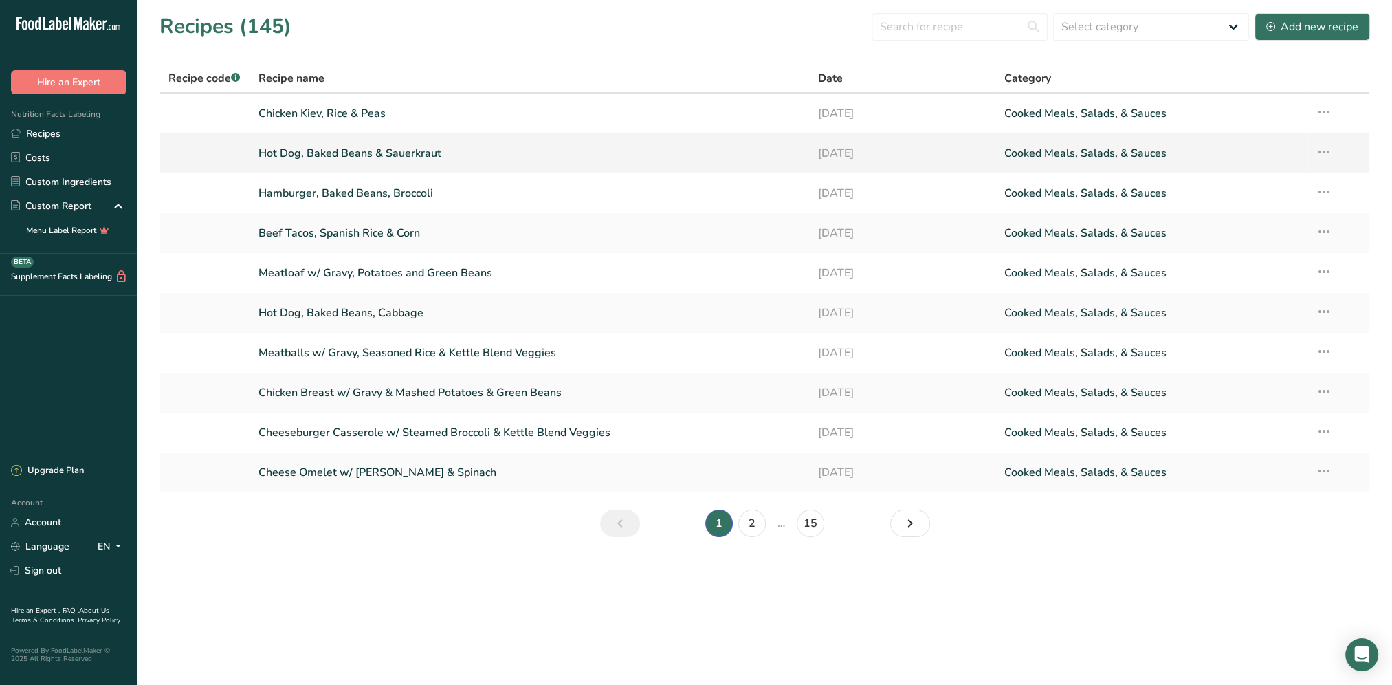
click at [379, 154] on link "Hot Dog, Baked Beans & Sauerkraut" at bounding box center [530, 153] width 543 height 29
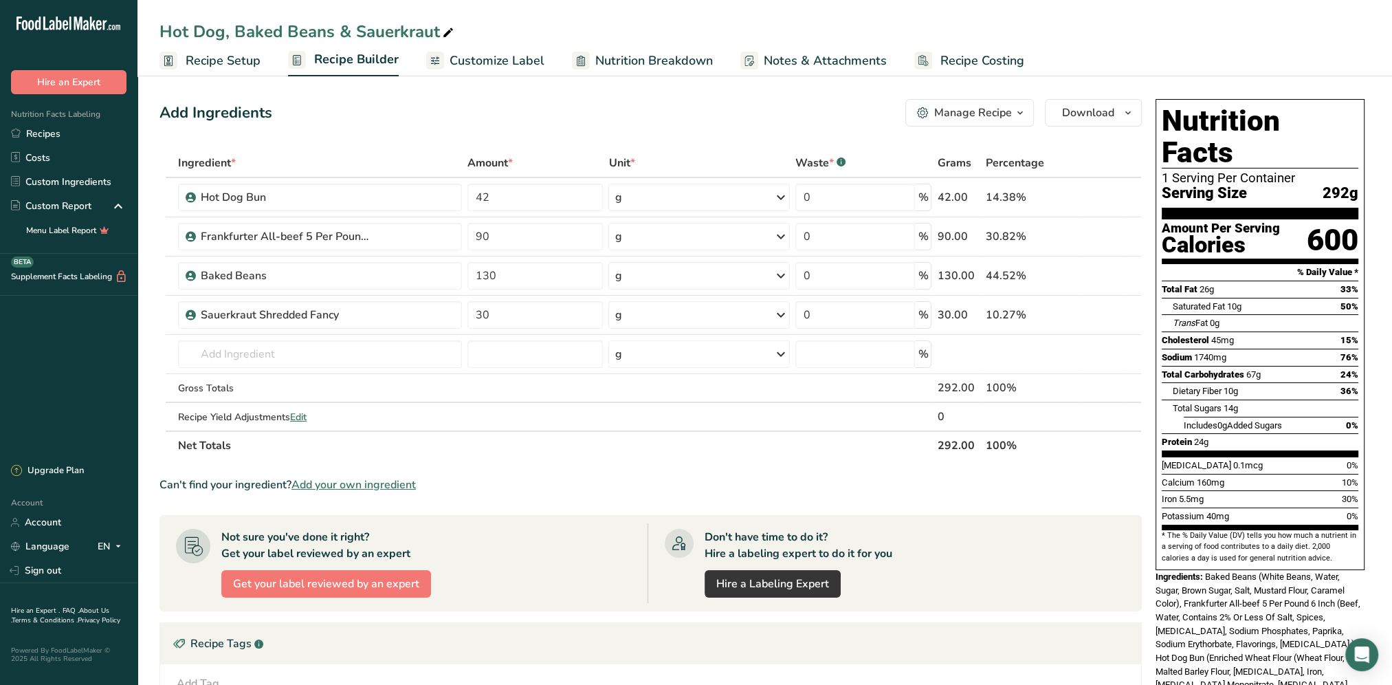
click at [833, 57] on span "Notes & Attachments" at bounding box center [825, 61] width 123 height 19
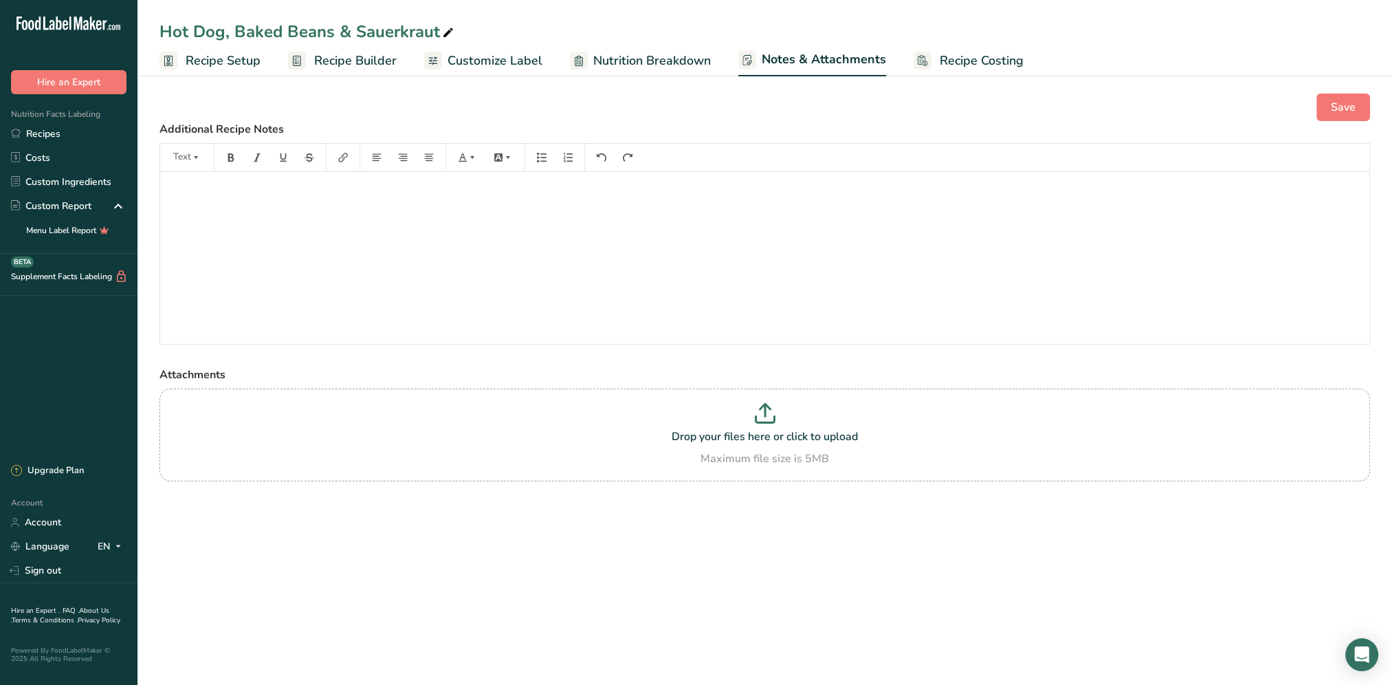
click at [481, 58] on span "Customize Label" at bounding box center [495, 61] width 95 height 19
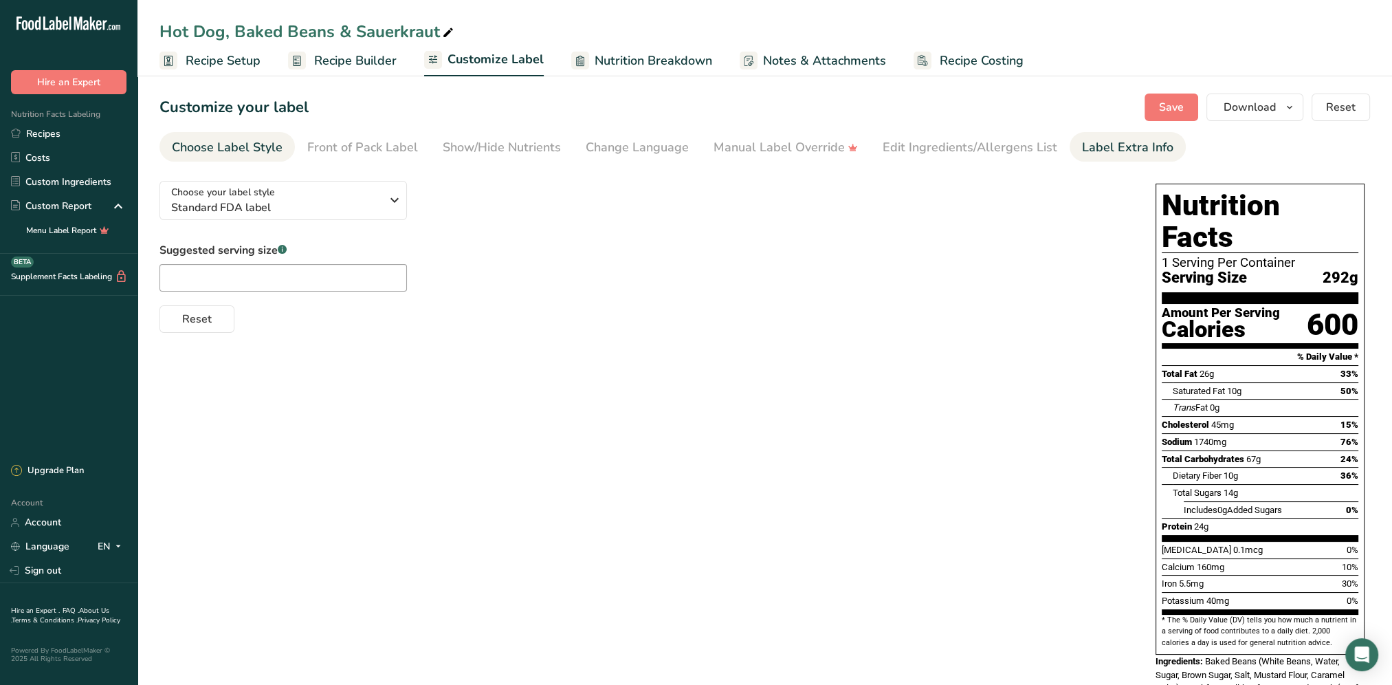
click at [1129, 142] on div "Label Extra Info" at bounding box center [1127, 147] width 91 height 19
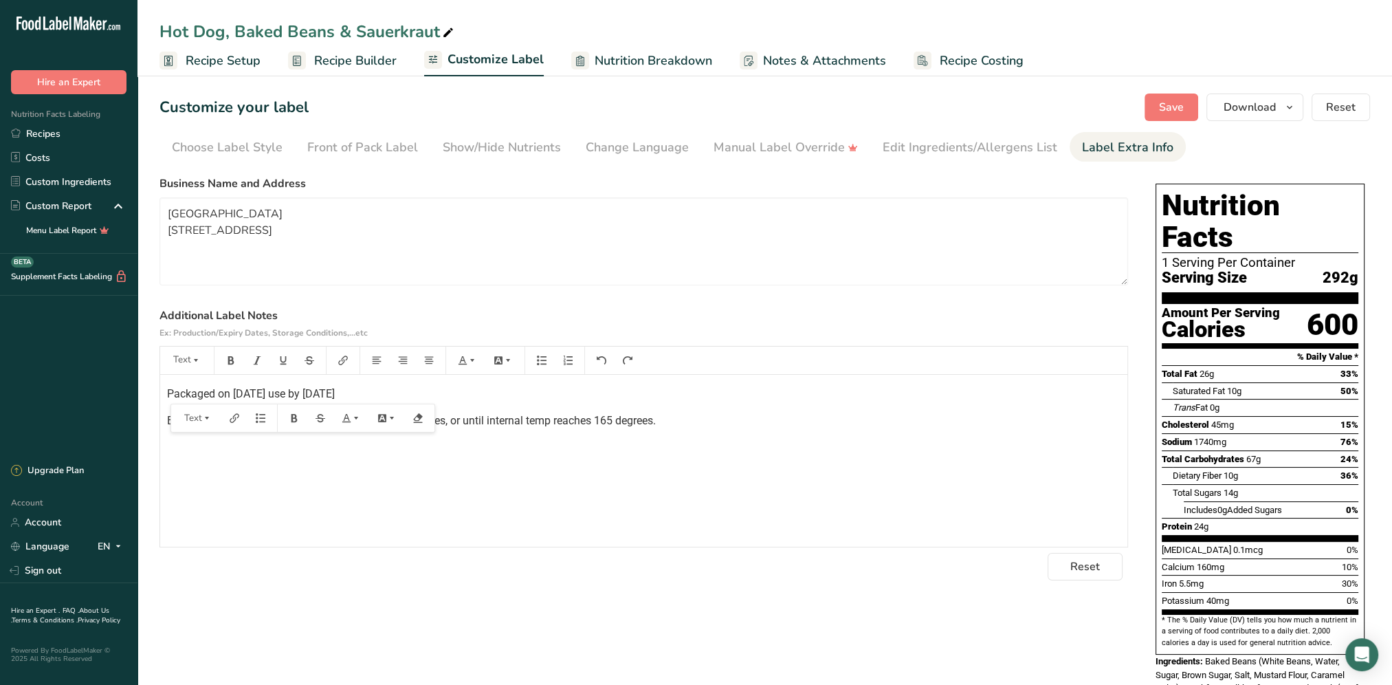
drag, startPoint x: 674, startPoint y: 424, endPoint x: 168, endPoint y: 391, distance: 507.2
click at [168, 391] on div "Packaged on [DATE] use by [DATE] Bake at 350 for 5-7 minutes or Microwave for 3…" at bounding box center [644, 461] width 968 height 172
copy div "Packaged on [DATE] use by [DATE] Bake at 350 for 5-7 minutes or Microwave for 3…"
click at [47, 140] on link "Recipes" at bounding box center [69, 134] width 138 height 24
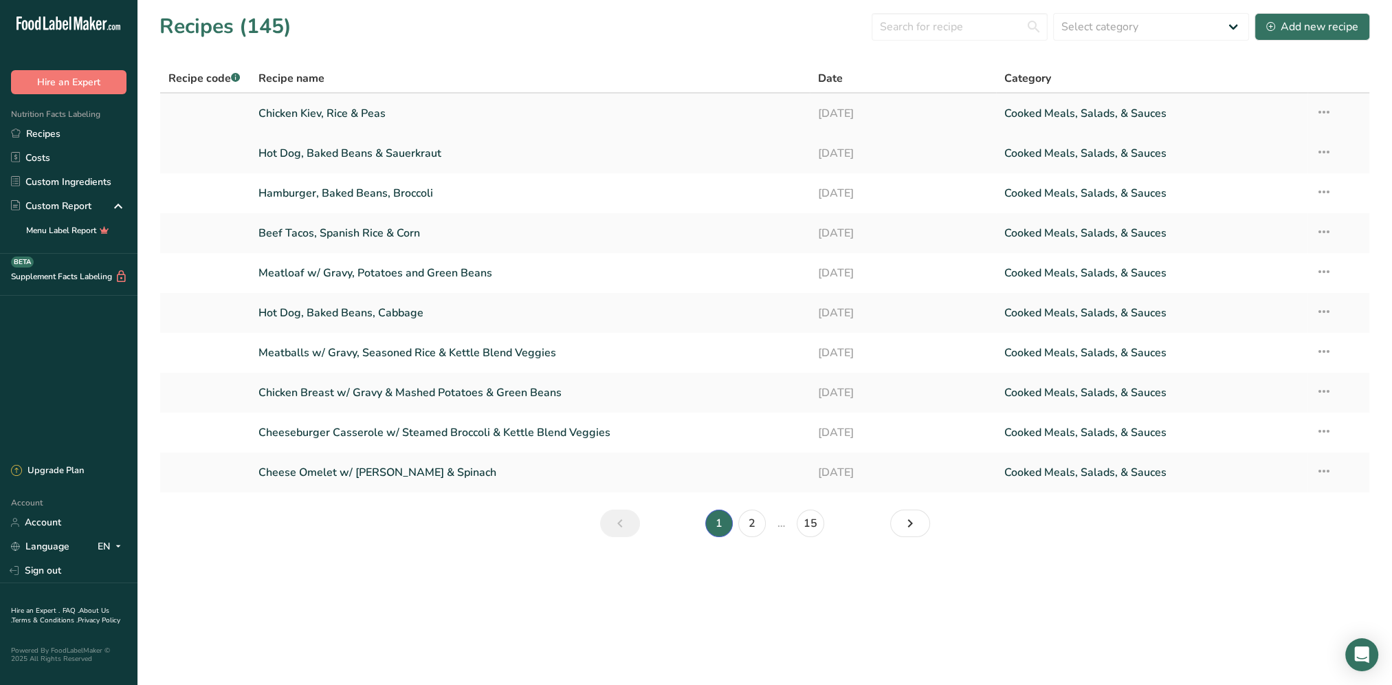
click at [348, 116] on link "Chicken Kiev, Rice & Peas" at bounding box center [530, 113] width 543 height 29
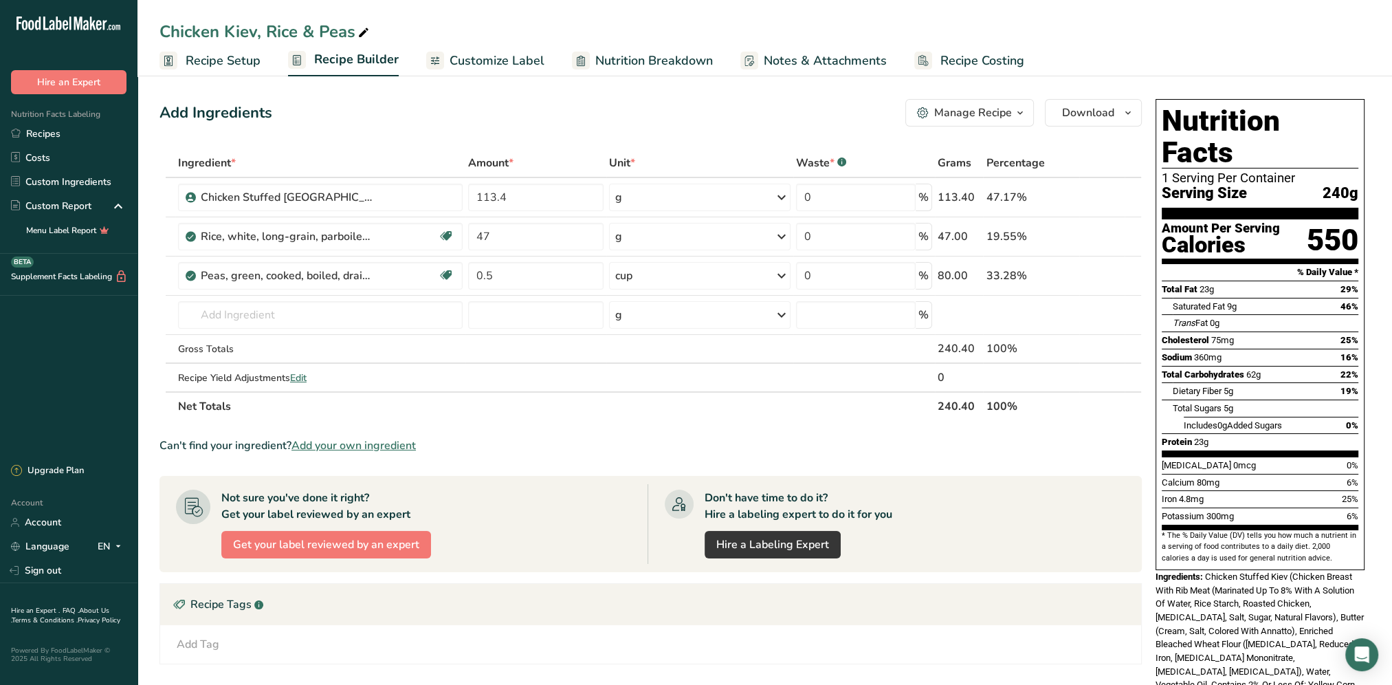
click at [484, 57] on span "Customize Label" at bounding box center [497, 61] width 95 height 19
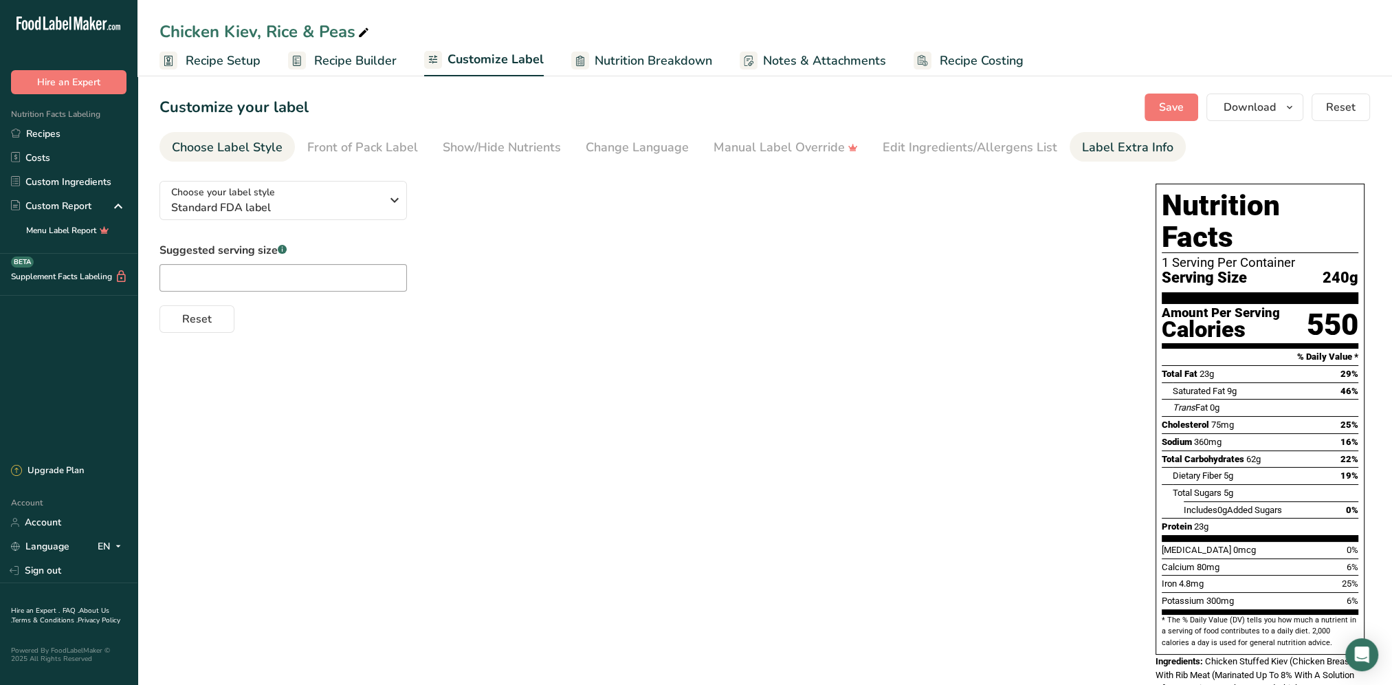
click at [1099, 155] on div "Label Extra Info" at bounding box center [1127, 147] width 91 height 19
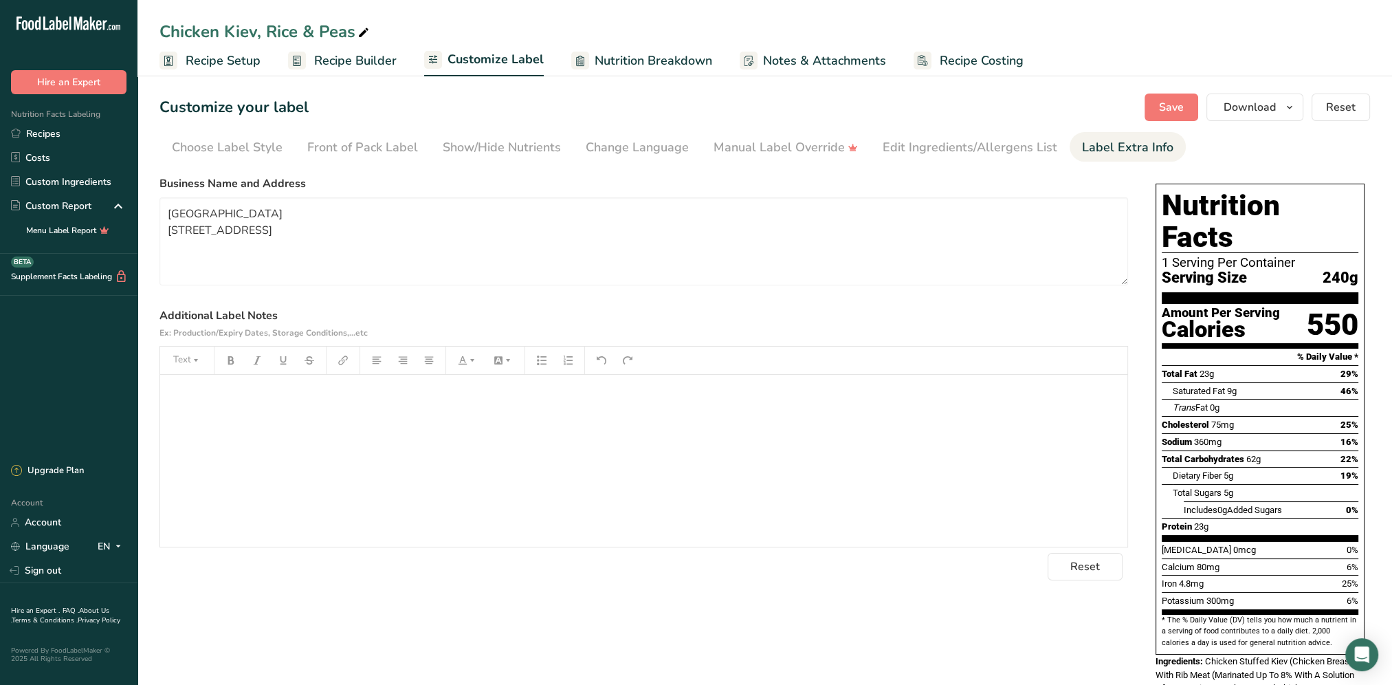
click at [178, 380] on div "﻿" at bounding box center [644, 461] width 968 height 172
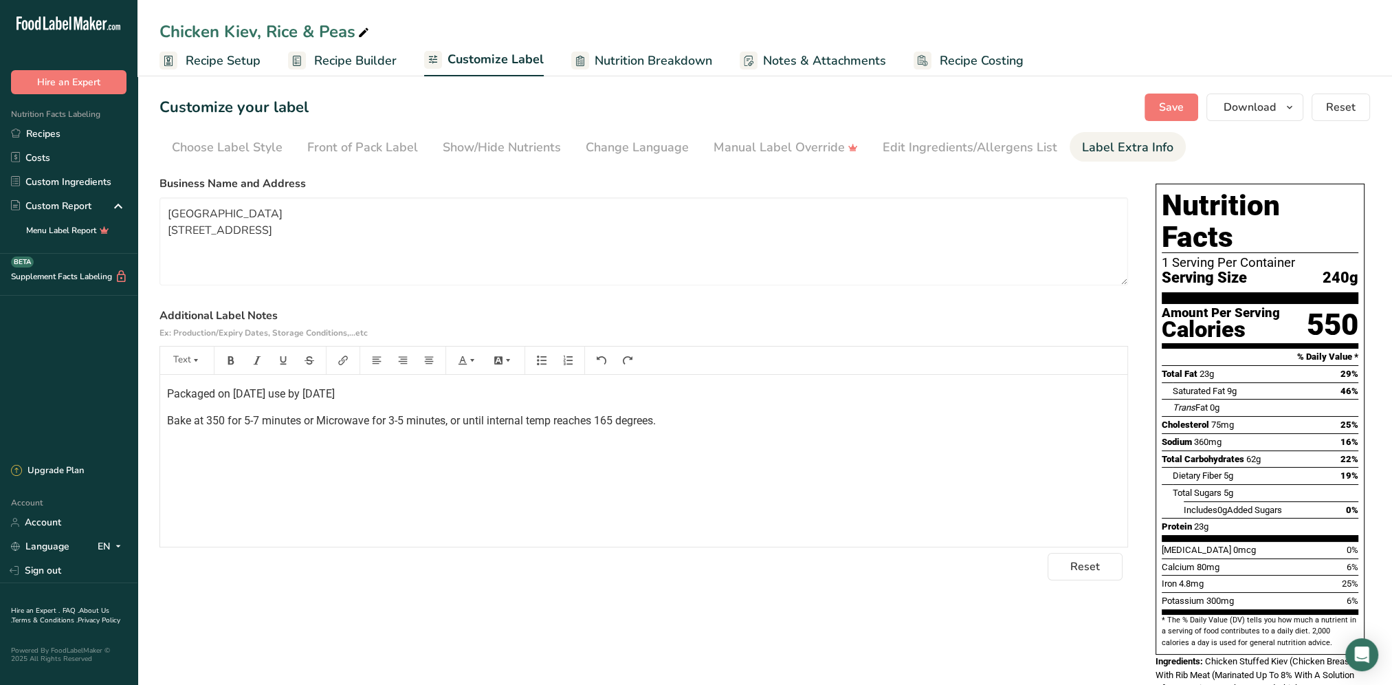
click at [256, 394] on span "Packaged on [DATE] use by [DATE]" at bounding box center [251, 393] width 168 height 13
click at [335, 395] on span "Packaged on [DATE] use by [DATE]" at bounding box center [251, 393] width 168 height 13
drag, startPoint x: 664, startPoint y: 421, endPoint x: 152, endPoint y: 404, distance: 511.9
click at [152, 404] on section "Customize your label Save Download Choose what to show on your downloaded label…" at bounding box center [765, 534] width 1255 height 925
click at [679, 427] on p "Bake at 350 for 5-7 minutes or Microwave for 3-5 minutes, or until internal tem…" at bounding box center [644, 421] width 954 height 17
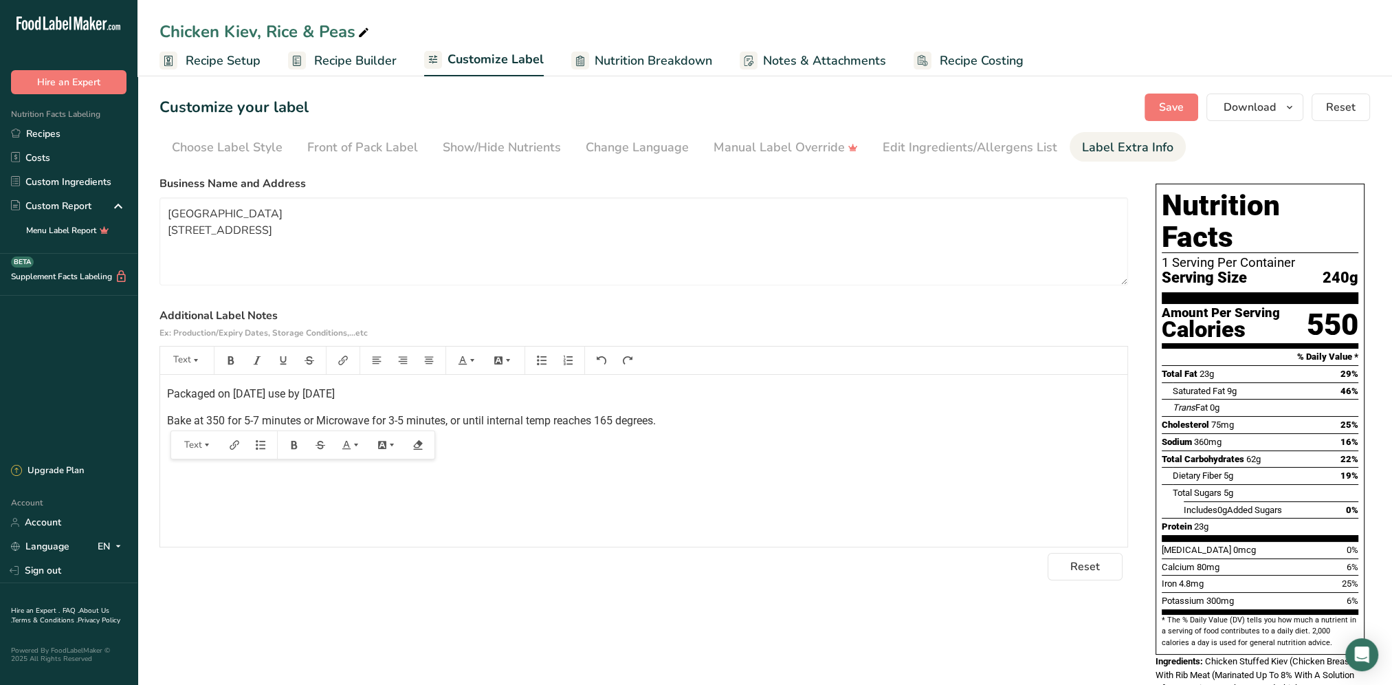
drag, startPoint x: 664, startPoint y: 422, endPoint x: 171, endPoint y: 396, distance: 494.4
click at [168, 397] on div "Packaged on [DATE] use by [DATE] Bake at 350 for 5-7 minutes or Microwave for 3…" at bounding box center [644, 461] width 968 height 172
click at [234, 367] on button "button" at bounding box center [231, 360] width 21 height 22
click at [276, 237] on textarea "[GEOGRAPHIC_DATA] [STREET_ADDRESS]" at bounding box center [644, 241] width 969 height 88
drag, startPoint x: 277, startPoint y: 248, endPoint x: 166, endPoint y: 217, distance: 115.0
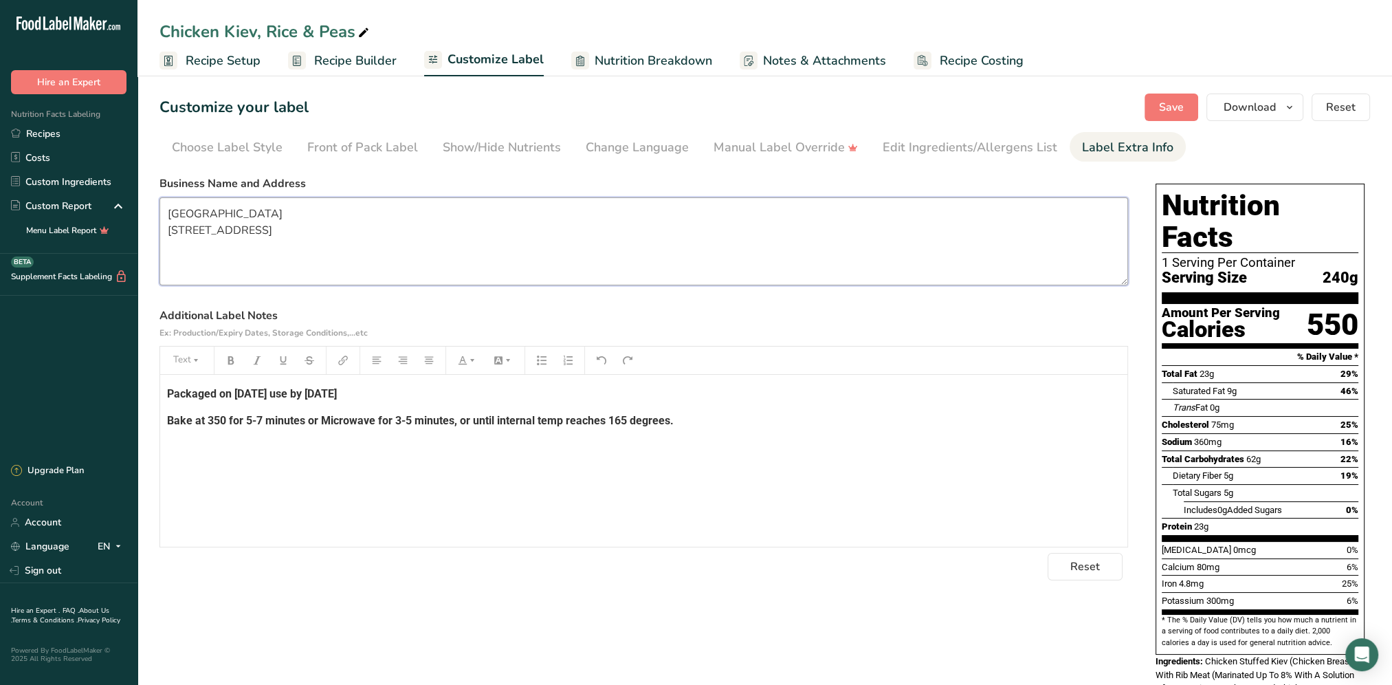
click at [166, 217] on textarea "[GEOGRAPHIC_DATA] [STREET_ADDRESS]" at bounding box center [644, 241] width 969 height 88
click at [304, 255] on textarea "[GEOGRAPHIC_DATA] [STREET_ADDRESS]" at bounding box center [644, 241] width 969 height 88
click at [685, 417] on p "Bake at 350 for 5-7 minutes or Microwave for 3-5 minutes, or until internal tem…" at bounding box center [644, 421] width 954 height 17
click at [1166, 113] on span "Save" at bounding box center [1171, 107] width 25 height 17
click at [686, 415] on p "Bake at 350 for 5-7 minutes or Microwave for 3-5 minutes, or until internal tem…" at bounding box center [644, 421] width 954 height 17
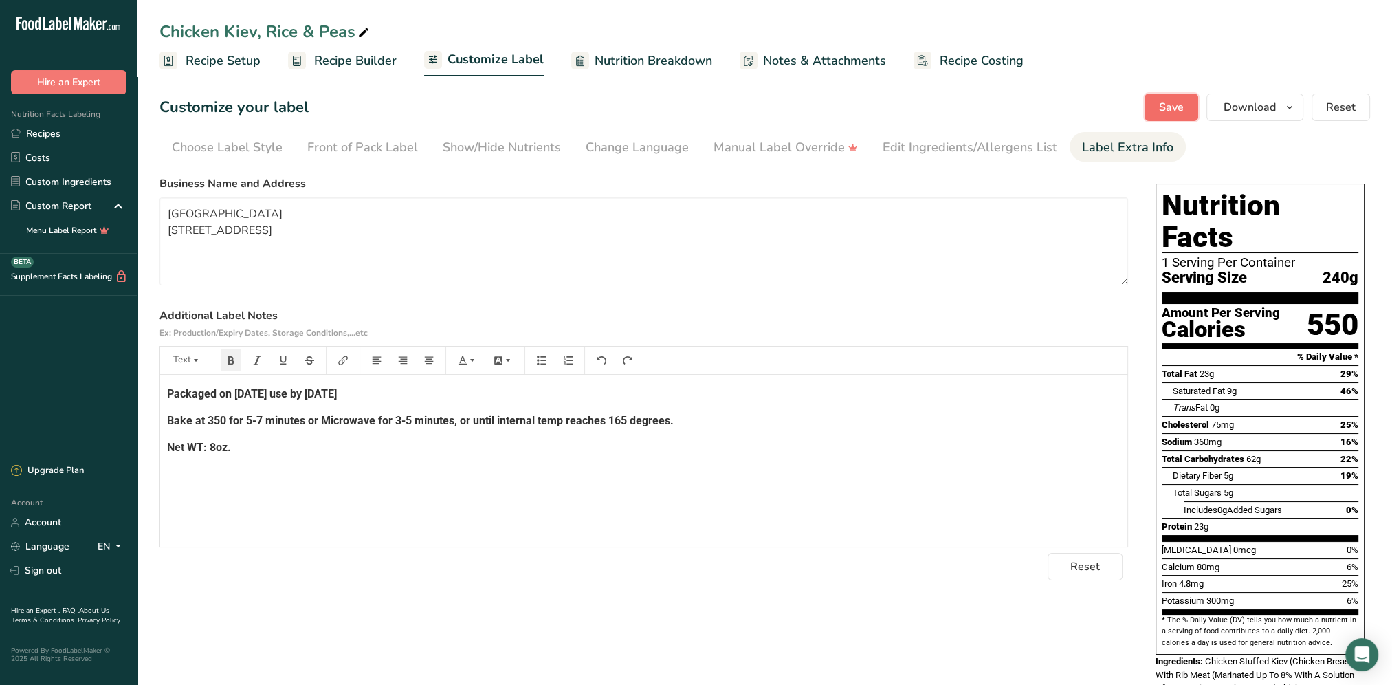
click at [1172, 108] on span "Save" at bounding box center [1171, 107] width 25 height 17
click at [1302, 107] on button "Download" at bounding box center [1255, 108] width 97 height 28
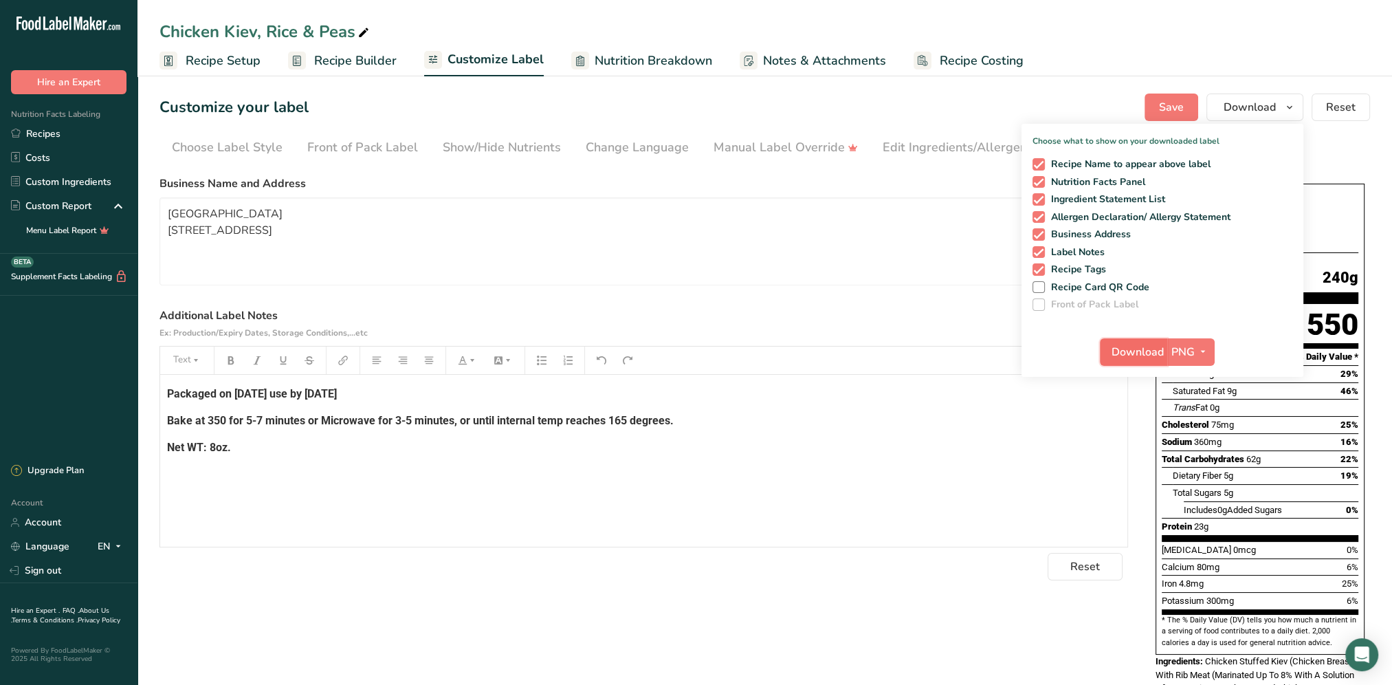
click at [1136, 345] on span "Download" at bounding box center [1138, 352] width 52 height 17
